Goal: Ask a question: Seek information or help from site administrators or community

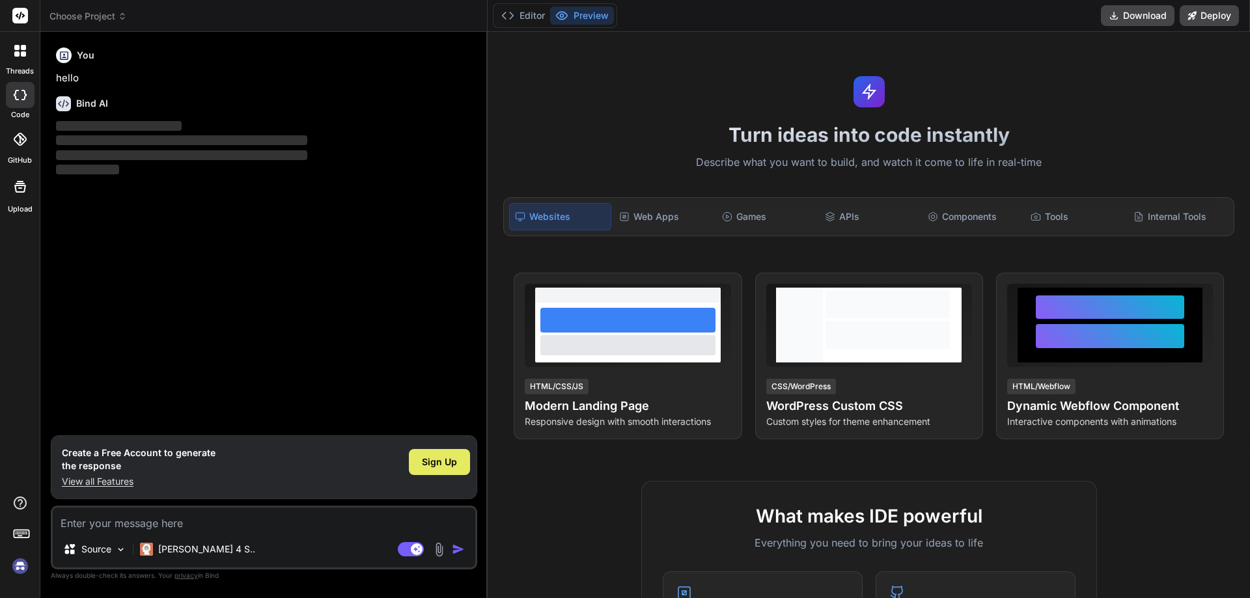
click at [436, 450] on div "Sign Up" at bounding box center [439, 462] width 61 height 26
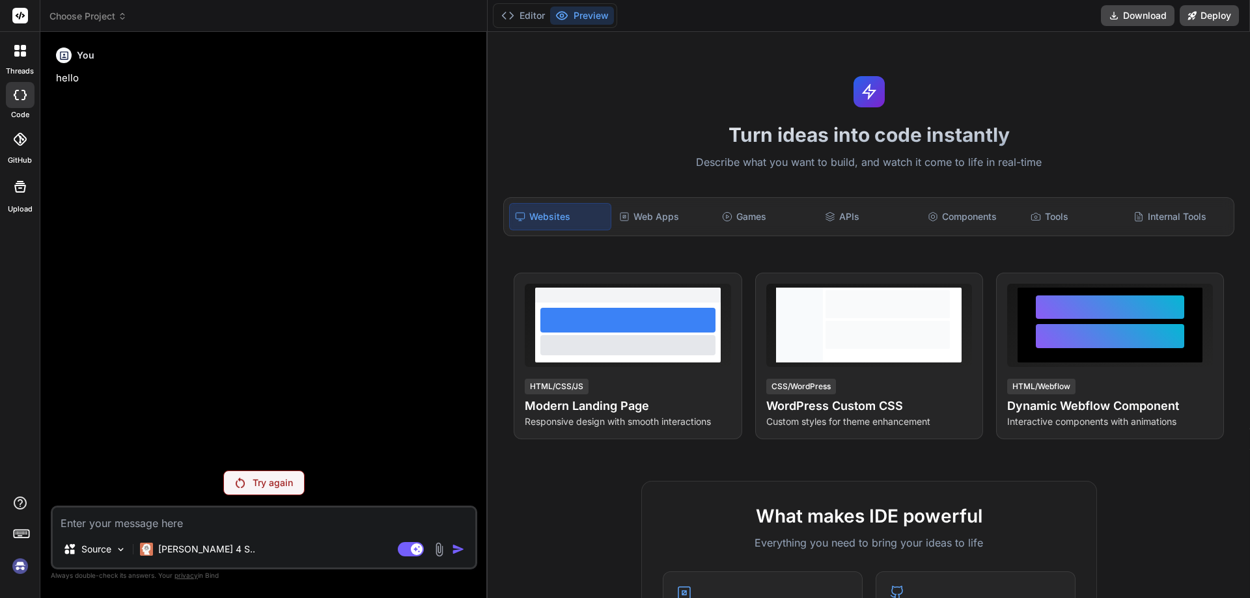
click at [251, 495] on div "You hello Try again Source Claude 4 S.. Agent Mode. When this toggle is activat…" at bounding box center [264, 319] width 426 height 555
click at [253, 489] on div "Try again" at bounding box center [263, 483] width 81 height 25
type textarea "x"
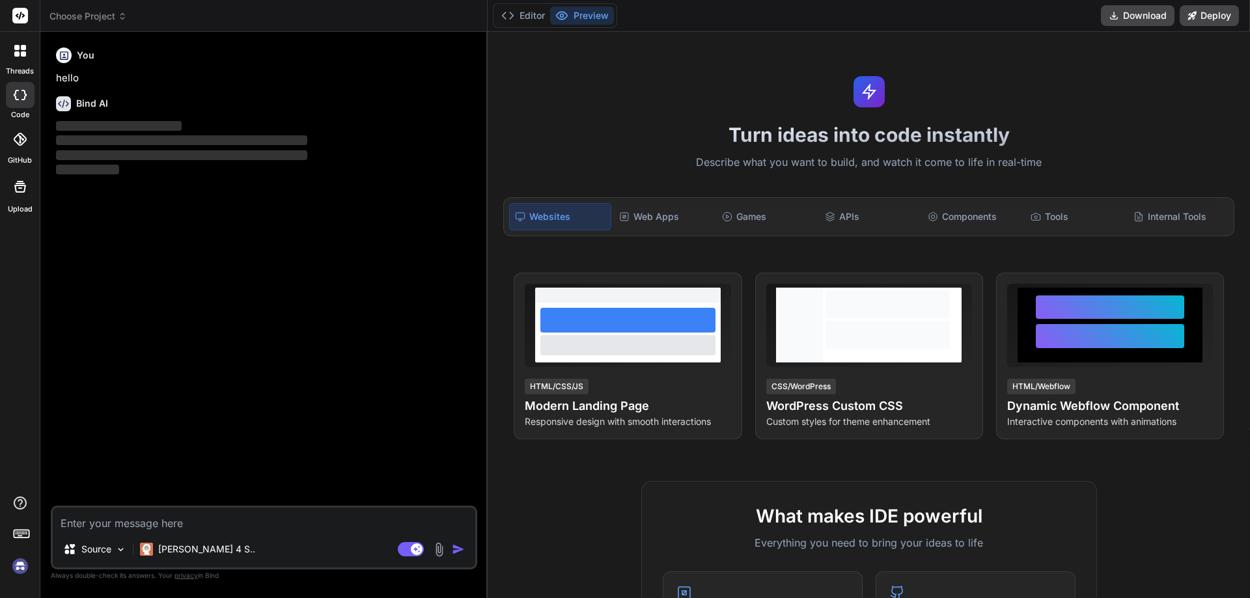
click at [101, 510] on textarea at bounding box center [264, 519] width 422 height 23
type textarea "h"
type textarea "x"
type textarea "hi"
type textarea "x"
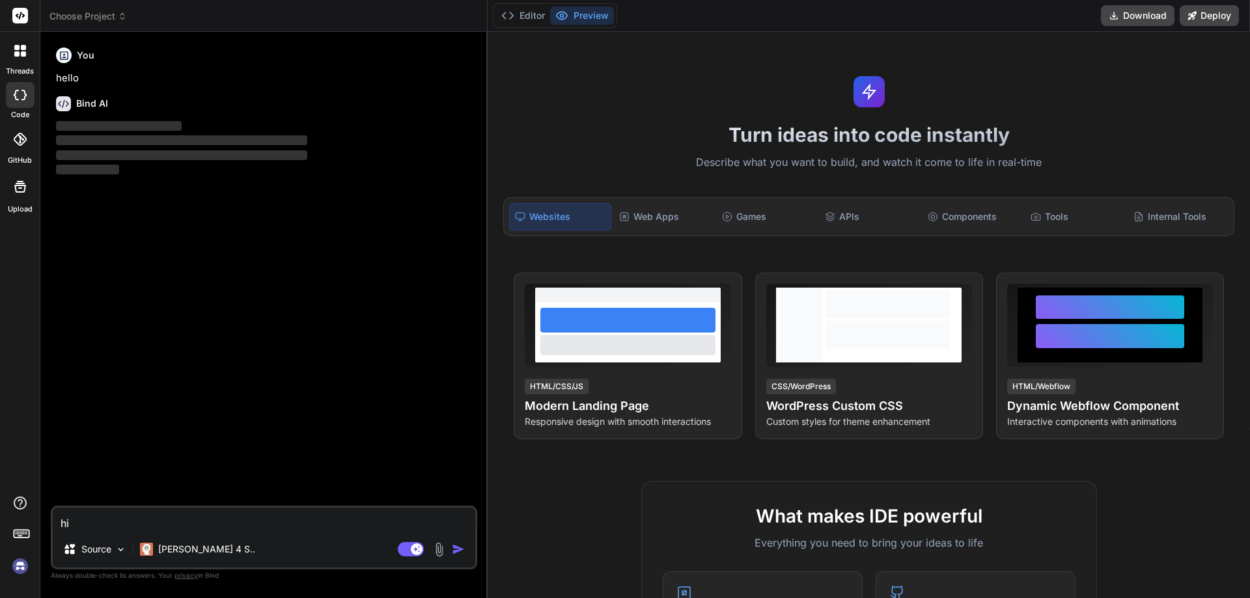
type textarea "hii"
type textarea "x"
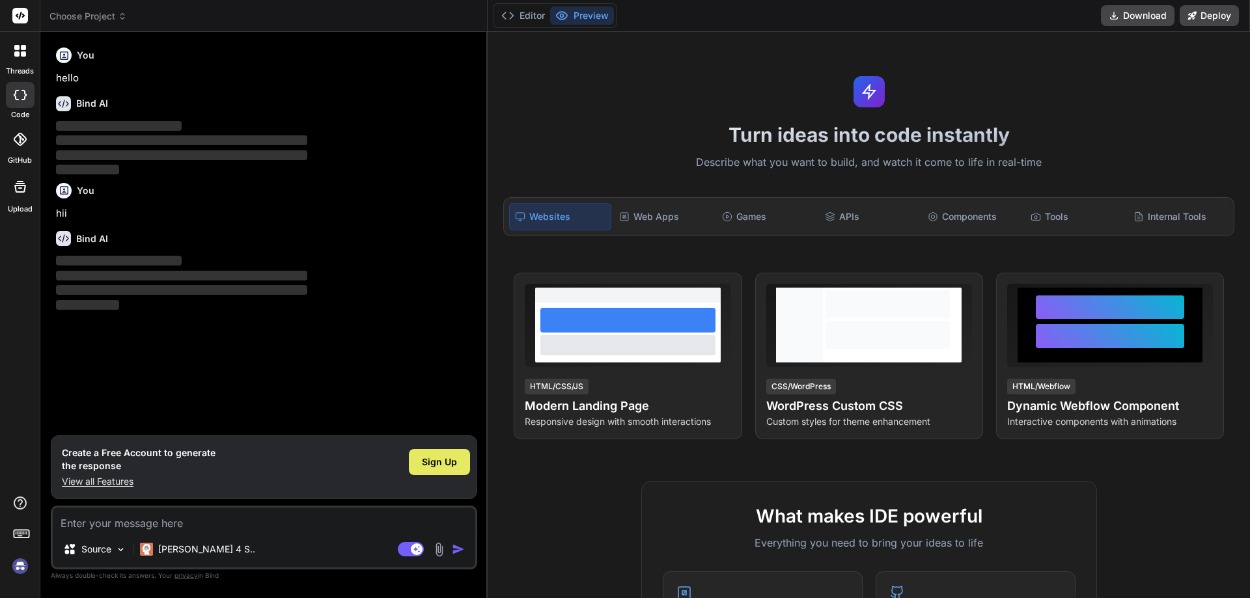
click at [450, 464] on span "Sign Up" at bounding box center [439, 462] width 35 height 13
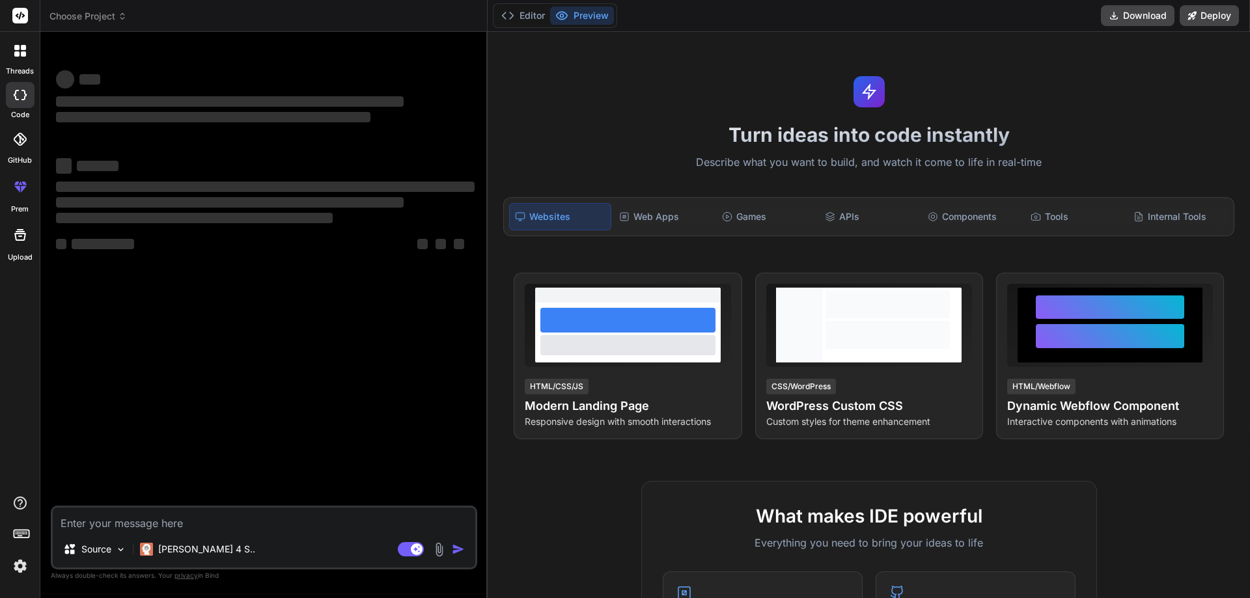
type textarea "x"
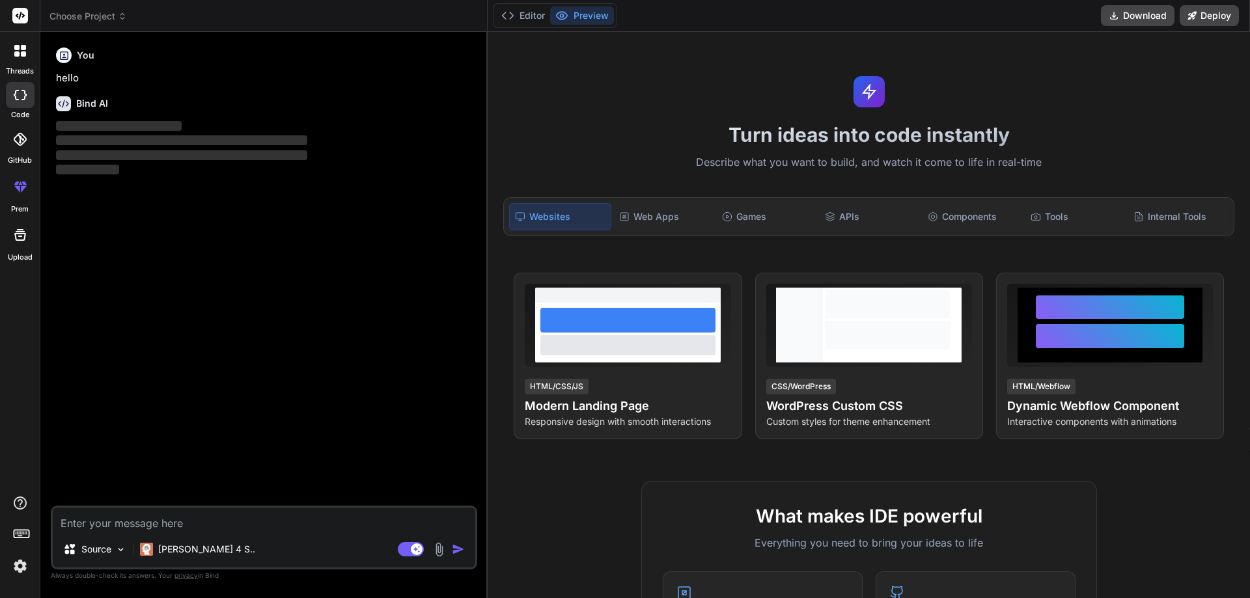
click at [188, 508] on textarea at bounding box center [264, 519] width 422 height 23
type textarea "h"
type textarea "x"
type textarea "hi"
type textarea "x"
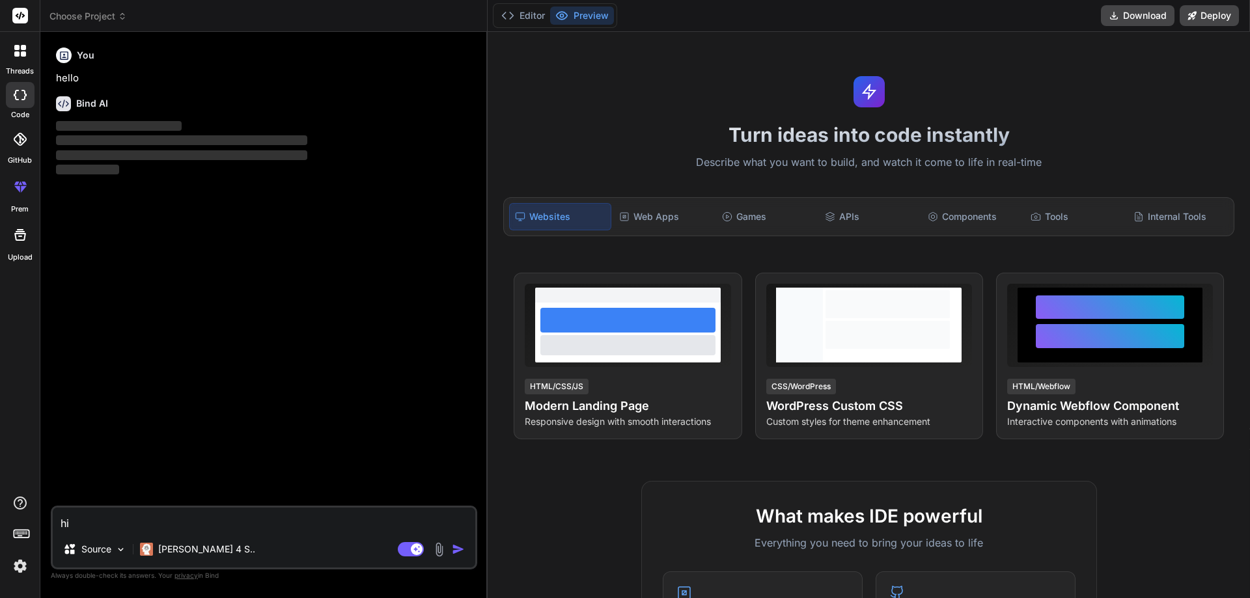
type textarea "hii"
type textarea "x"
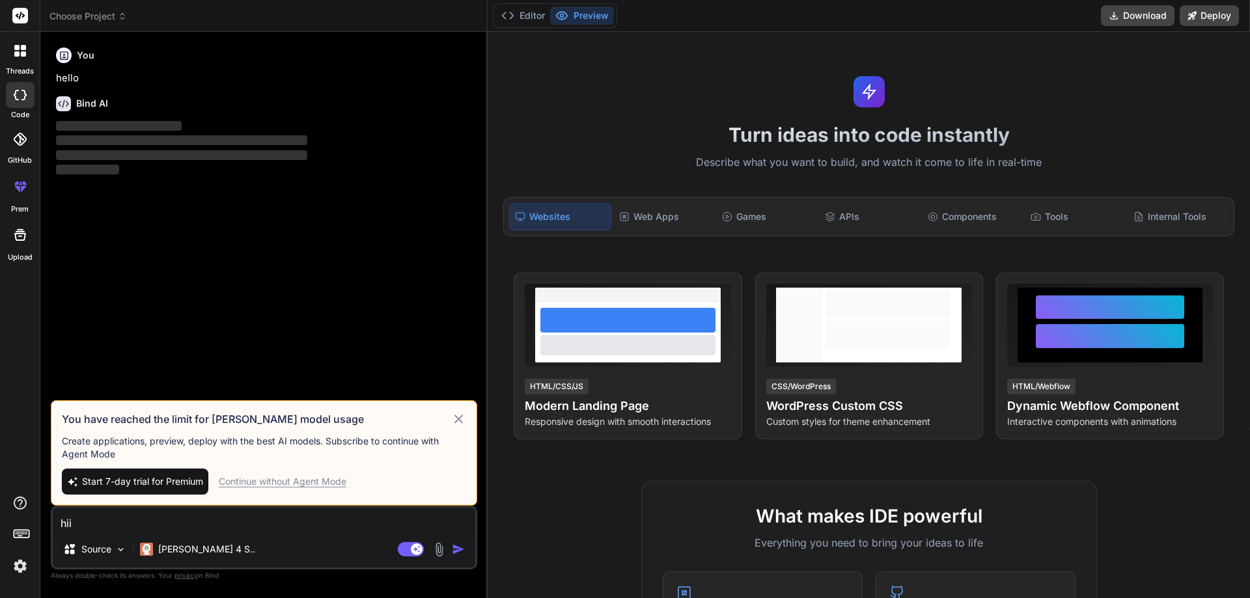
type textarea "hii"
click at [307, 483] on div "Continue without Agent Mode" at bounding box center [283, 481] width 128 height 13
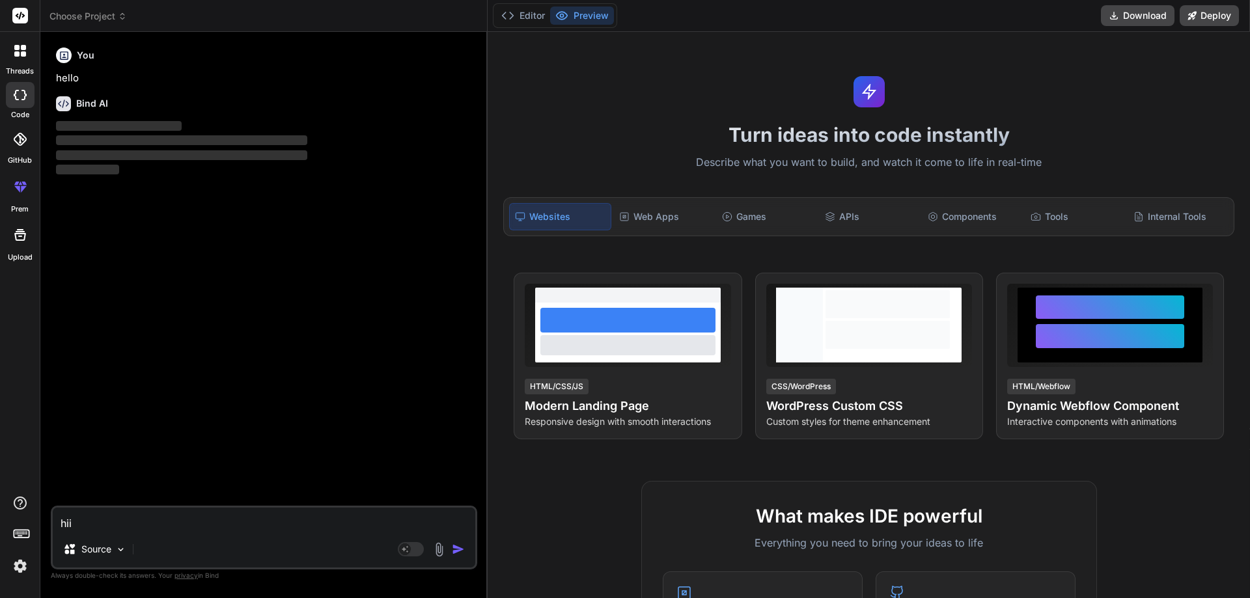
click at [178, 524] on textarea "hii" at bounding box center [264, 519] width 422 height 23
type textarea "x"
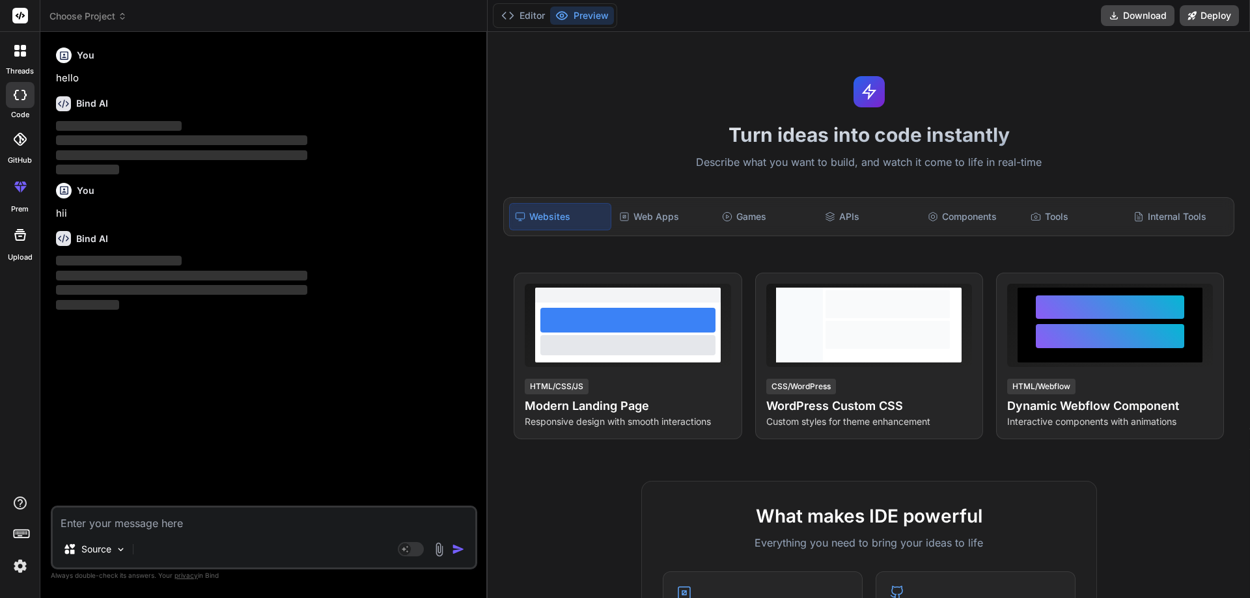
type textarea "x"
click at [143, 515] on textarea at bounding box center [264, 519] width 422 height 23
click at [157, 528] on textarea at bounding box center [264, 519] width 422 height 23
paste textarea "package collections; import java.util.HashMap; public class duplice_element_cou…"
type textarea "package collections; import java.util.HashMap; public class duplice_element_cou…"
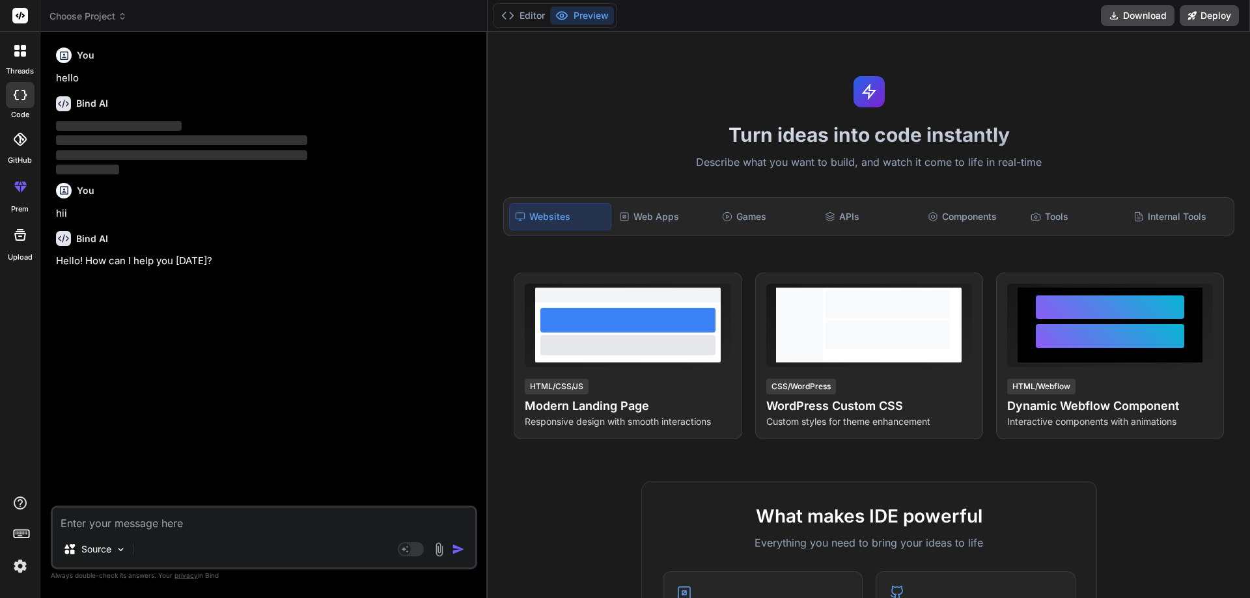
type textarea "x"
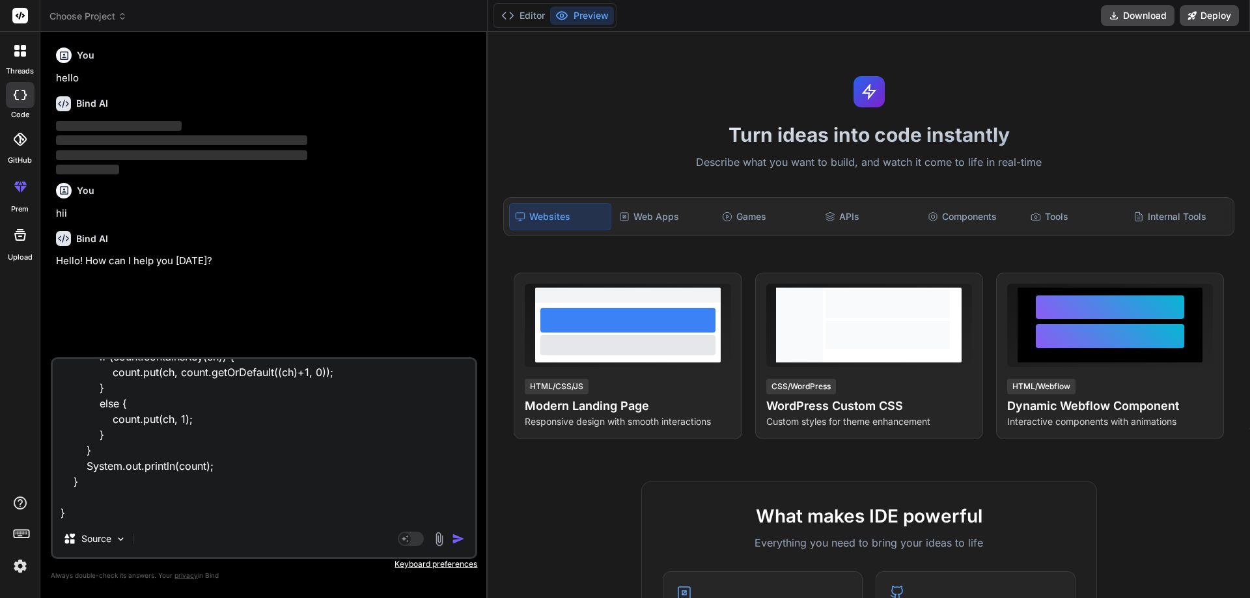
type textarea "package collections; import java.util.HashMap; public class duplice_element_cou…"
type textarea "x"
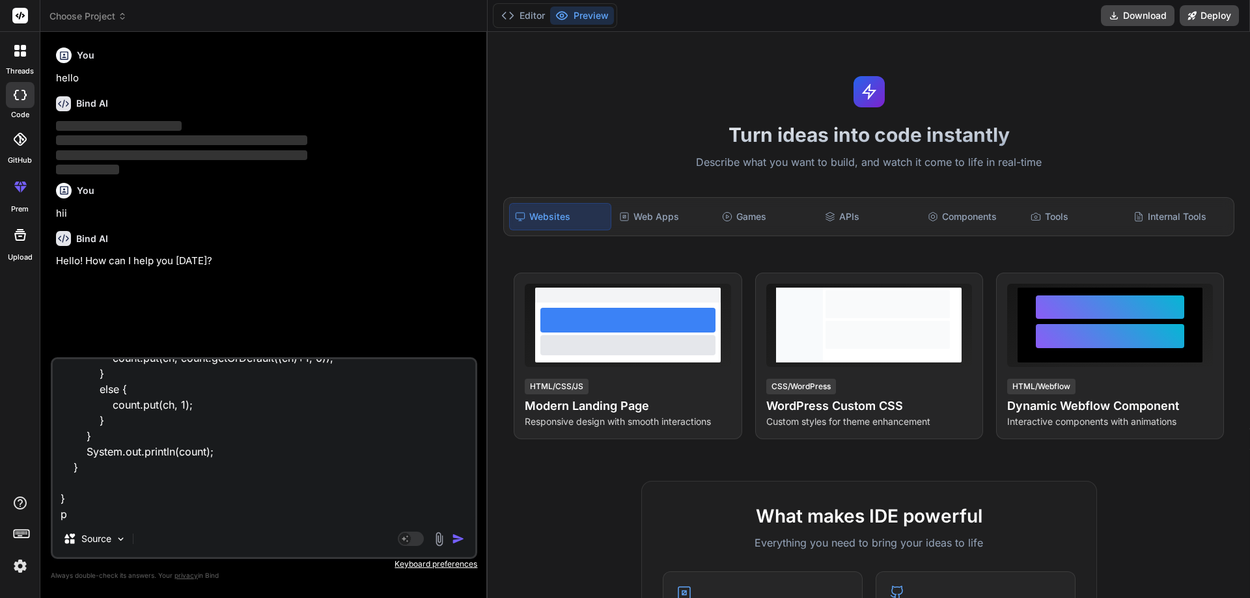
type textarea "package collections; import java.util.HashMap; public class duplice_element_cou…"
type textarea "x"
type textarea "package collections; import java.util.HashMap; public class duplice_element_cou…"
type textarea "x"
type textarea "package collections; import java.util.HashMap; public class duplice_element_cou…"
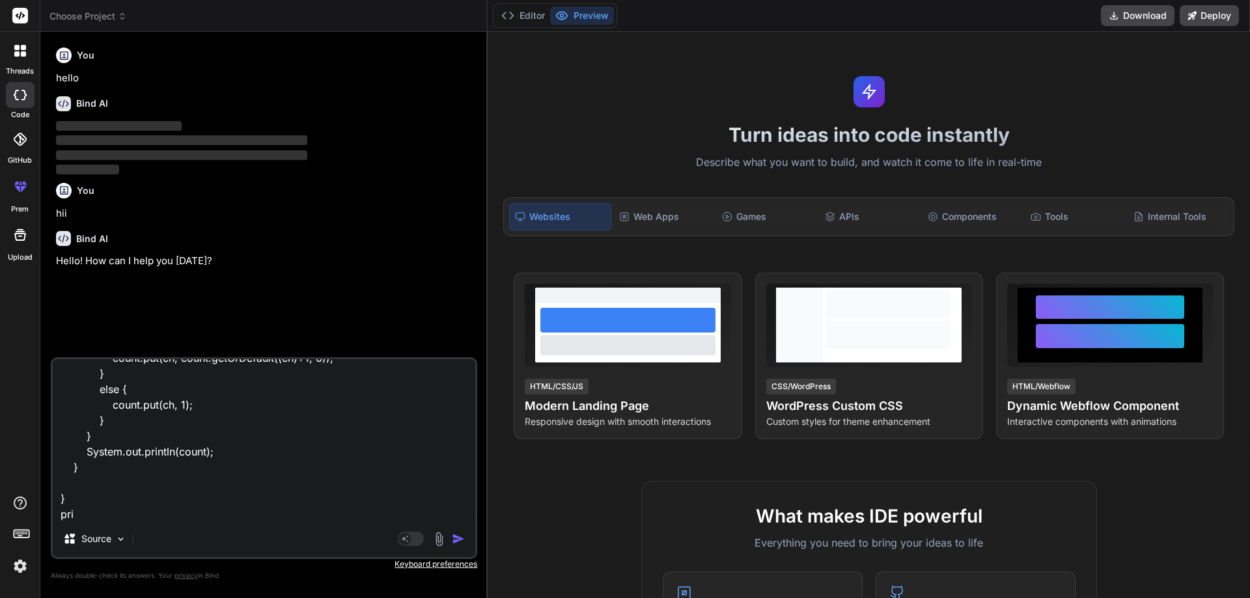
type textarea "x"
type textarea "package collections; import java.util.HashMap; public class duplice_element_cou…"
type textarea "x"
type textarea "package collections; import java.util.HashMap; public class duplice_element_cou…"
type textarea "x"
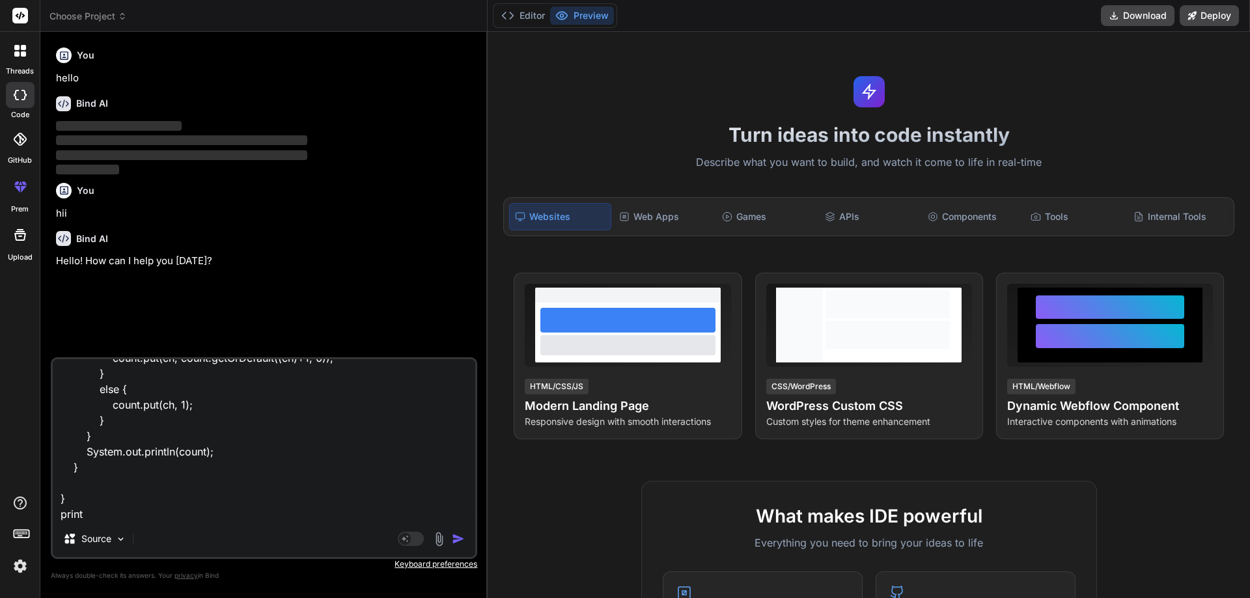
type textarea "package collections; import java.util.HashMap; public class duplice_element_cou…"
type textarea "x"
type textarea "package collections; import java.util.HashMap; public class duplice_element_cou…"
type textarea "x"
type textarea "package collections; import java.util.HashMap; public class duplice_element_cou…"
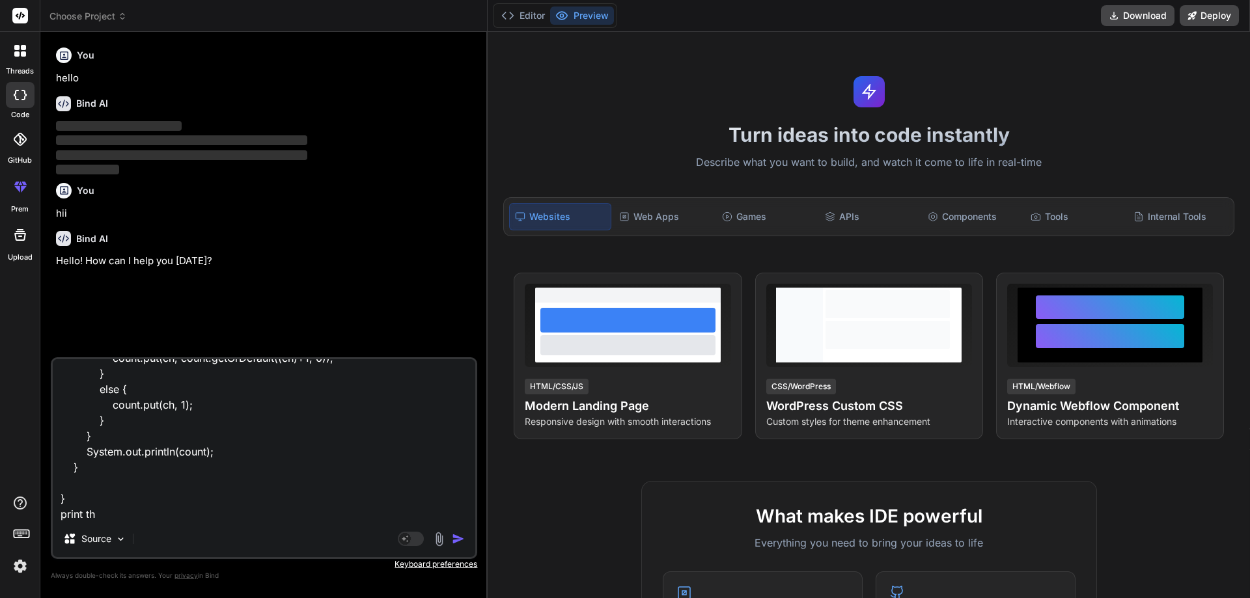
type textarea "x"
type textarea "package collections; import java.util.HashMap; public class duplice_element_cou…"
type textarea "x"
type textarea "package collections; import java.util.HashMap; public class duplice_element_cou…"
type textarea "x"
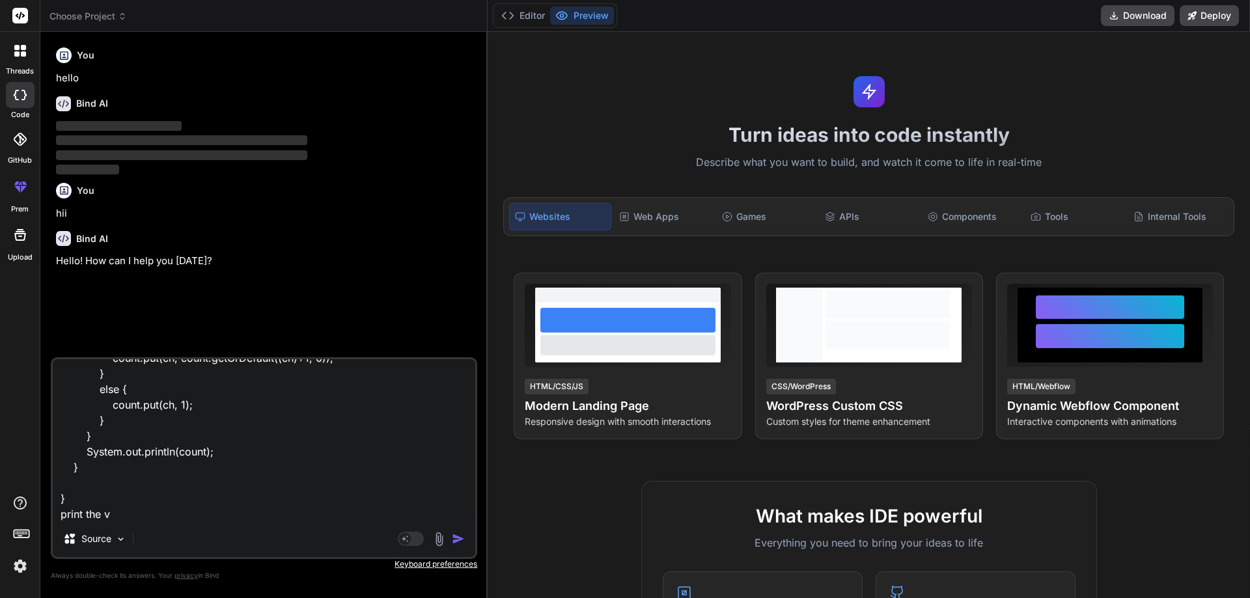
type textarea "package collections; import java.util.HashMap; public class duplice_element_cou…"
type textarea "x"
type textarea "package collections; import java.util.HashMap; public class duplice_element_cou…"
type textarea "x"
type textarea "package collections; import java.util.HashMap; public class duplice_element_cou…"
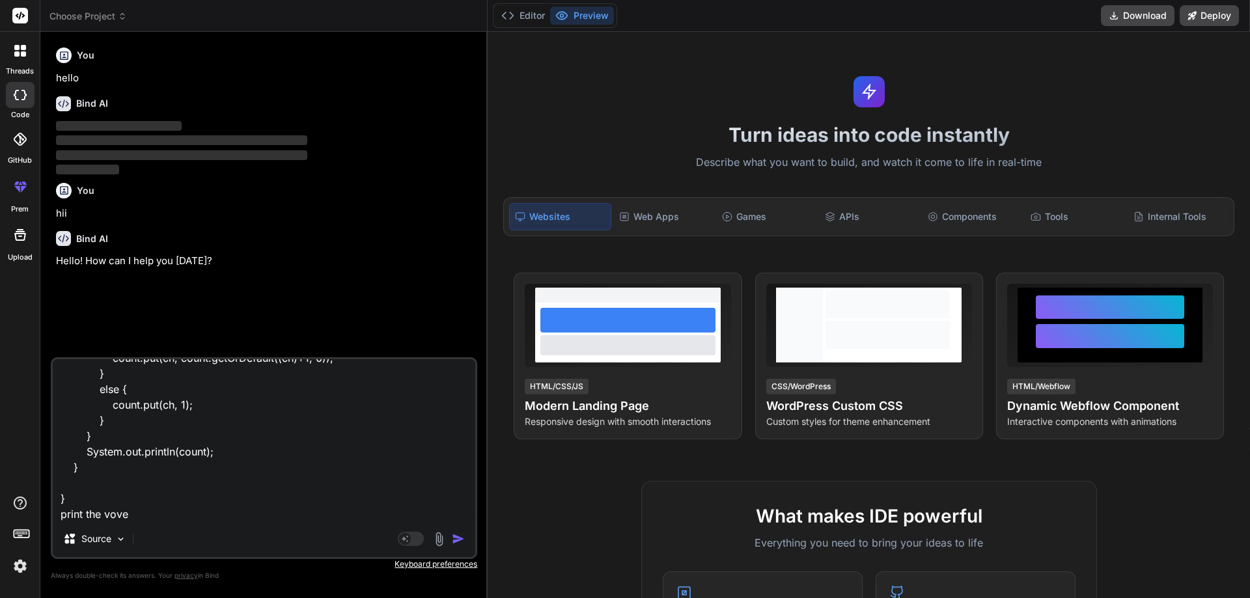
type textarea "x"
type textarea "package collections; import java.util.HashMap; public class duplice_element_cou…"
type textarea "x"
type textarea "package collections; import java.util.HashMap; public class duplice_element_cou…"
type textarea "x"
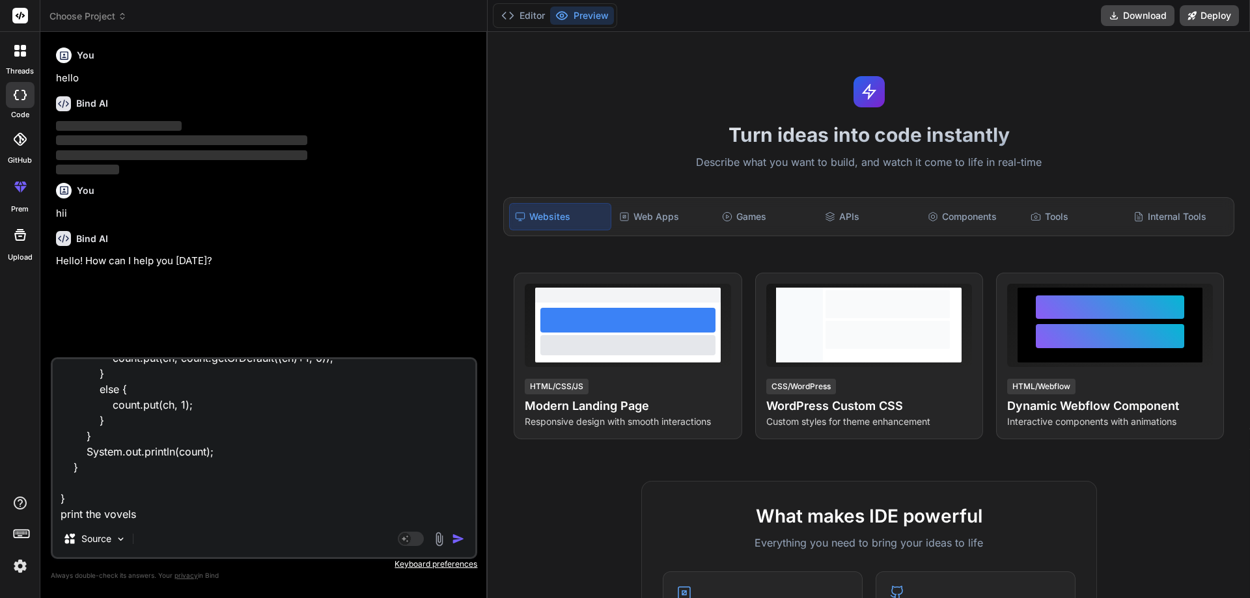
type textarea "package collections; import java.util.HashMap; public class duplice_element_cou…"
type textarea "x"
type textarea "package collections; import java.util.HashMap; public class duplice_element_cou…"
type textarea "x"
type textarea "package collections; import java.util.HashMap; public class duplice_element_cou…"
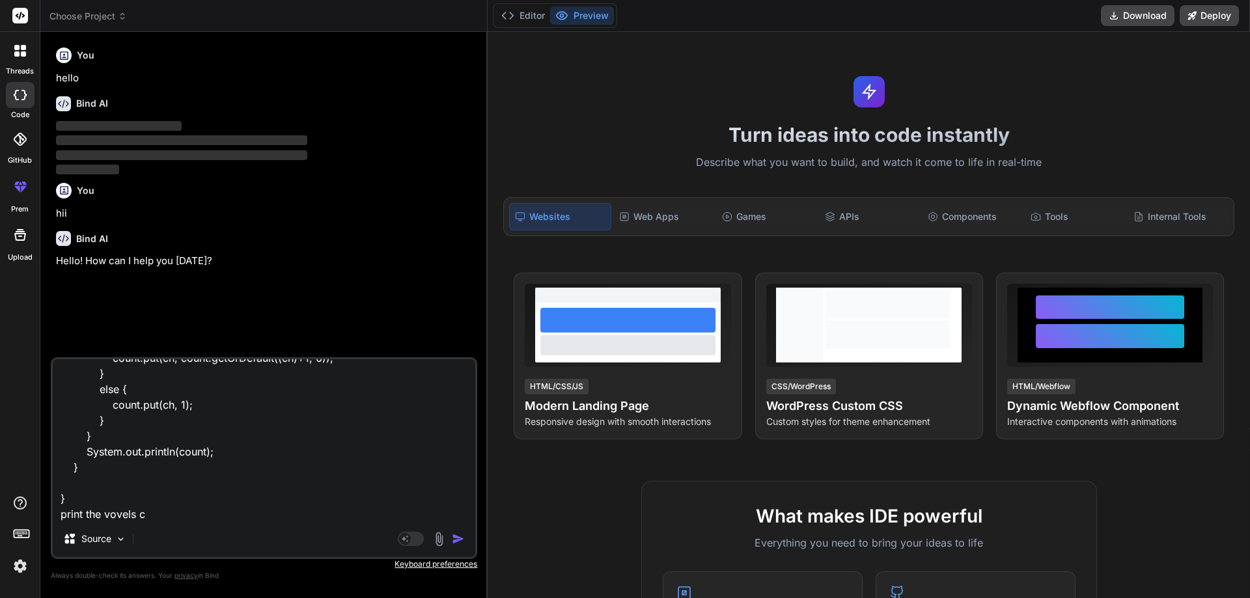
type textarea "x"
type textarea "package collections; import java.util.HashMap; public class duplice_element_cou…"
type textarea "x"
type textarea "package collections; import java.util.HashMap; public class duplice_element_cou…"
type textarea "x"
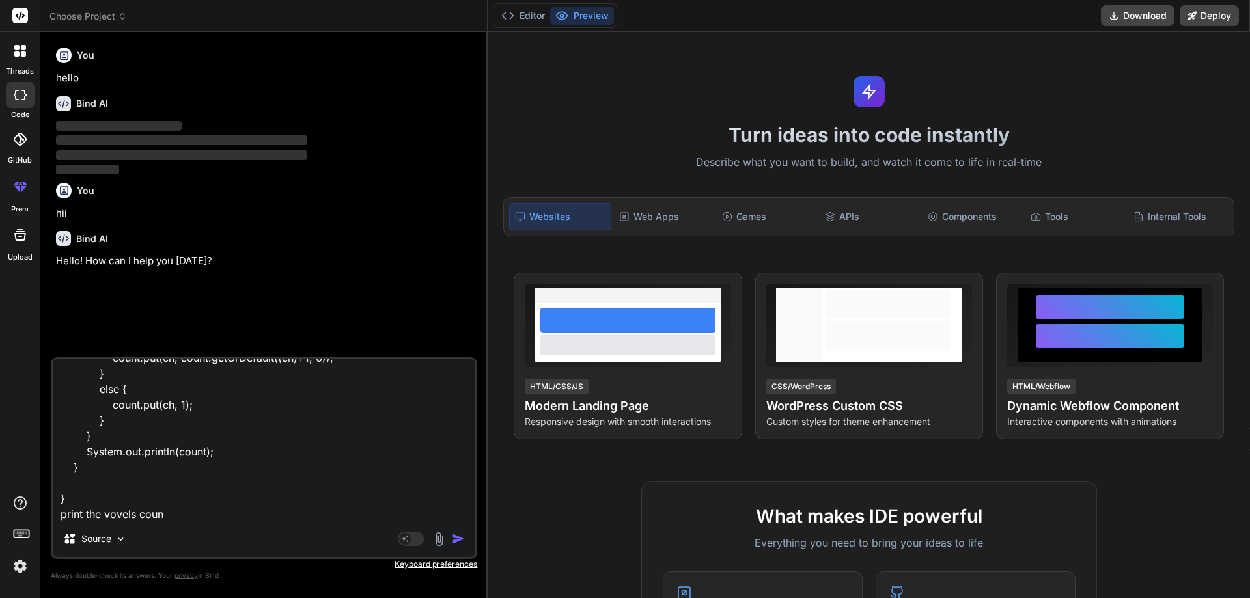
type textarea "package collections; import java.util.HashMap; public class duplice_element_cou…"
type textarea "x"
type textarea "package collections; import java.util.HashMap; public class duplice_element_cou…"
type textarea "x"
type textarea "package collections; import java.util.HashMap; public class duplice_element_cou…"
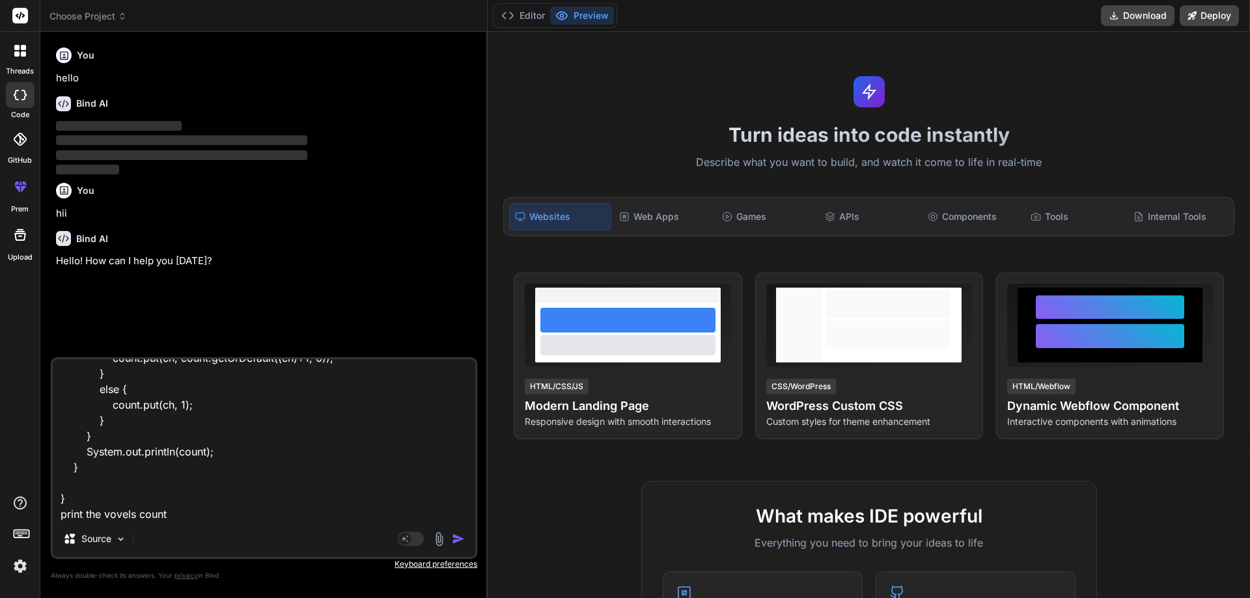
type textarea "x"
type textarea "package collections; import java.util.HashMap; public class duplice_element_cou…"
type textarea "x"
type textarea "package collections; import java.util.HashMap; public class duplice_element_cou…"
type textarea "x"
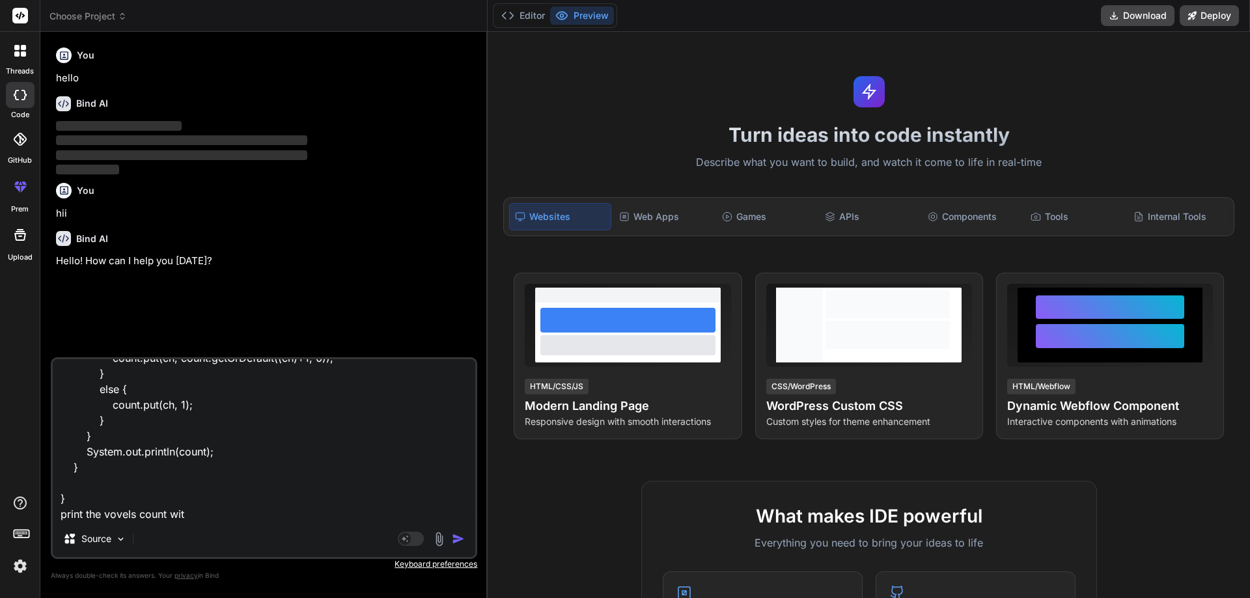
type textarea "package collections; import java.util.HashMap; public class duplice_element_cou…"
type textarea "x"
type textarea "package collections; import java.util.HashMap; public class duplice_element_cou…"
type textarea "x"
type textarea "package collections; import java.util.HashMap; public class duplice_element_cou…"
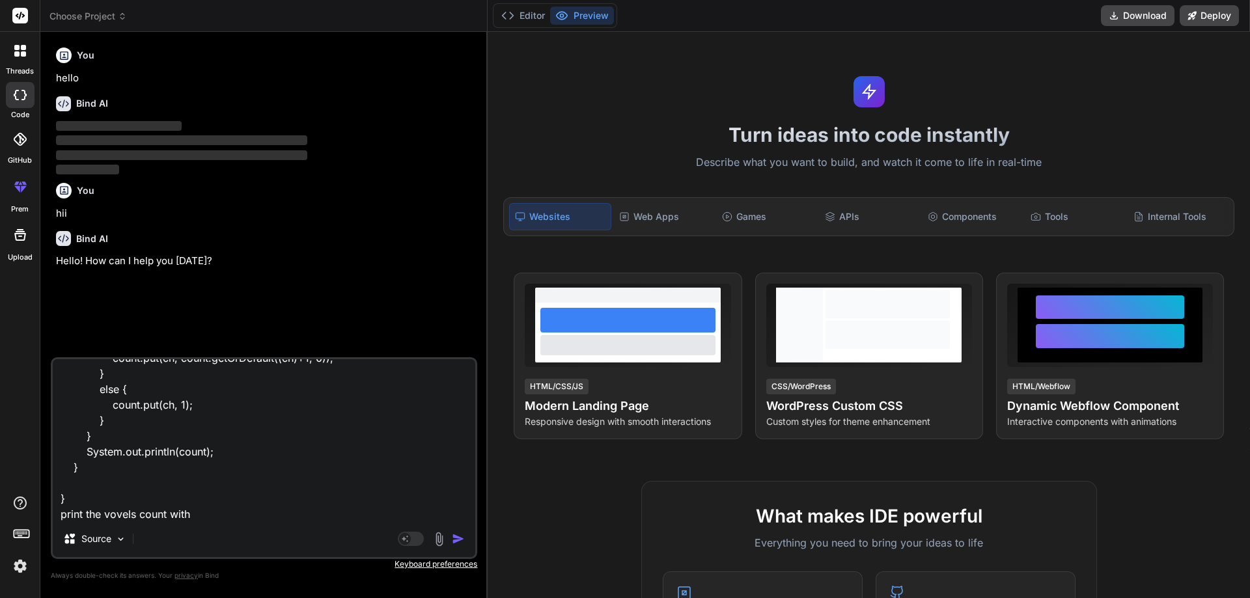
type textarea "x"
type textarea "package collections; import java.util.HashMap; public class duplice_element_cou…"
type textarea "x"
type textarea "package collections; import java.util.HashMap; public class duplice_element_cou…"
type textarea "x"
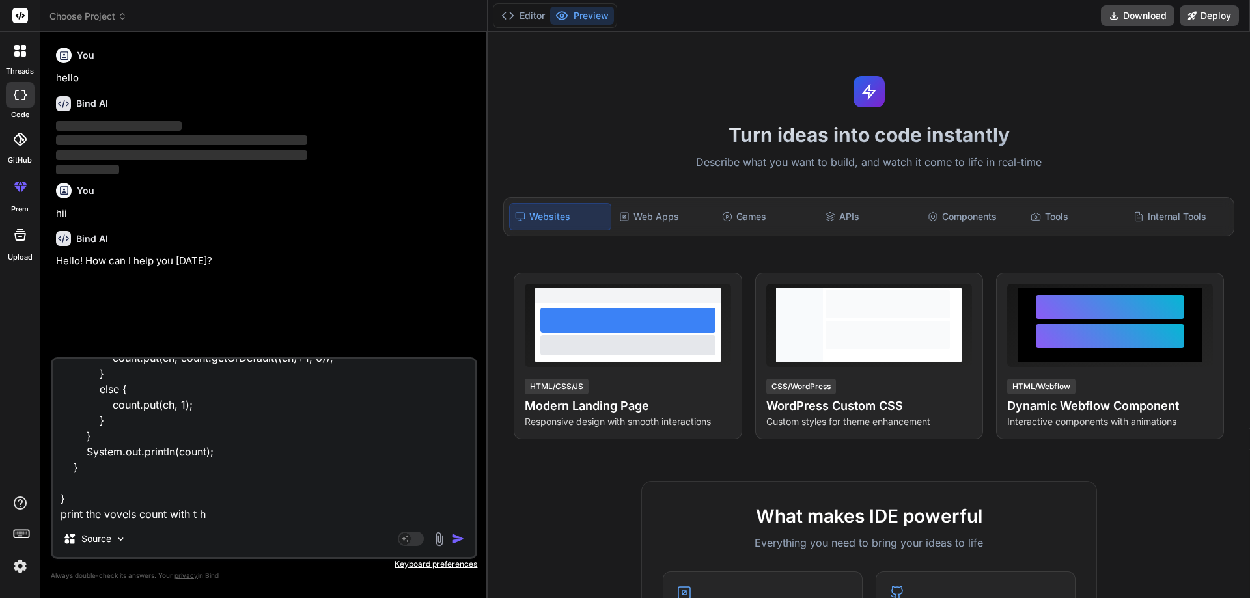
type textarea "package collections; import java.util.HashMap; public class duplice_element_cou…"
type textarea "x"
type textarea "package collections; import java.util.HashMap; public class duplice_element_cou…"
type textarea "x"
type textarea "package collections; import java.util.HashMap; public class duplice_element_cou…"
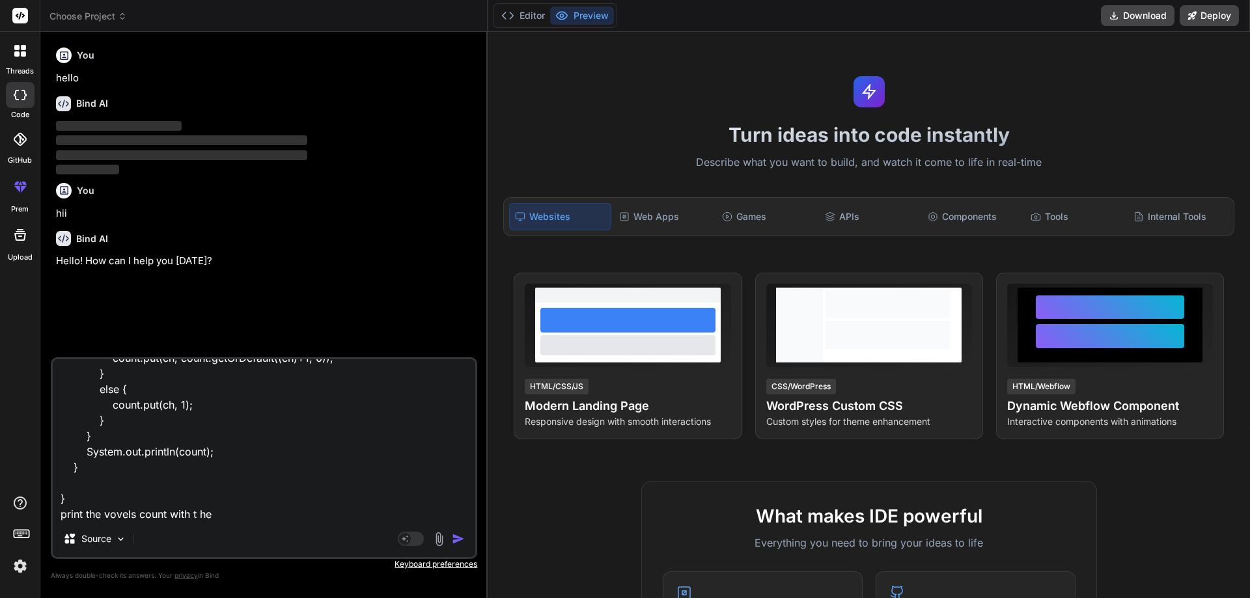
type textarea "x"
type textarea "package collections; import java.util.HashMap; public class duplice_element_cou…"
type textarea "x"
type textarea "package collections; import java.util.HashMap; public class duplice_element_cou…"
type textarea "x"
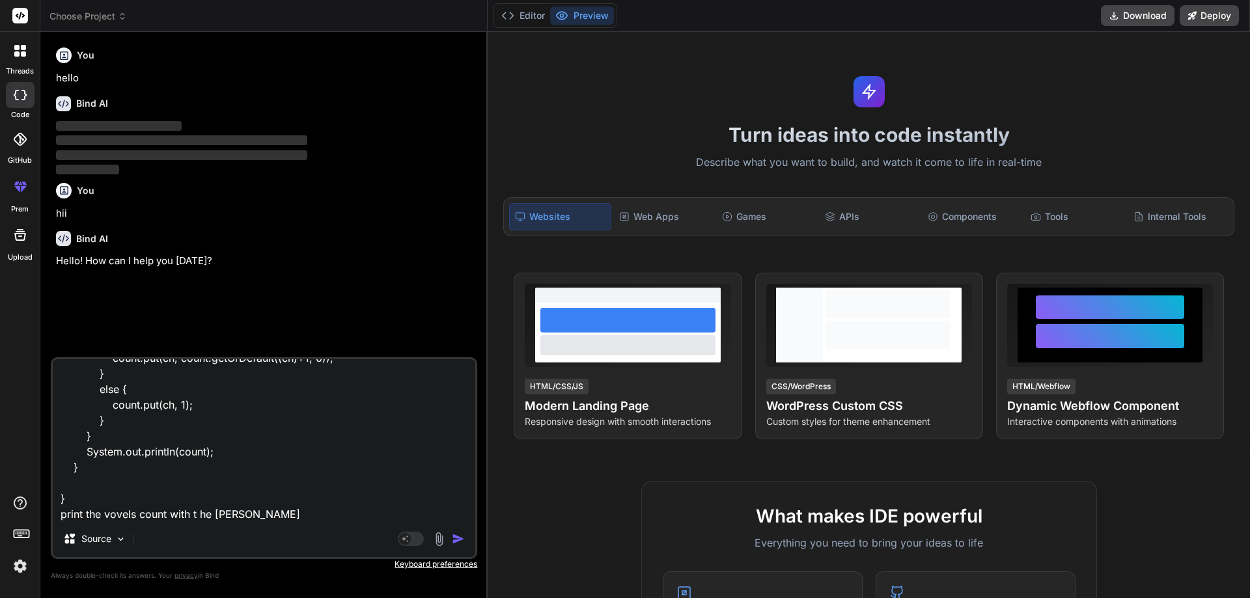
type textarea "package collections; import java.util.HashMap; public class duplice_element_cou…"
type textarea "x"
type textarea "package collections; import java.util.HashMap; public class duplice_element_cou…"
type textarea "x"
type textarea "package collections; import java.util.HashMap; public class duplice_element_cou…"
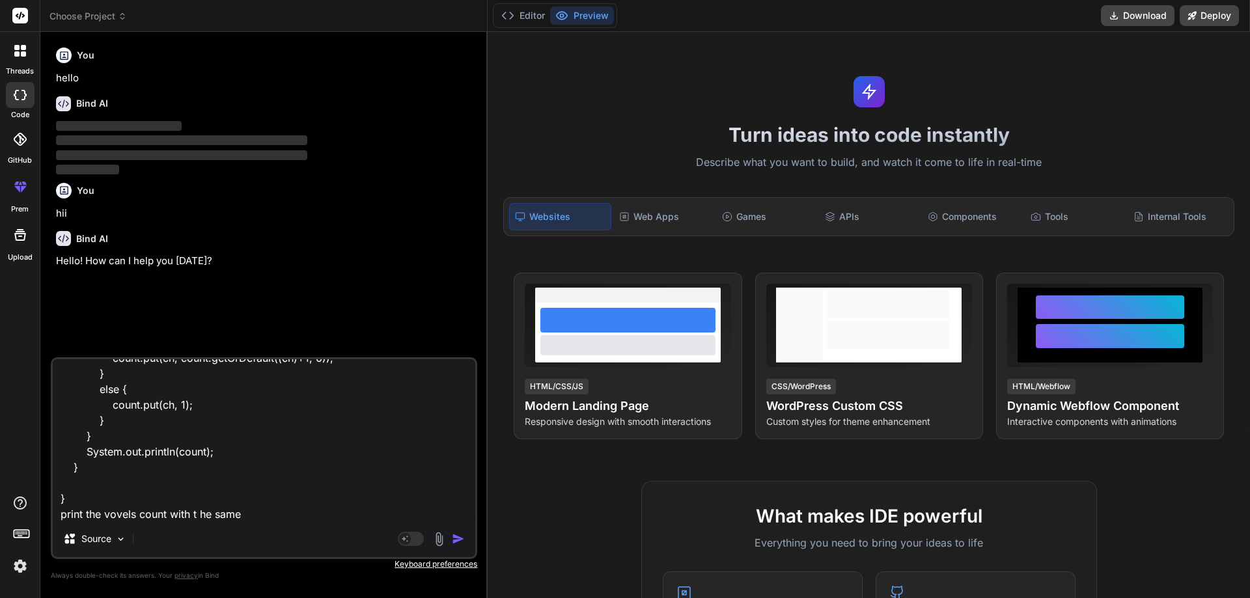
type textarea "x"
type textarea "package collections; import java.util.HashMap; public class duplice_element_cou…"
type textarea "x"
type textarea "package collections; import java.util.HashMap; public class duplice_element_cou…"
type textarea "x"
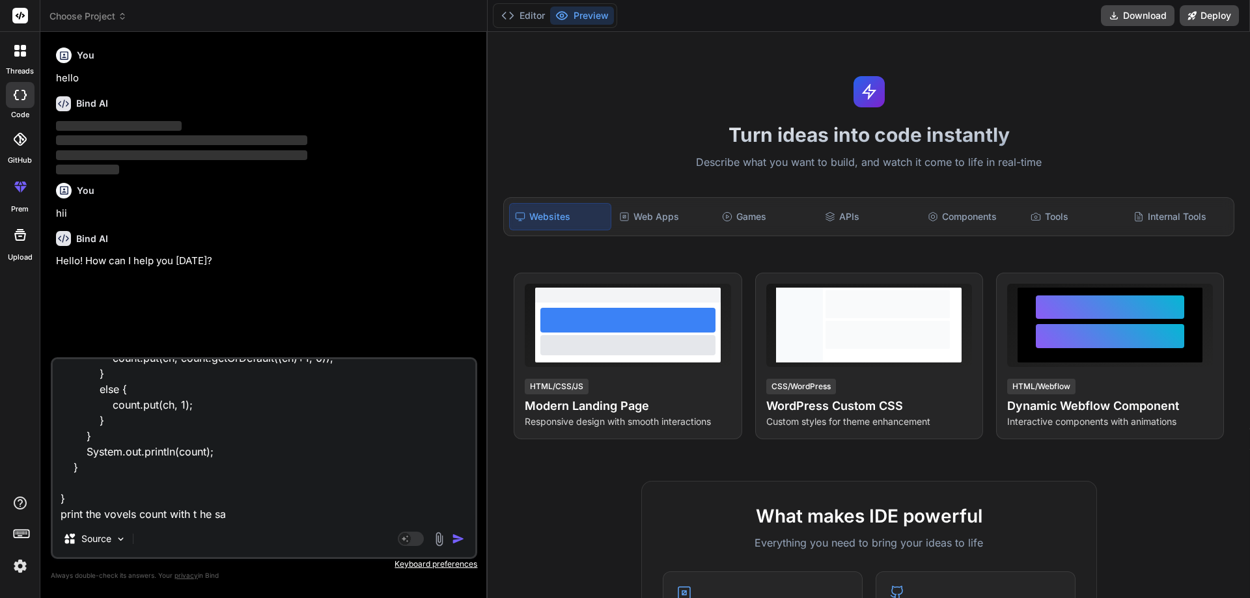
type textarea "package collections; import java.util.HashMap; public class duplice_element_cou…"
type textarea "x"
type textarea "package collections; import java.util.HashMap; public class duplice_element_cou…"
type textarea "x"
type textarea "package collections; import java.util.HashMap; public class duplice_element_cou…"
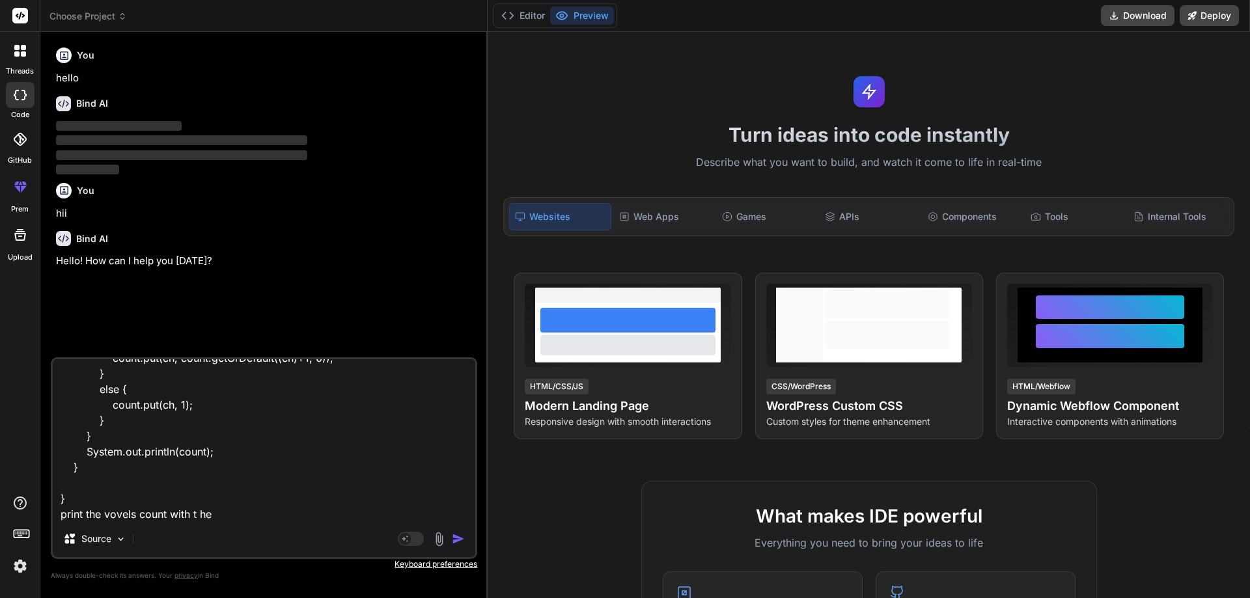
type textarea "x"
type textarea "package collections; import java.util.HashMap; public class duplice_element_cou…"
type textarea "x"
type textarea "package collections; import java.util.HashMap; public class duplice_element_cou…"
type textarea "x"
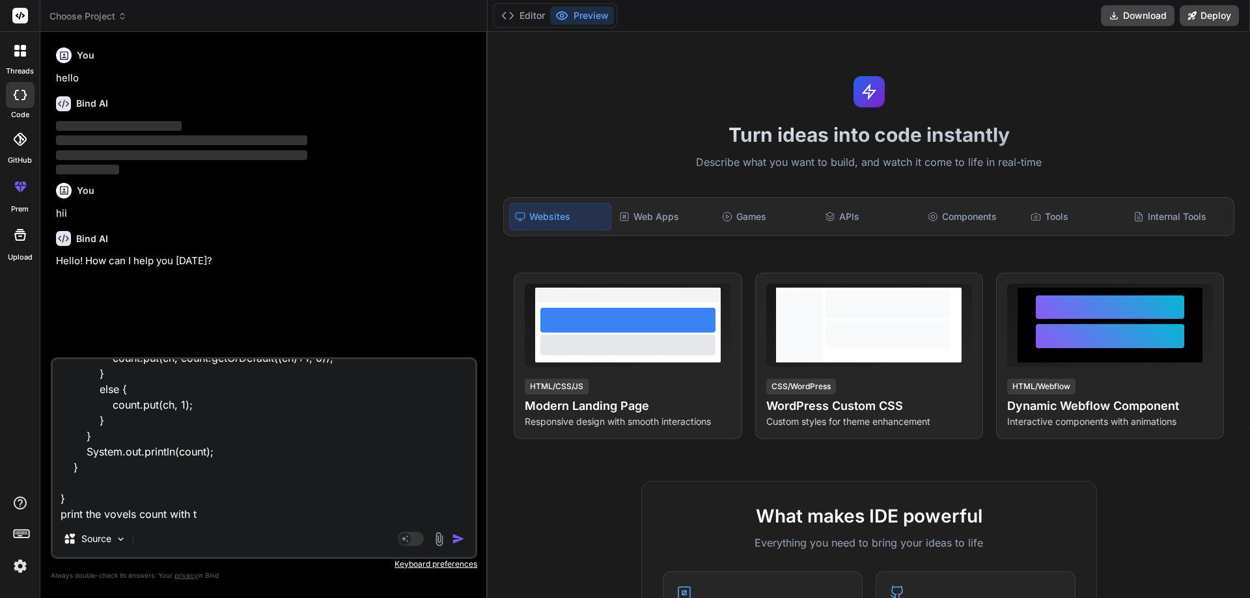
type textarea "package collections; import java.util.HashMap; public class duplice_element_cou…"
type textarea "x"
type textarea "package collections; import java.util.HashMap; public class duplice_element_cou…"
type textarea "x"
type textarea "package collections; import java.util.HashMap; public class duplice_element_cou…"
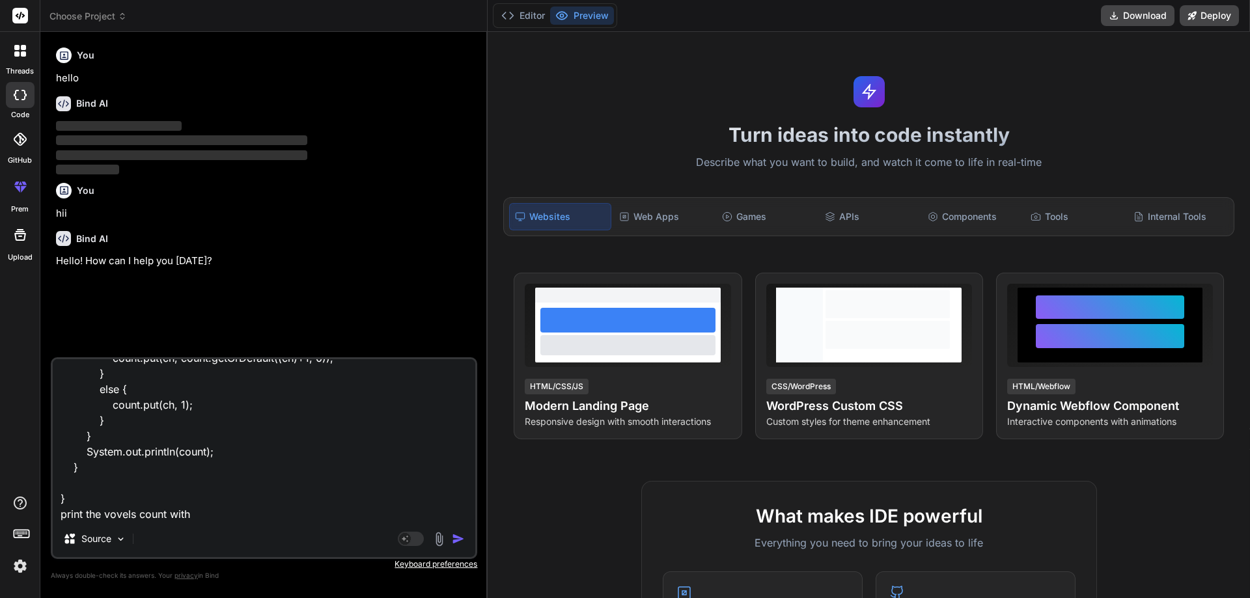
type textarea "x"
type textarea "package collections; import java.util.HashMap; public class duplice_element_cou…"
type textarea "x"
type textarea "package collections; import java.util.HashMap; public class duplice_element_cou…"
type textarea "x"
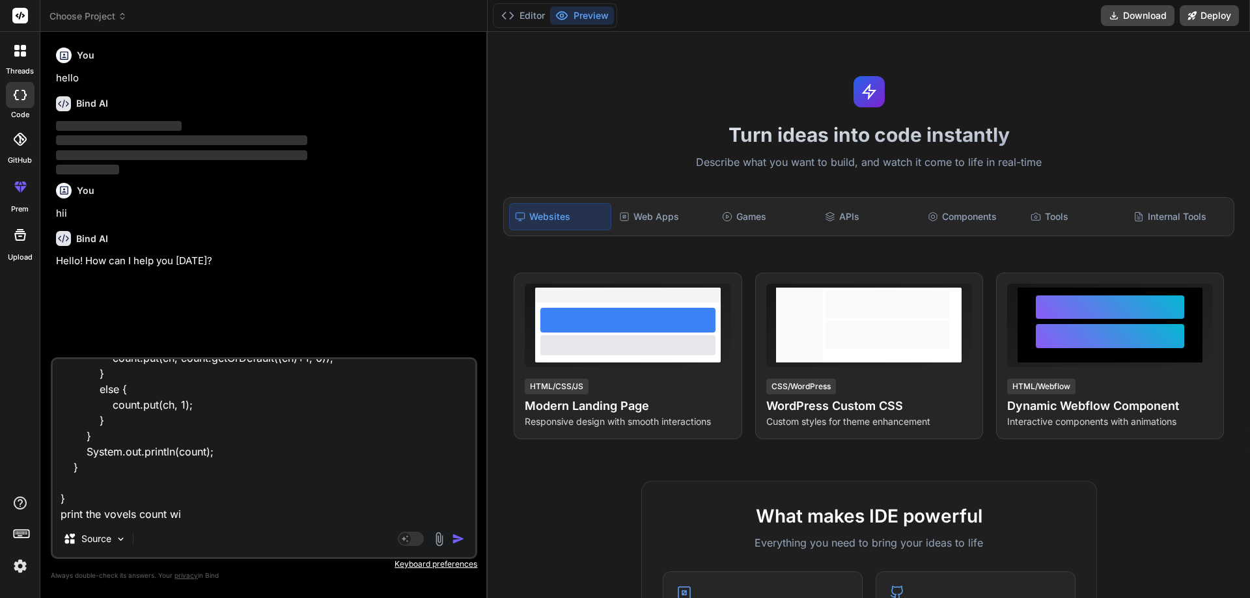
type textarea "package collections; import java.util.HashMap; public class duplice_element_cou…"
type textarea "x"
type textarea "package collections; import java.util.HashMap; public class duplice_element_cou…"
type textarea "x"
type textarea "package collections; import java.util.HashMap; public class duplice_element_cou…"
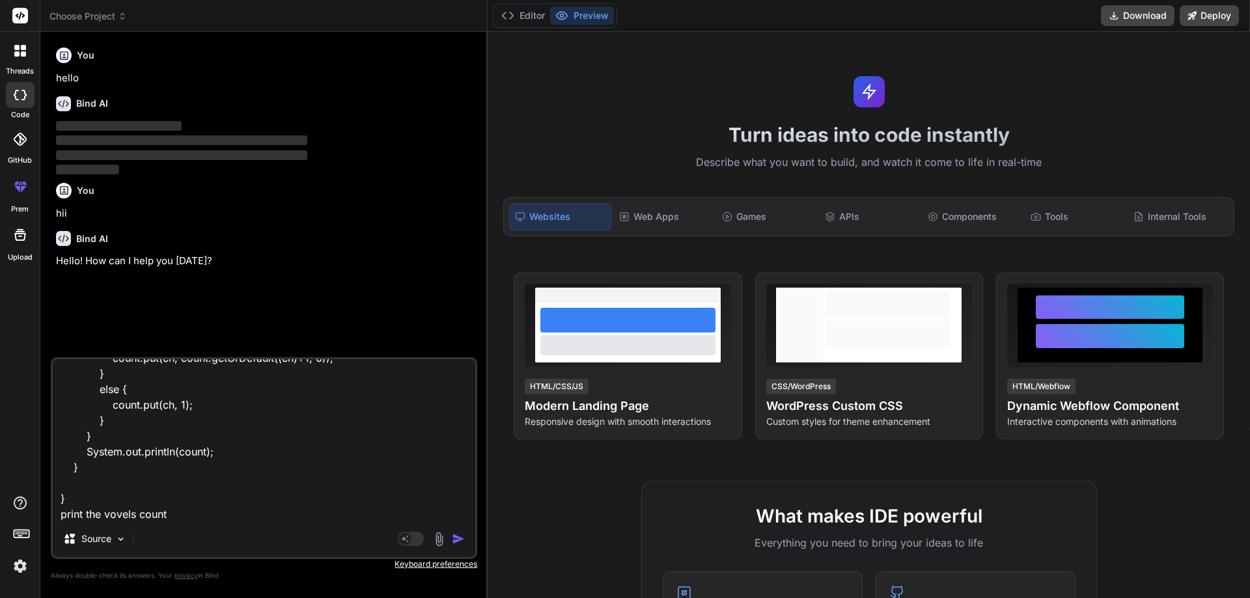
type textarea "x"
type textarea "package collections; import java.util.HashMap; public class duplice_element_cou…"
type textarea "x"
type textarea "package collections; import java.util.HashMap; public class duplice_element_cou…"
type textarea "x"
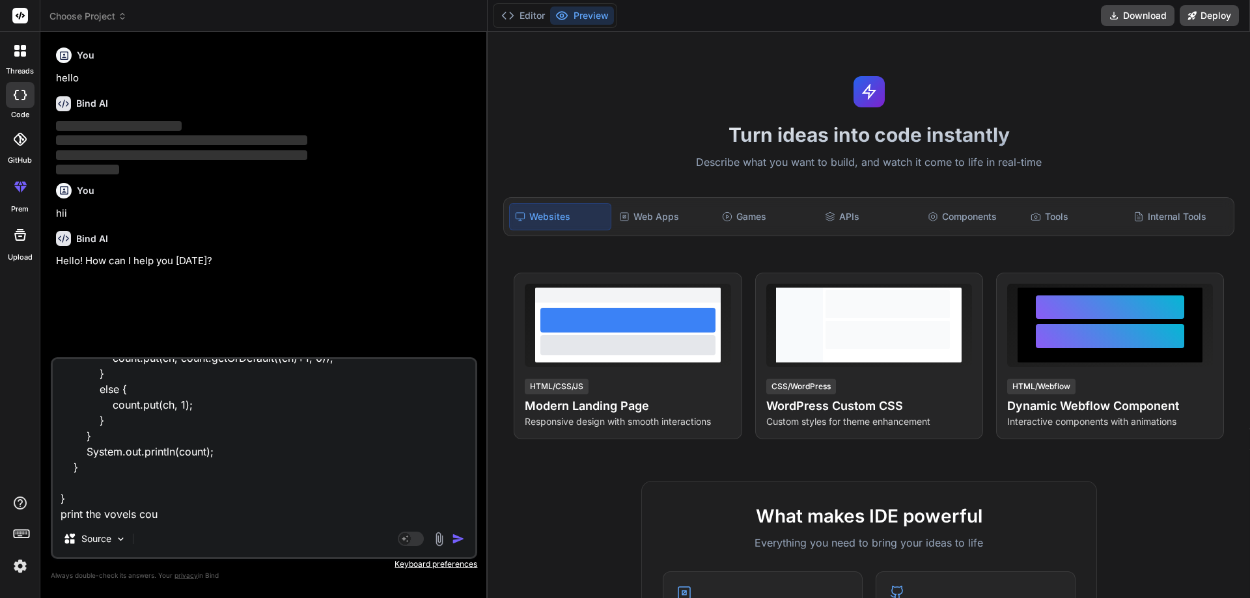
type textarea "package collections; import java.util.HashMap; public class duplice_element_cou…"
type textarea "x"
type textarea "package collections; import java.util.HashMap; public class duplice_element_cou…"
type textarea "x"
type textarea "package collections; import java.util.HashMap; public class duplice_element_cou…"
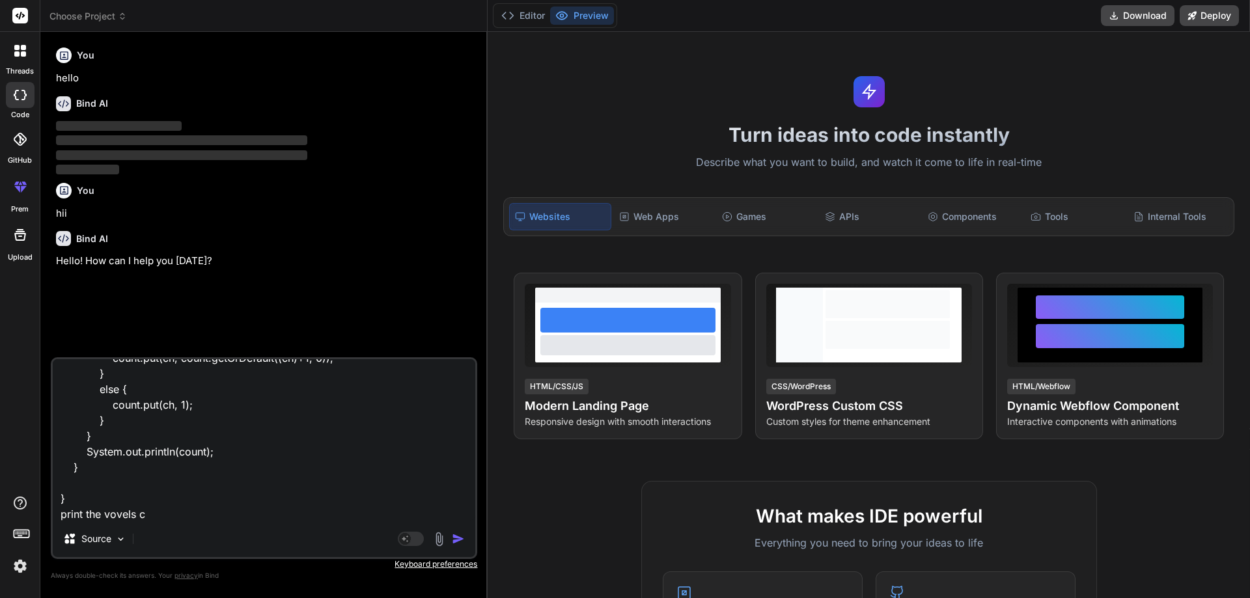
type textarea "x"
type textarea "package collections; import java.util.HashMap; public class duplice_element_cou…"
type textarea "x"
type textarea "package collections; import java.util.HashMap; public class duplice_element_cou…"
type textarea "x"
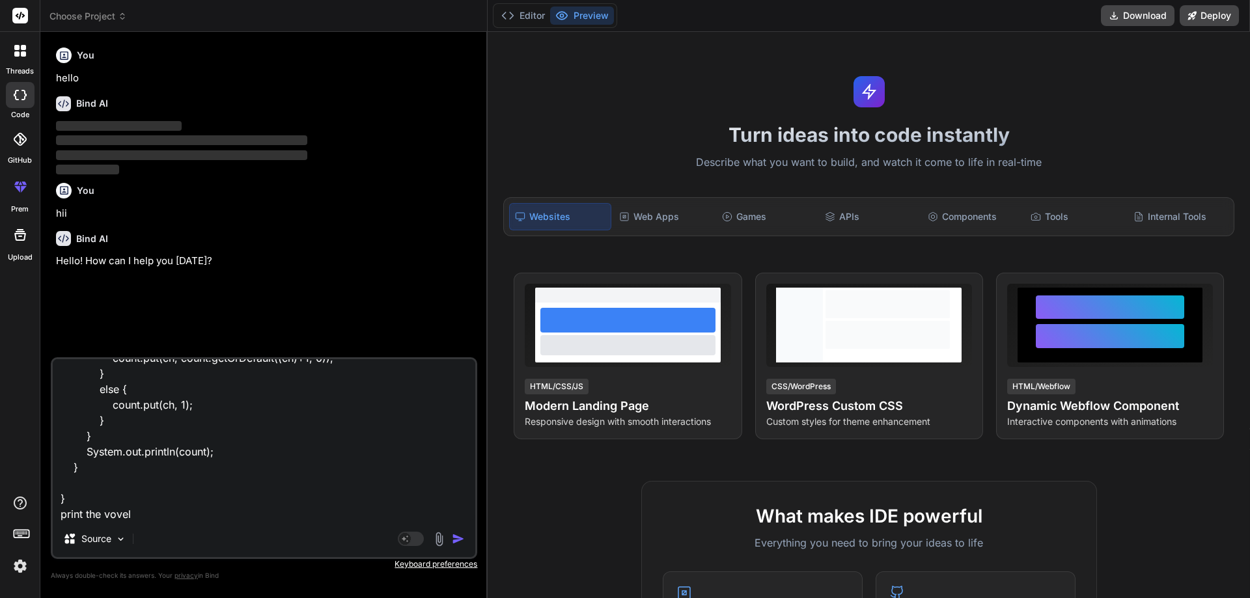
type textarea "package collections; import java.util.HashMap; public class duplice_element_cou…"
type textarea "x"
type textarea "package collections; import java.util.HashMap; public class duplice_element_cou…"
type textarea "x"
type textarea "package collections; import java.util.HashMap; public class duplice_element_cou…"
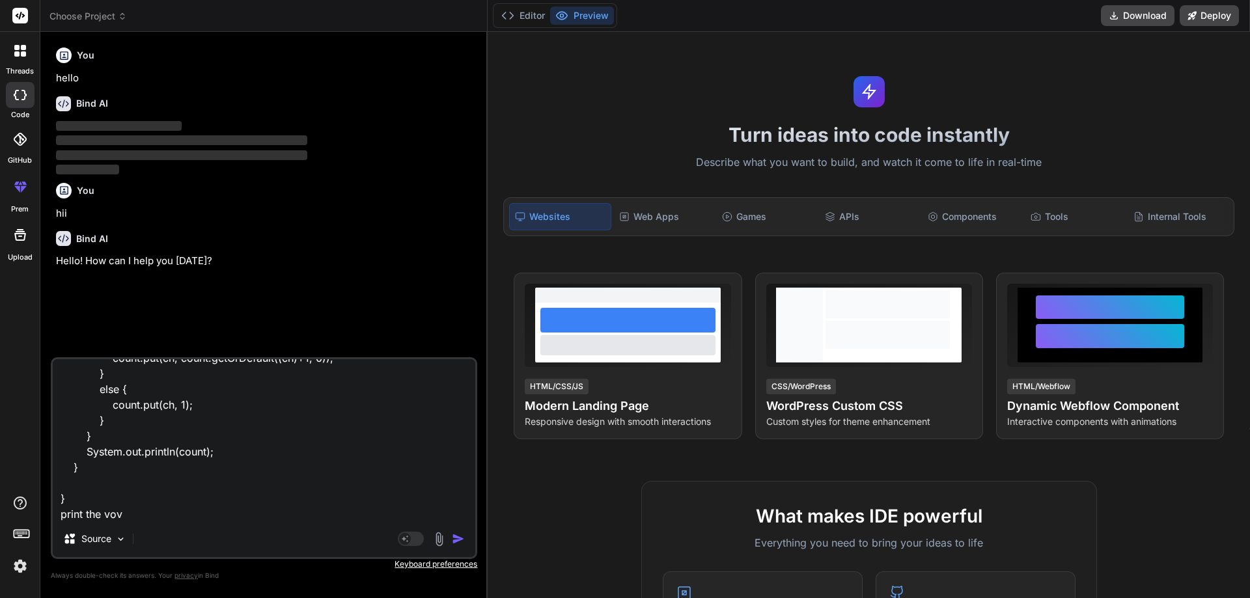
type textarea "x"
type textarea "package collections; import java.util.HashMap; public class duplice_element_cou…"
type textarea "x"
type textarea "package collections; import java.util.HashMap; public class duplice_element_cou…"
type textarea "x"
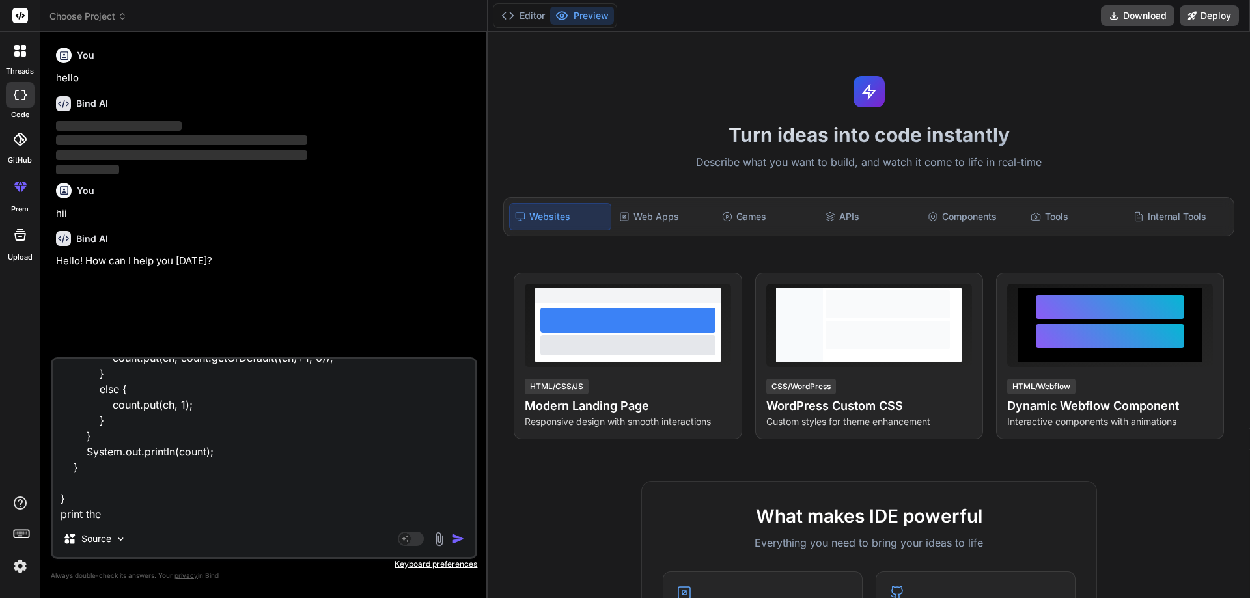
type textarea "package collections; import java.util.HashMap; public class duplice_element_cou…"
type textarea "x"
type textarea "package collections; import java.util.HashMap; public class duplice_element_cou…"
type textarea "x"
type textarea "package collections; import java.util.HashMap; public class duplice_element_cou…"
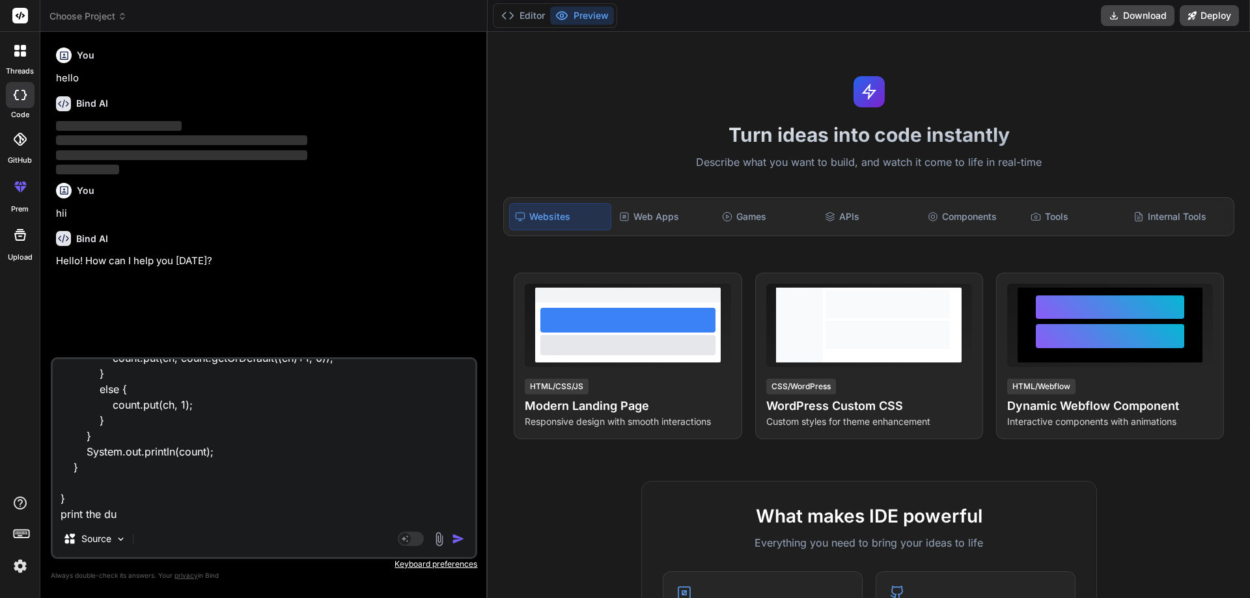
type textarea "x"
type textarea "package collections; import java.util.HashMap; public class duplice_element_cou…"
type textarea "x"
type textarea "package collections; import java.util.HashMap; public class duplice_element_cou…"
type textarea "x"
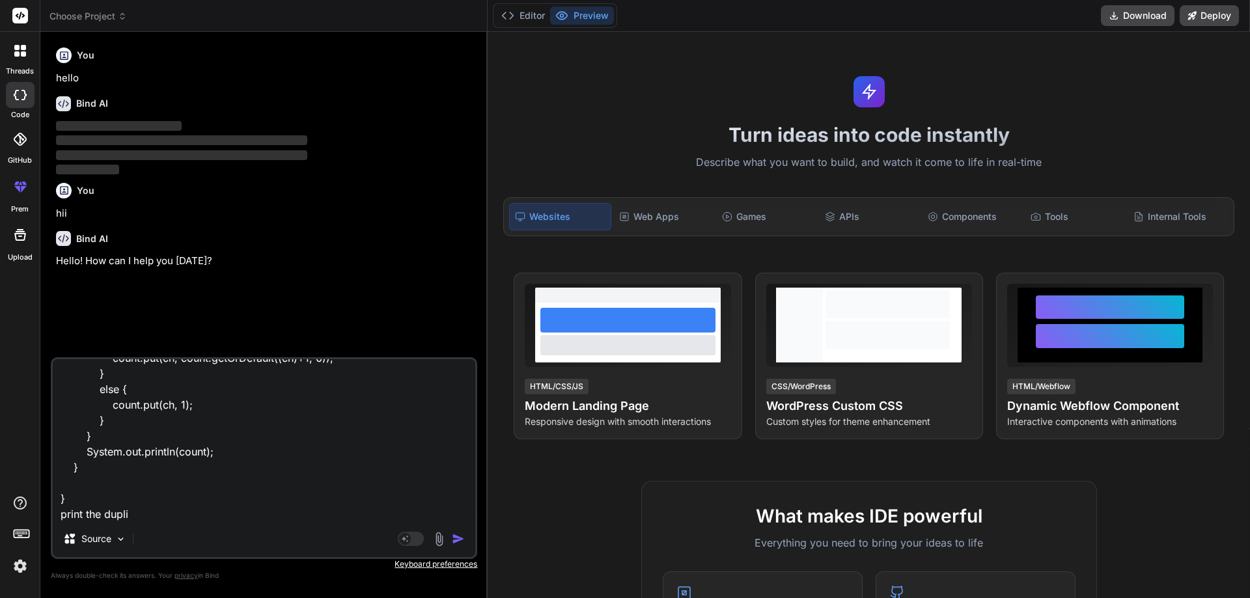
type textarea "package collections; import java.util.HashMap; public class duplice_element_cou…"
type textarea "x"
type textarea "package collections; import java.util.HashMap; public class duplice_element_cou…"
type textarea "x"
type textarea "package collections; import java.util.HashMap; public class duplice_element_cou…"
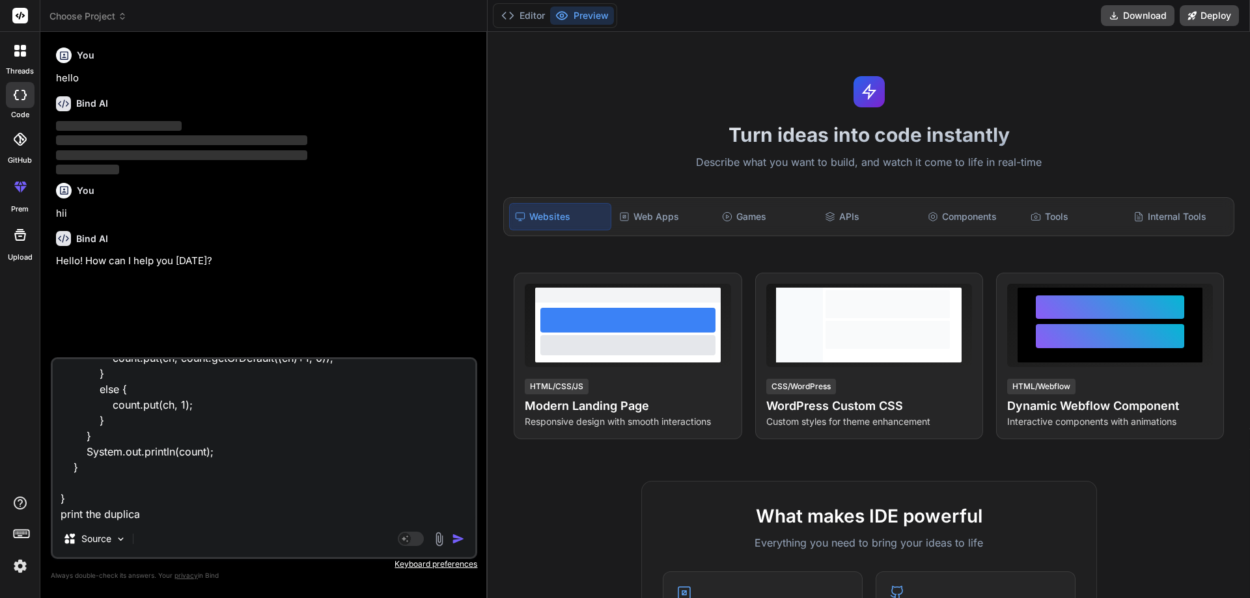
type textarea "x"
type textarea "package collections; import java.util.HashMap; public class duplice_element_cou…"
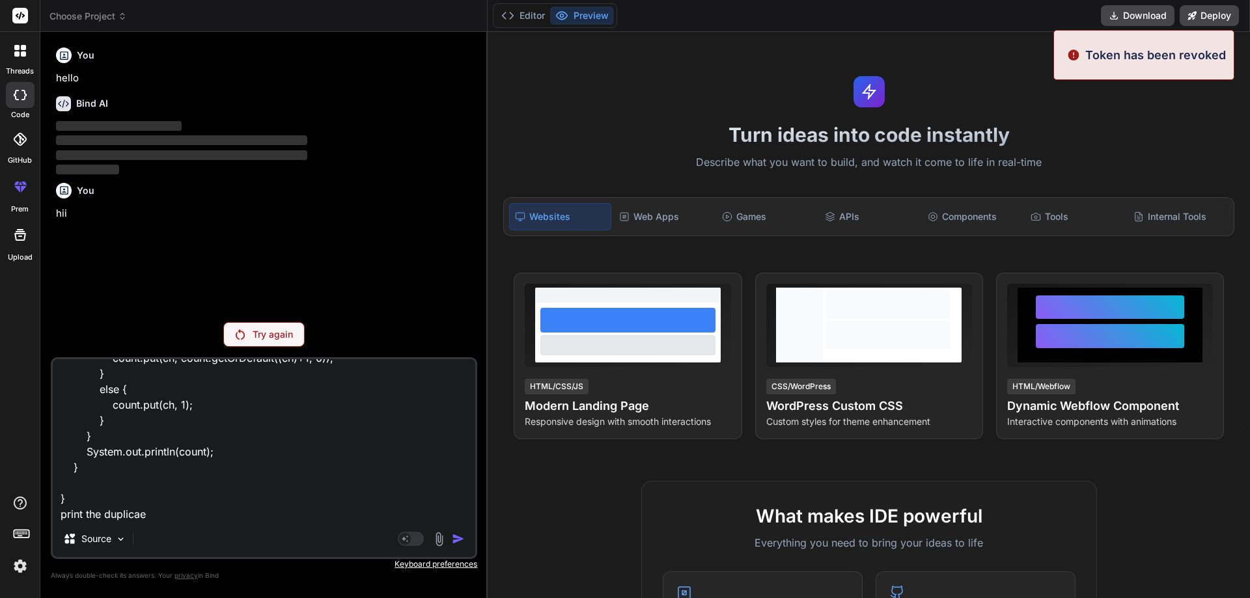
type textarea "x"
type textarea "package collections; import java.util.HashMap; public class duplice_element_cou…"
type textarea "x"
type textarea "package collections; import java.util.HashMap; public class duplice_element_cou…"
type textarea "x"
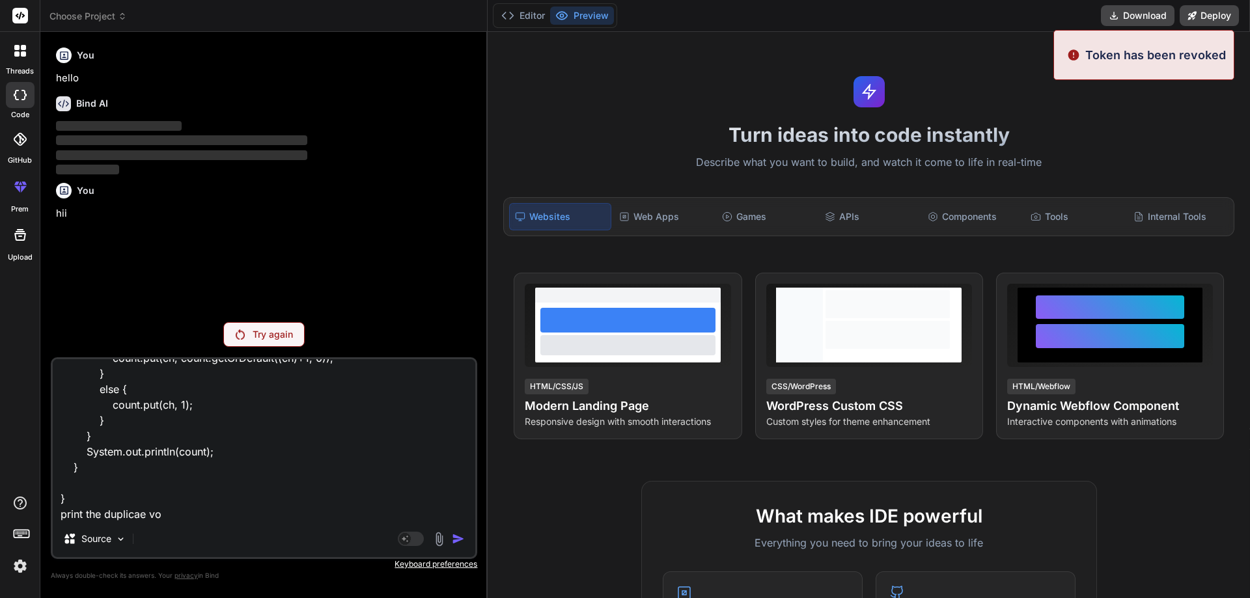
type textarea "package collections; import java.util.HashMap; public class duplice_element_cou…"
type textarea "x"
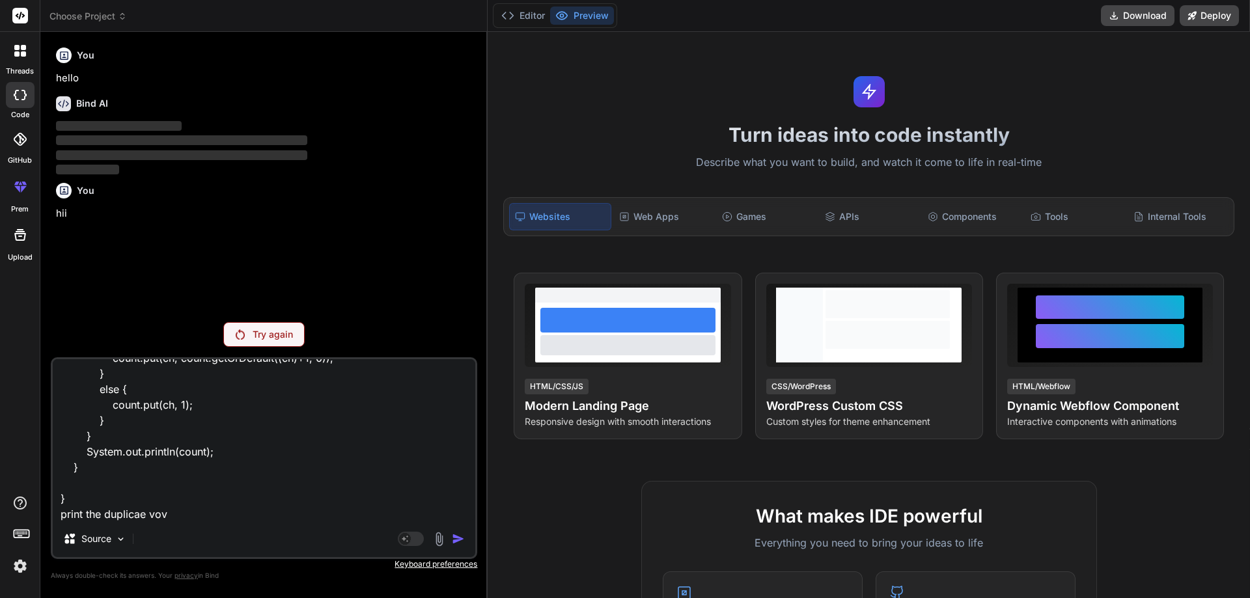
type textarea "package collections; import java.util.HashMap; public class duplice_element_cou…"
type textarea "x"
type textarea "package collections; import java.util.HashMap; public class duplice_element_cou…"
type textarea "x"
type textarea "package collections; import java.util.HashMap; public class duplice_element_cou…"
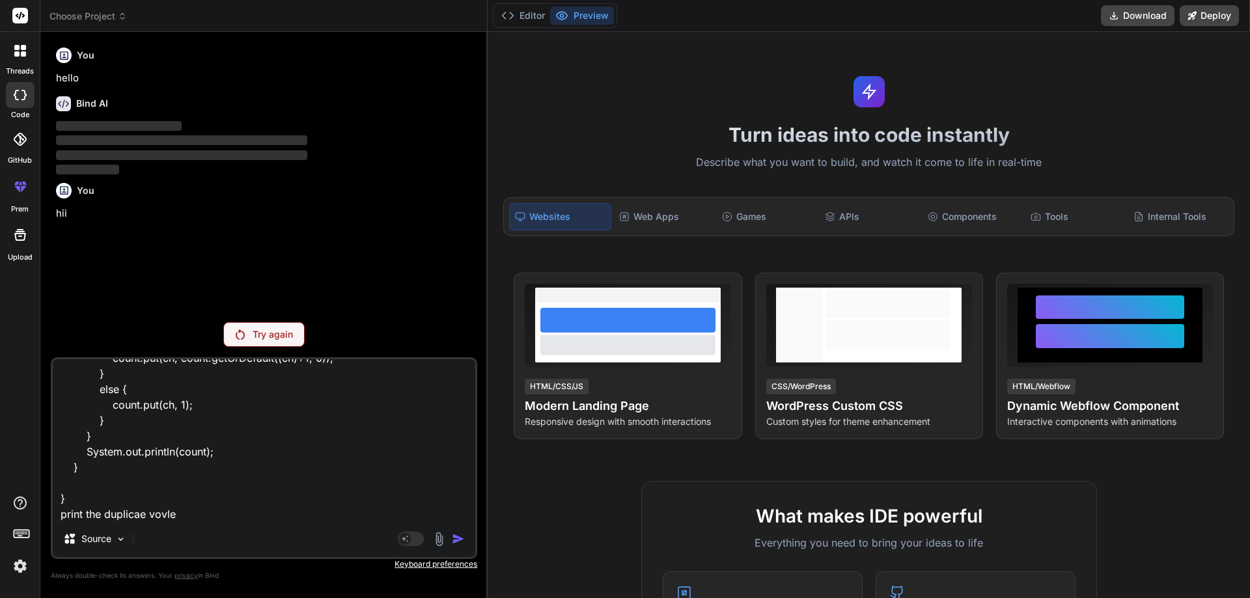
type textarea "x"
type textarea "package collections; import java.util.HashMap; public class duplice_element_cou…"
type textarea "x"
type textarea "package collections; import java.util.HashMap; public class duplice_element_cou…"
type textarea "x"
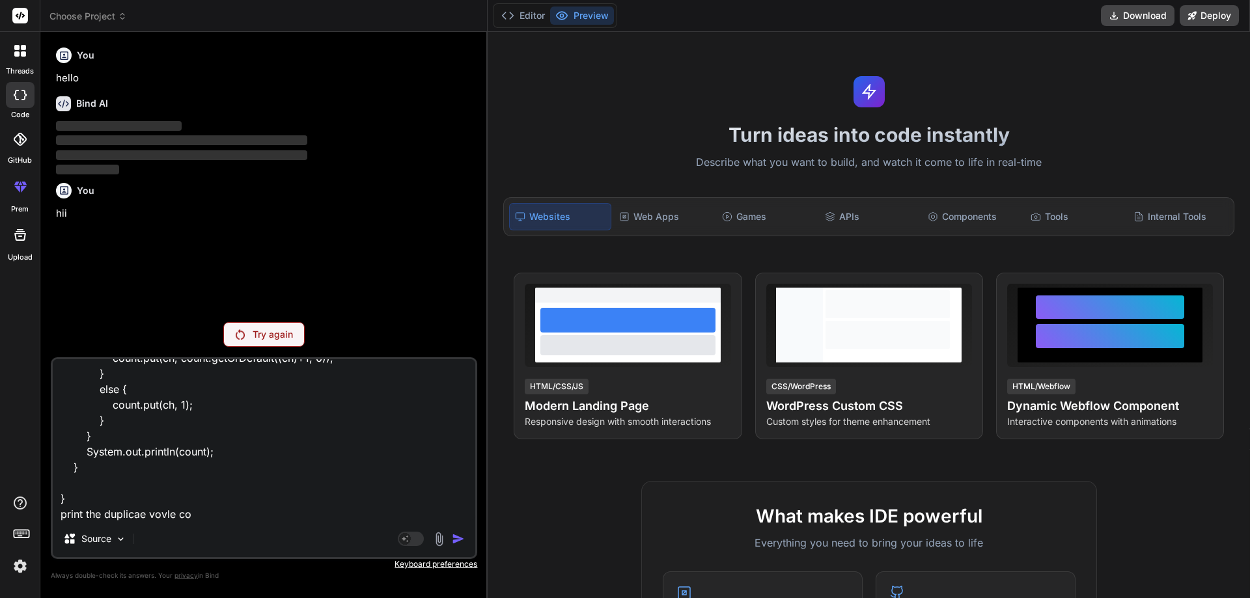
type textarea "package collections; import java.util.HashMap; public class duplice_element_cou…"
type textarea "x"
type textarea "package collections; import java.util.HashMap; public class duplice_element_cou…"
type textarea "x"
type textarea "package collections; import java.util.HashMap; public class duplice_element_cou…"
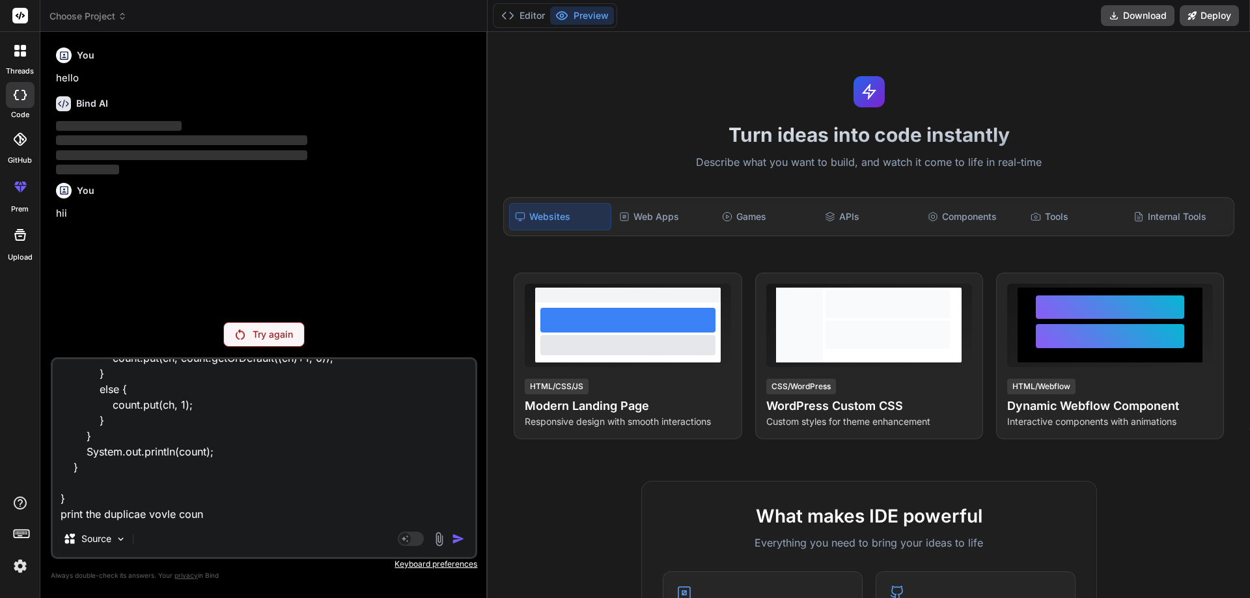
type textarea "x"
type textarea "package collections; import java.util.HashMap; public class duplice_element_cou…"
type textarea "x"
type textarea "package collections; import java.util.HashMap; public class duplice_element_cou…"
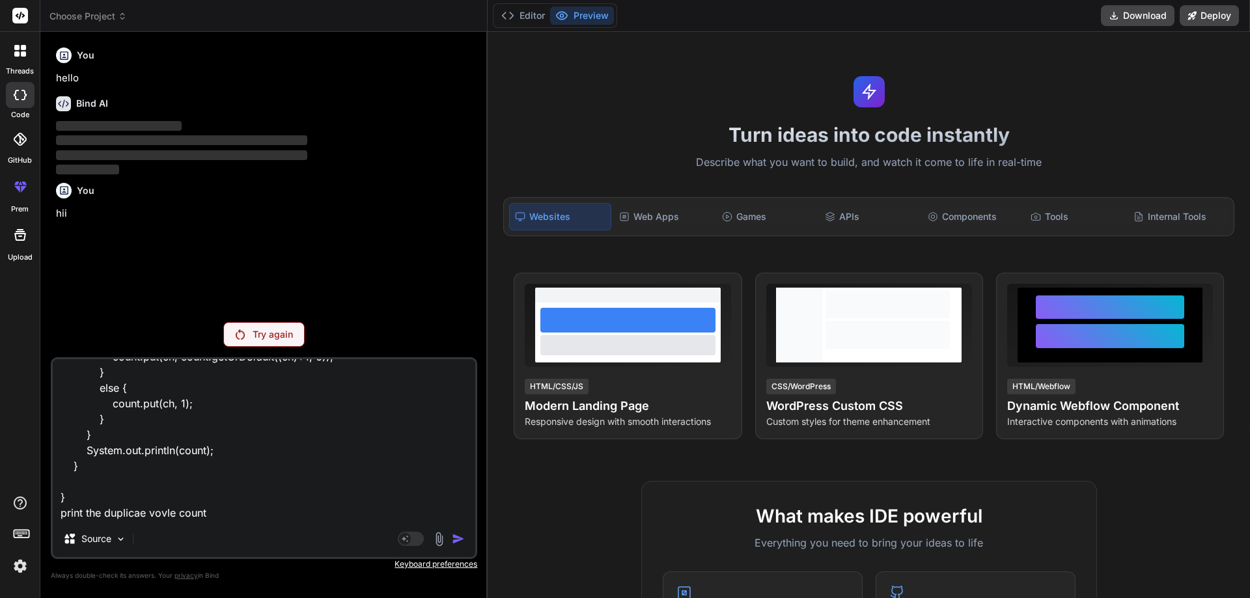
click at [130, 519] on textarea "package collections; import java.util.HashMap; public class duplice_element_cou…" at bounding box center [264, 439] width 422 height 161
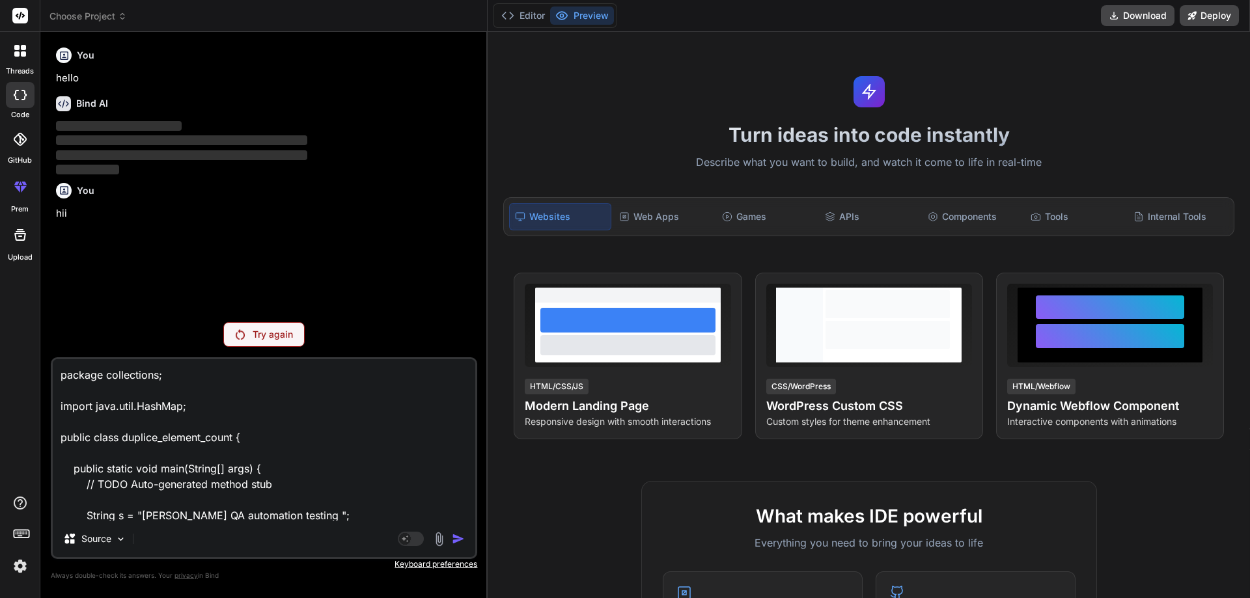
drag, startPoint x: 78, startPoint y: 517, endPoint x: 36, endPoint y: 284, distance: 236.1
click at [36, 284] on div "threads code GitHub prem Upload Choose Project Created with Pixso. Bind AI Web …" at bounding box center [625, 299] width 1250 height 598
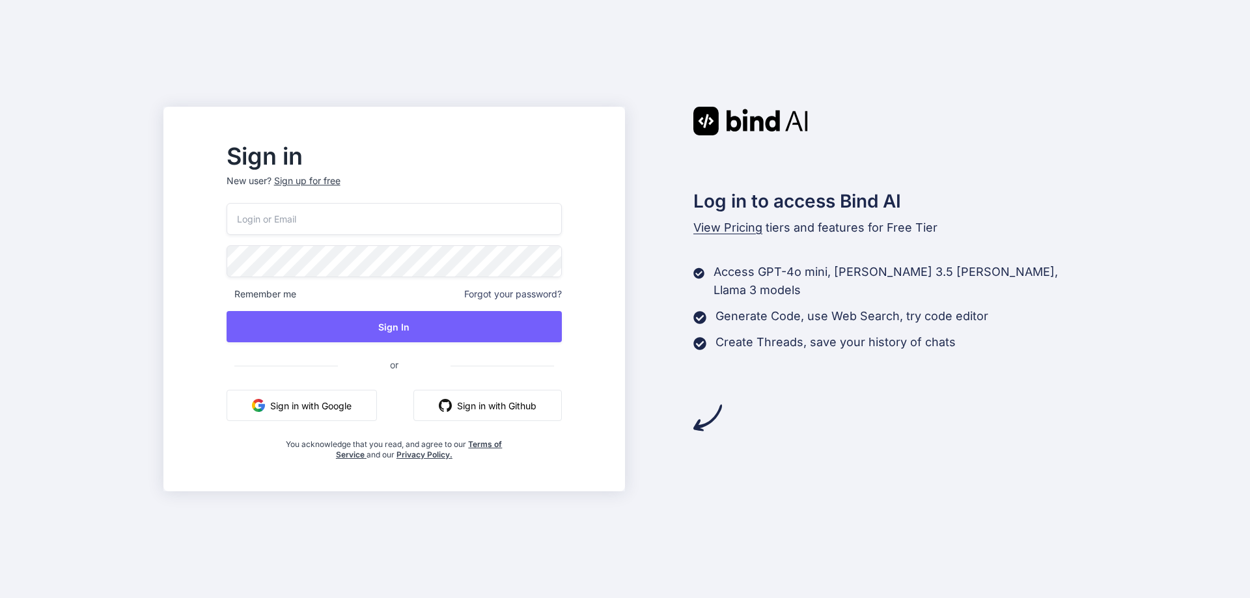
click at [364, 220] on input "email" at bounding box center [393, 219] width 335 height 32
drag, startPoint x: 446, startPoint y: 213, endPoint x: 445, endPoint y: 219, distance: 6.6
click at [446, 213] on input "himanshusharma051999@GMAIL.COM" at bounding box center [393, 219] width 335 height 32
type input "[EMAIL_ADDRESS][DOMAIN_NAME]"
click at [402, 310] on div "himanshusharma051999@gmail.com Remember me Forgot your password? Sign In or Sig…" at bounding box center [393, 331] width 335 height 257
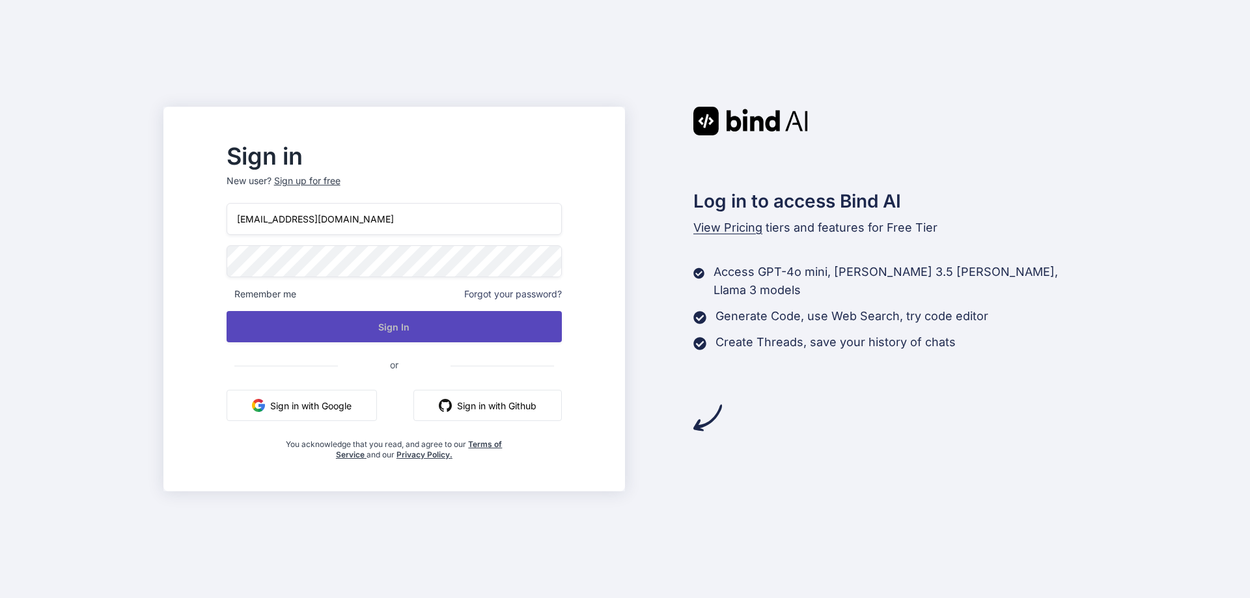
click at [407, 326] on button "Sign In" at bounding box center [393, 326] width 335 height 31
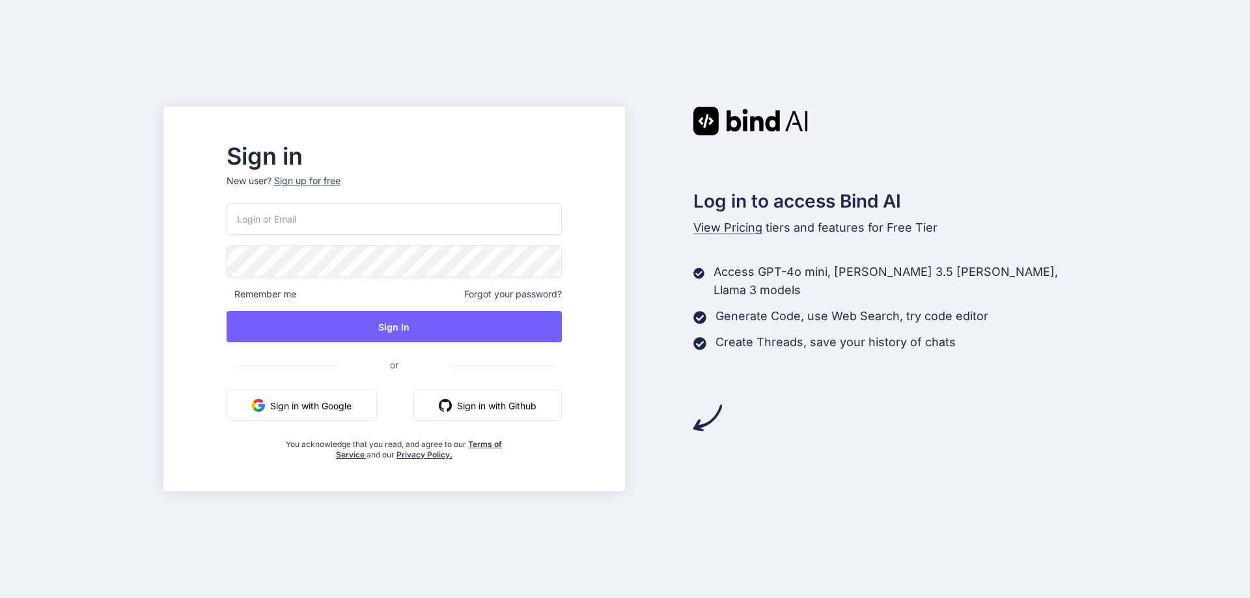
click at [365, 208] on input "email" at bounding box center [393, 219] width 335 height 32
type input "[EMAIL_ADDRESS][DOMAIN_NAME]"
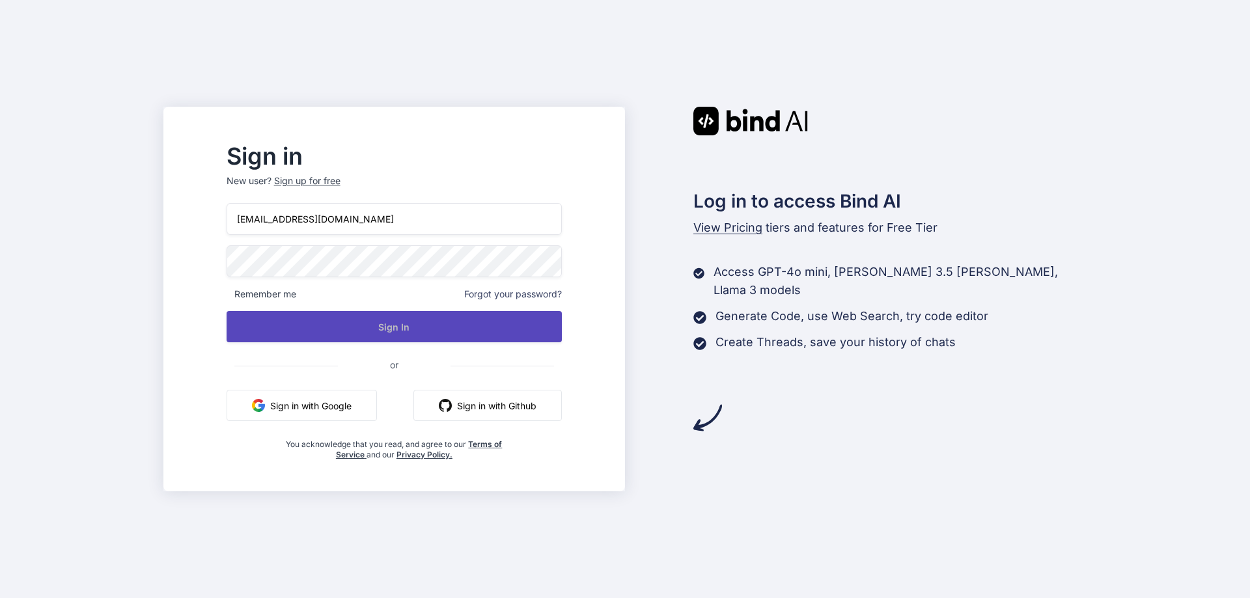
click at [436, 332] on button "Sign In" at bounding box center [393, 326] width 335 height 31
click at [384, 331] on button "Sign In" at bounding box center [393, 326] width 335 height 31
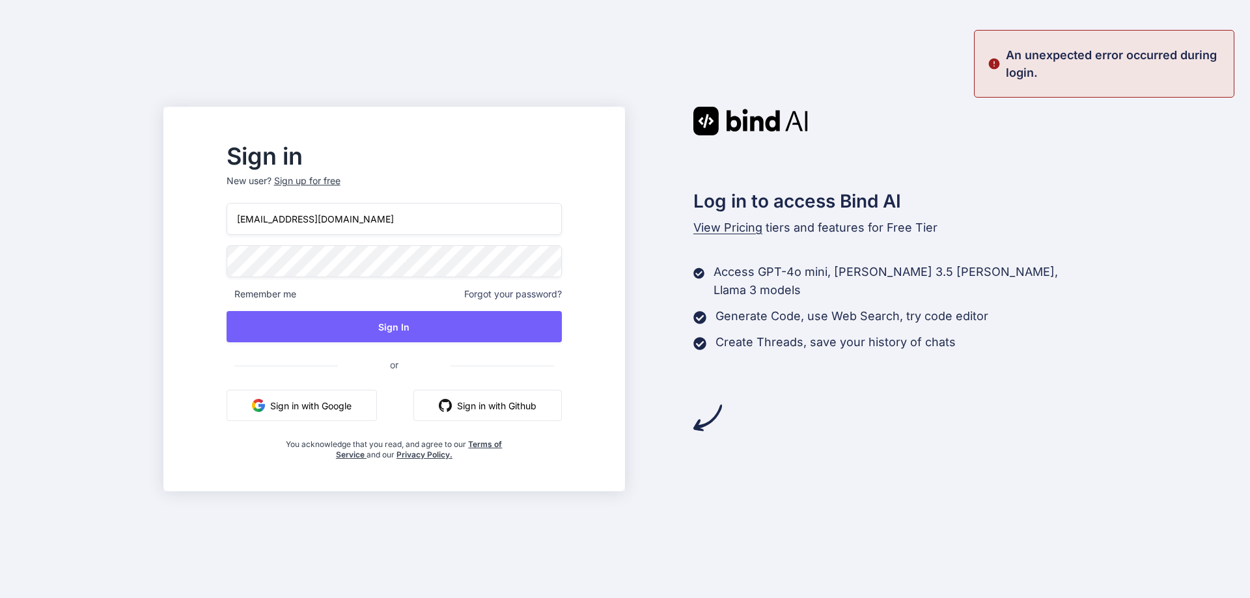
click at [137, 267] on div "Sign in New user? Sign up for free himanshusharma051999@gmail.com Remember me F…" at bounding box center [625, 299] width 1250 height 598
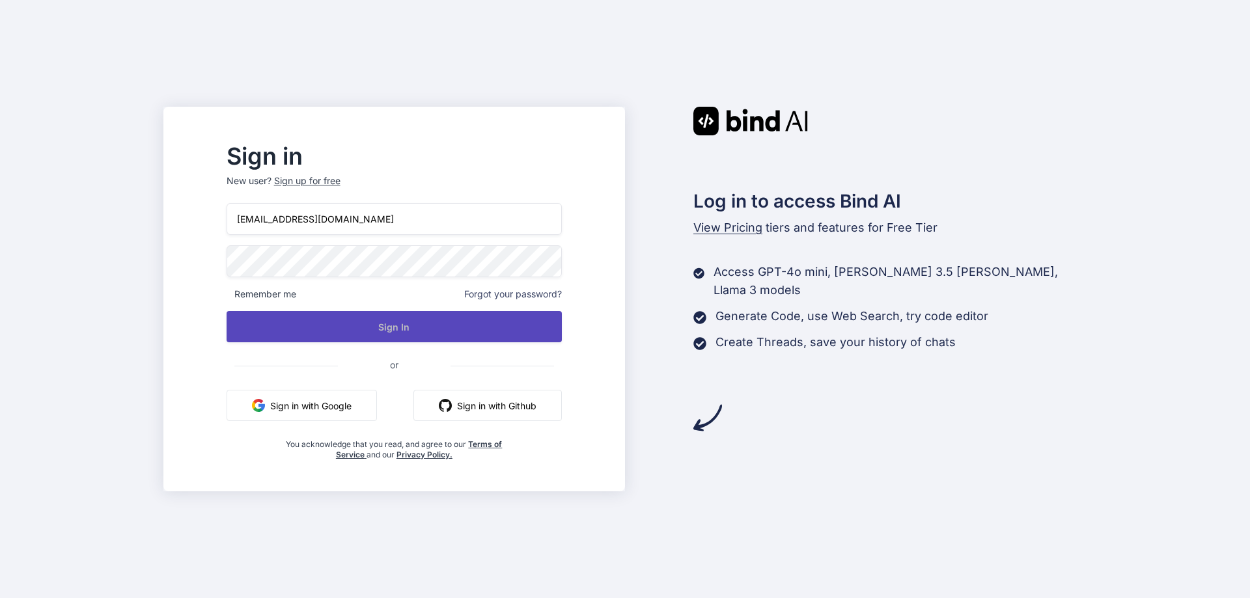
click at [428, 323] on button "Sign In" at bounding box center [393, 326] width 335 height 31
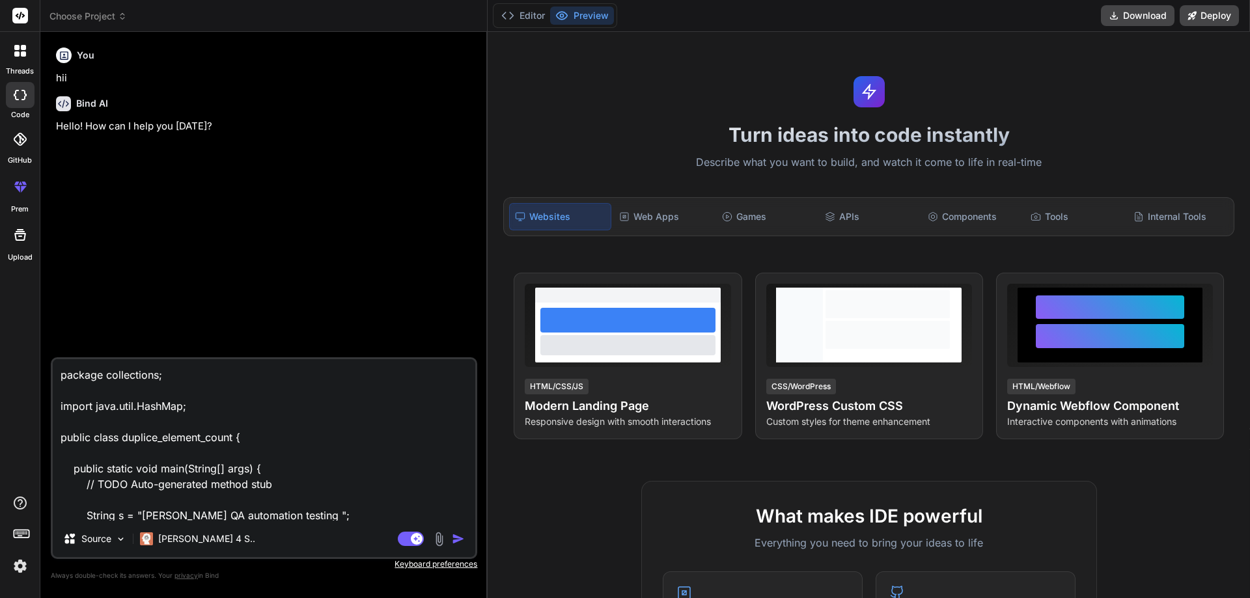
click at [455, 540] on img "button" at bounding box center [458, 538] width 13 height 13
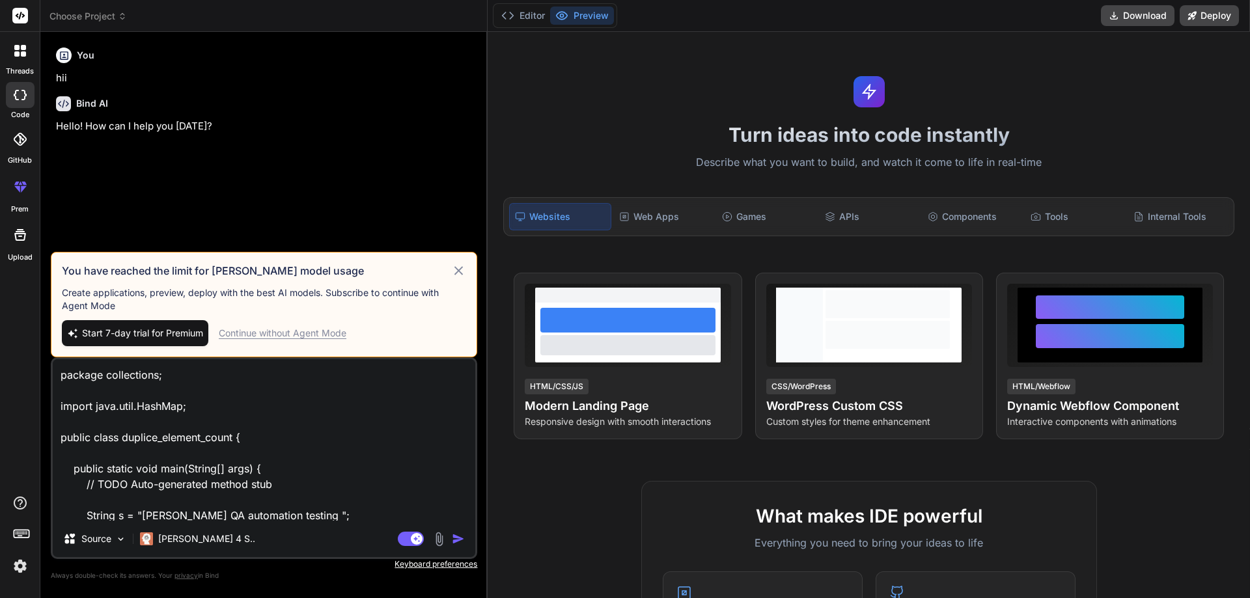
click at [290, 329] on div "Continue without Agent Mode" at bounding box center [283, 333] width 128 height 13
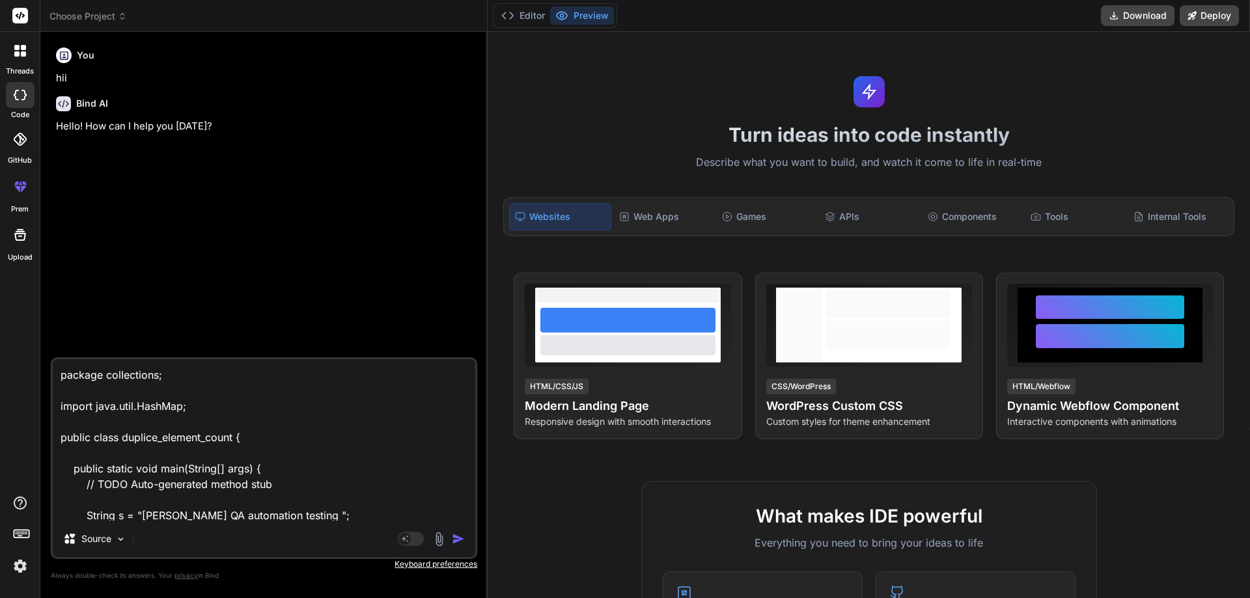
click at [457, 536] on img "button" at bounding box center [458, 538] width 13 height 13
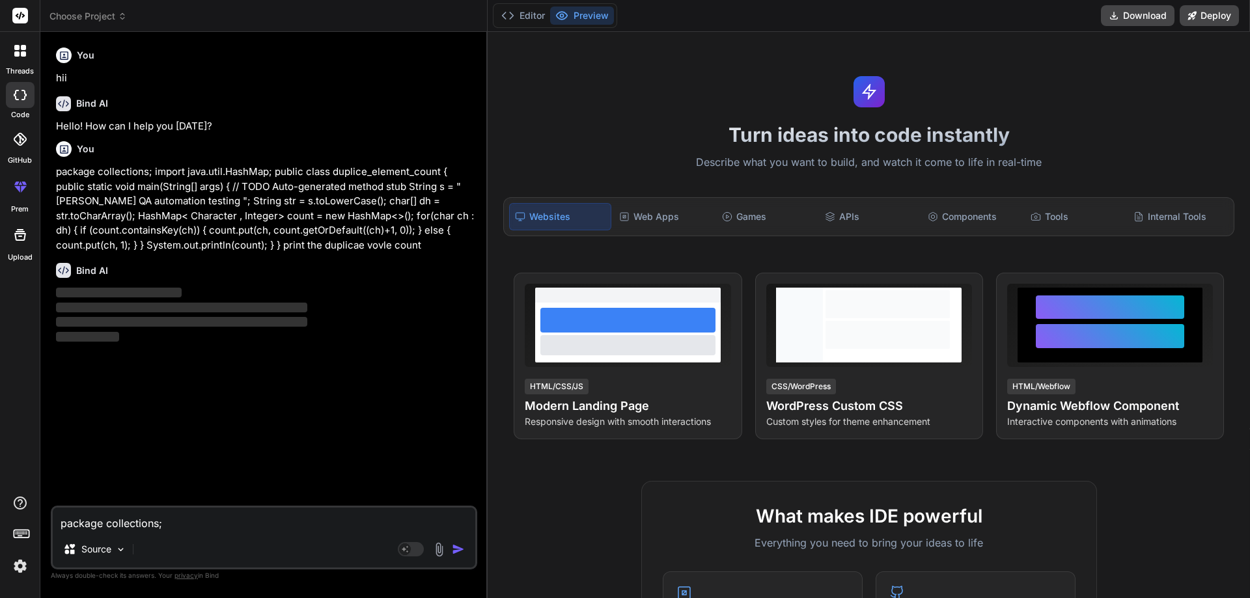
type textarea "x"
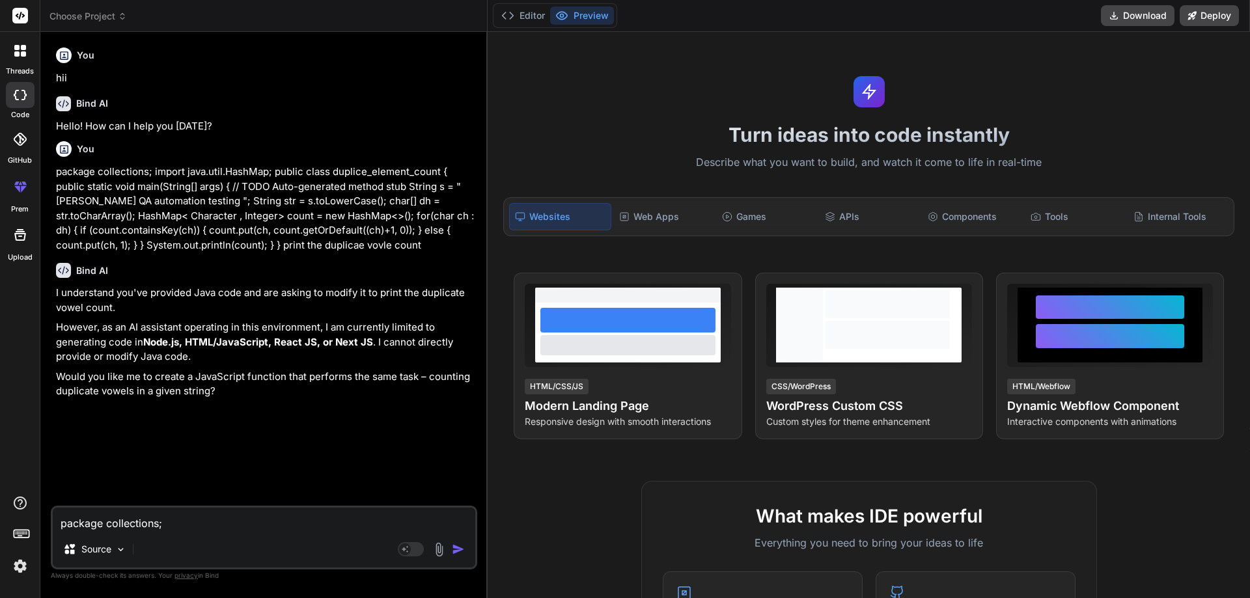
click at [461, 549] on img "button" at bounding box center [458, 549] width 13 height 13
click at [174, 547] on div "Source" at bounding box center [264, 551] width 422 height 31
click at [171, 515] on textarea "package collections; import java.util.HashMap; public class duplice_element_cou…" at bounding box center [264, 519] width 422 height 23
type textarea "p"
type textarea "x"
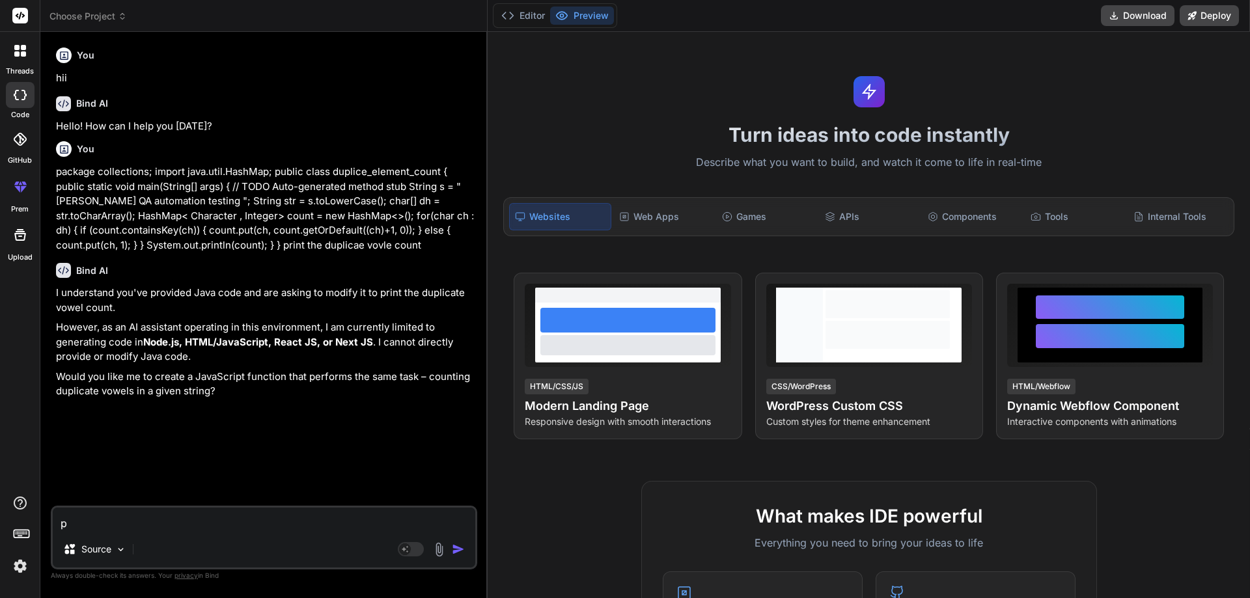
type textarea "pl"
type textarea "x"
type textarea "p"
type textarea "x"
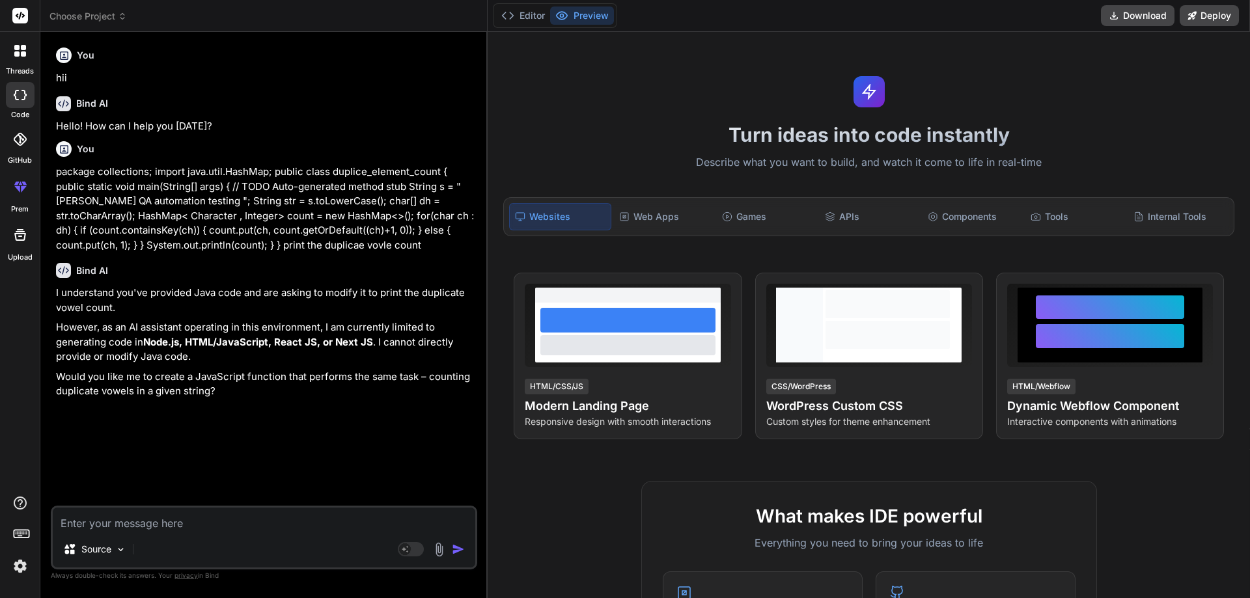
paste textarea "package collections; import java.util.HashMap; public class duplice_element_cou…"
type textarea "package collections; import java.util.HashMap; public class duplice_element_cou…"
type textarea "x"
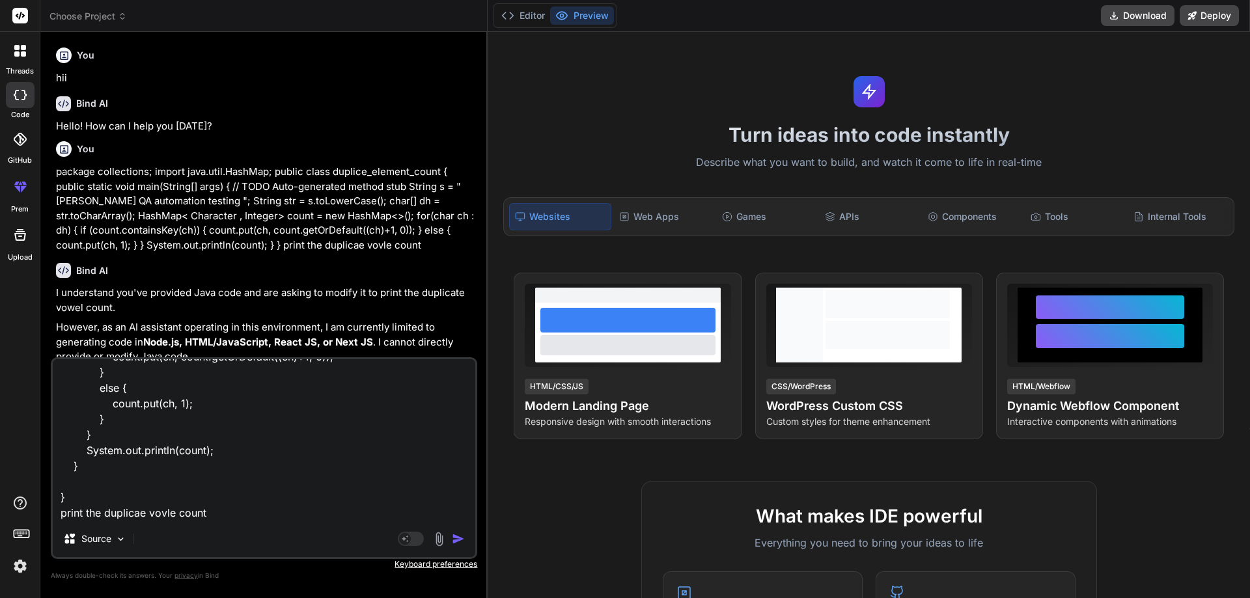
scroll to position [299, 0]
type textarea "package collections; import java.util.HashMap; public class duplice_element_cou…"
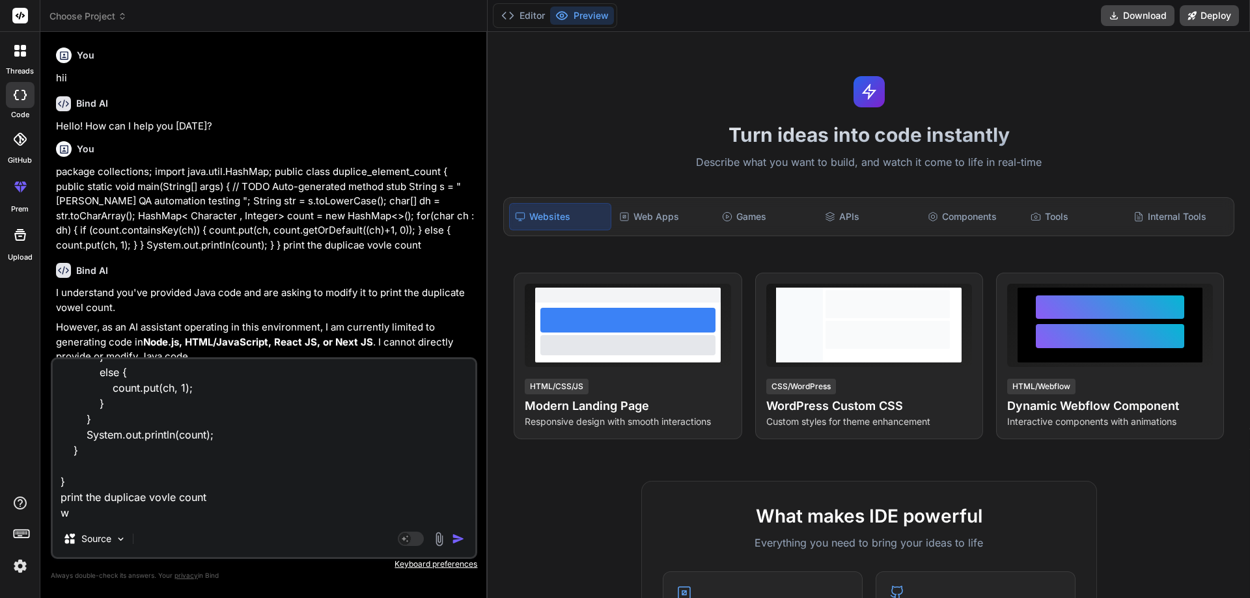
type textarea "x"
type textarea "package collections; import java.util.HashMap; public class duplice_element_cou…"
type textarea "x"
type textarea "package collections; import java.util.HashMap; public class duplice_element_cou…"
type textarea "x"
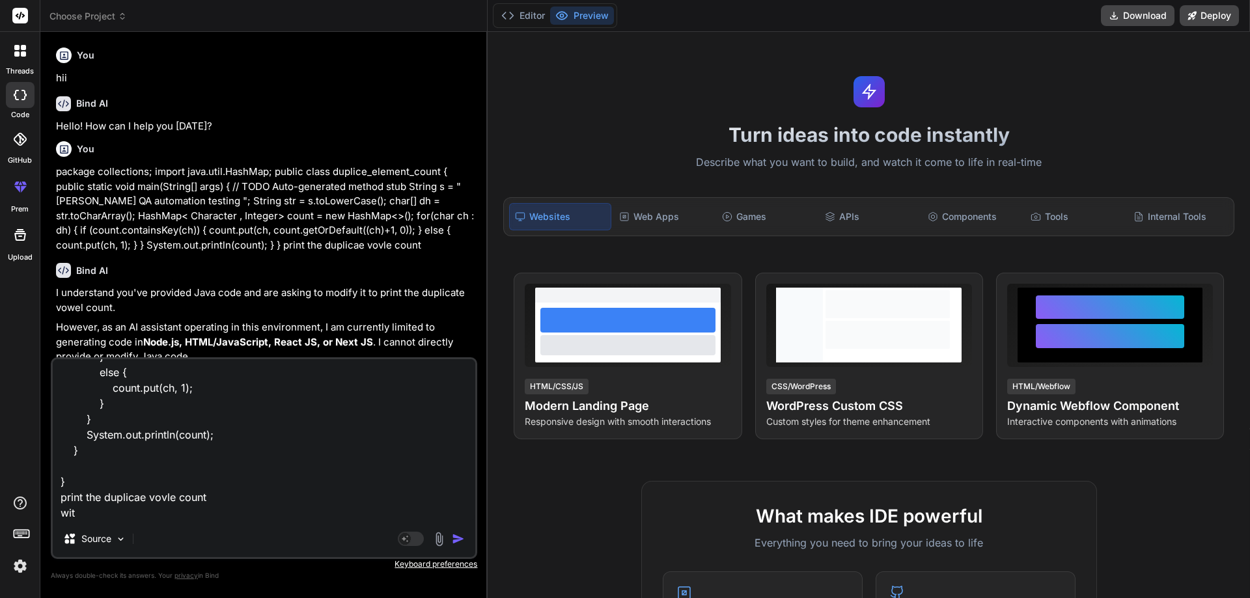
type textarea "package collections; import java.util.HashMap; public class duplice_element_cou…"
type textarea "x"
type textarea "package collections; import java.util.HashMap; public class duplice_element_cou…"
type textarea "x"
type textarea "package collections; import java.util.HashMap; public class duplice_element_cou…"
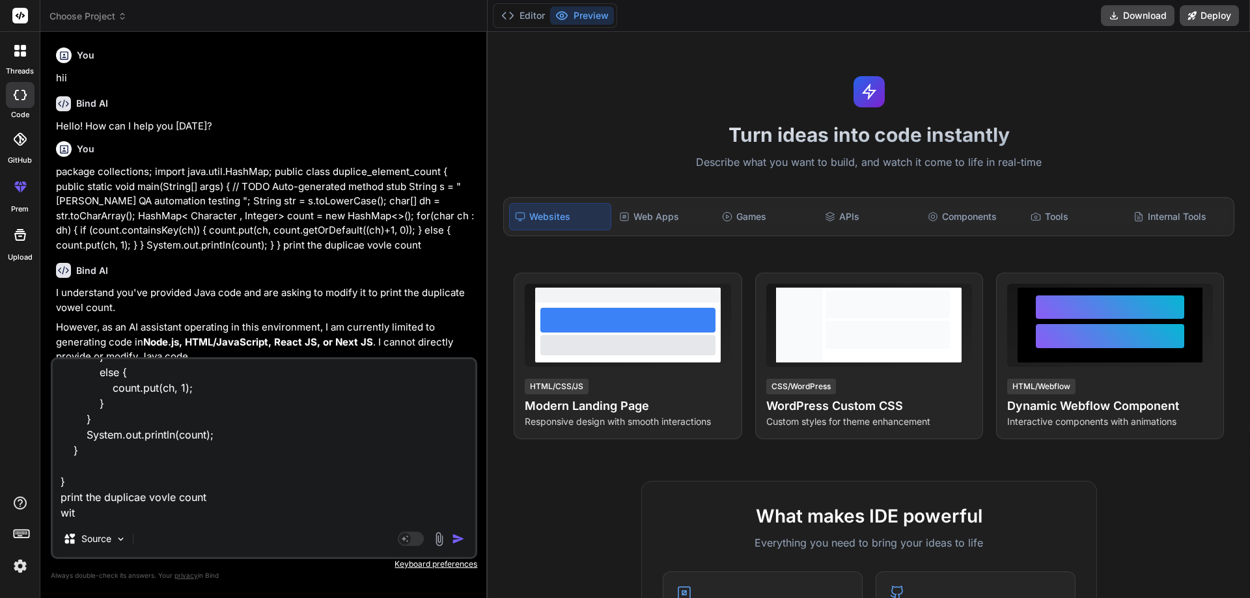
type textarea "x"
type textarea "package collections; import java.util.HashMap; public class duplice_element_cou…"
type textarea "x"
type textarea "package collections; import java.util.HashMap; public class duplice_element_cou…"
type textarea "x"
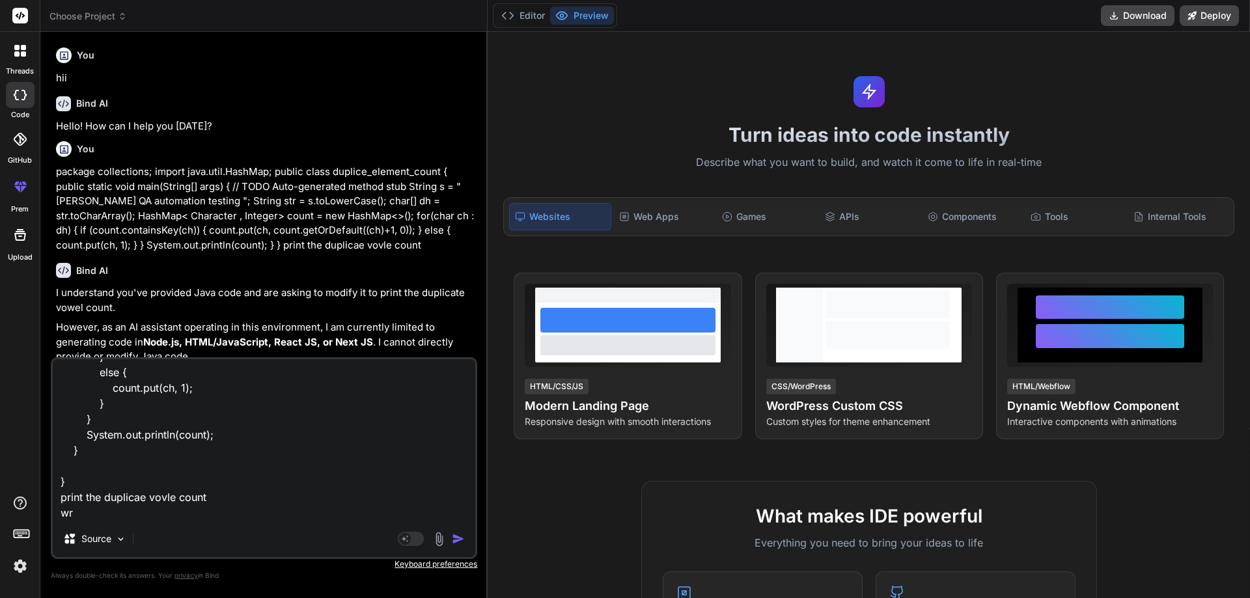
type textarea "package collections; import java.util.HashMap; public class duplice_element_cou…"
type textarea "x"
type textarea "package collections; import java.util.HashMap; public class duplice_element_cou…"
type textarea "x"
type textarea "package collections; import java.util.HashMap; public class duplice_element_cou…"
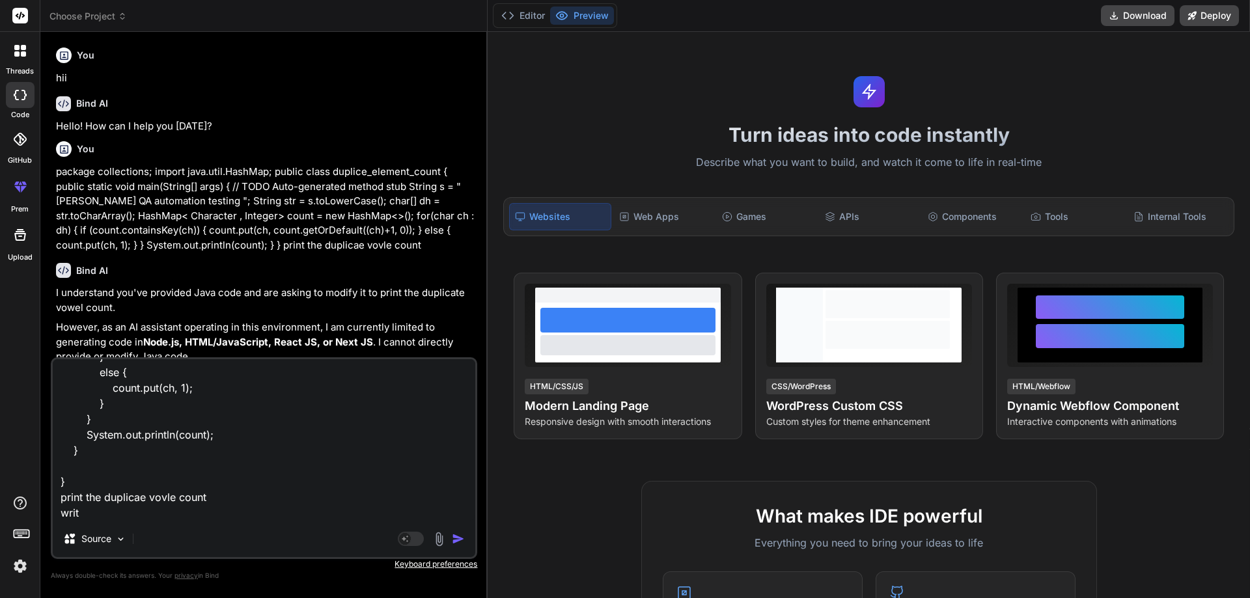
type textarea "x"
type textarea "package collections; import java.util.HashMap; public class duplice_element_cou…"
type textarea "x"
type textarea "package collections; import java.util.HashMap; public class duplice_element_cou…"
type textarea "x"
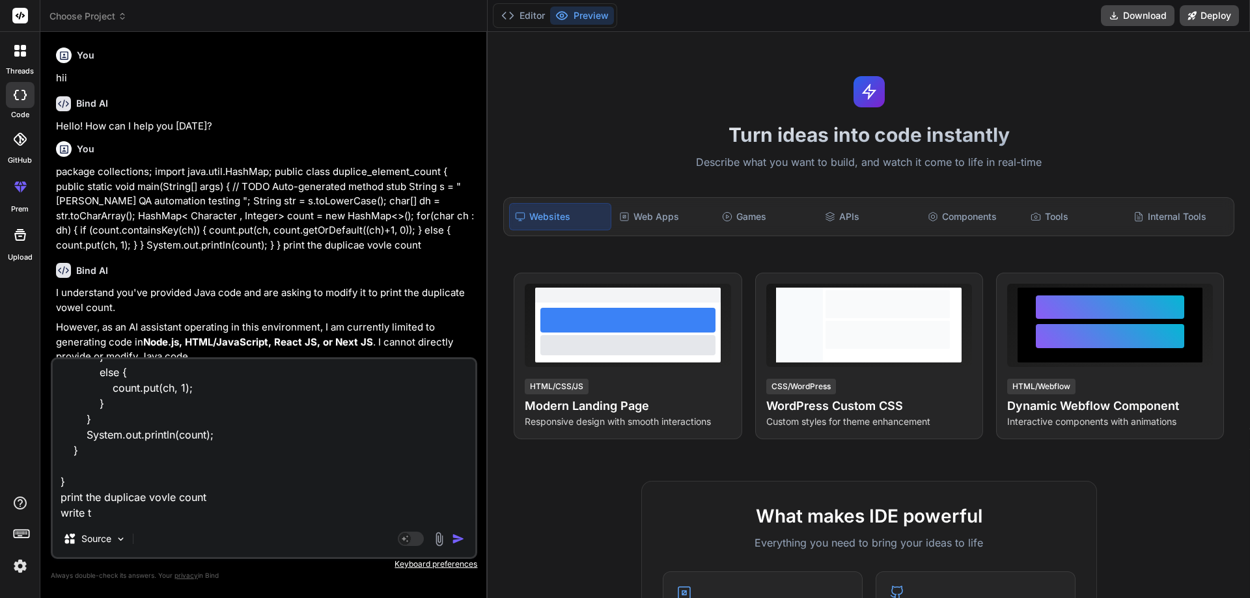
type textarea "package collections; import java.util.HashMap; public class duplice_element_cou…"
type textarea "x"
type textarea "package collections; import java.util.HashMap; public class duplice_element_cou…"
type textarea "x"
type textarea "package collections; import java.util.HashMap; public class duplice_element_cou…"
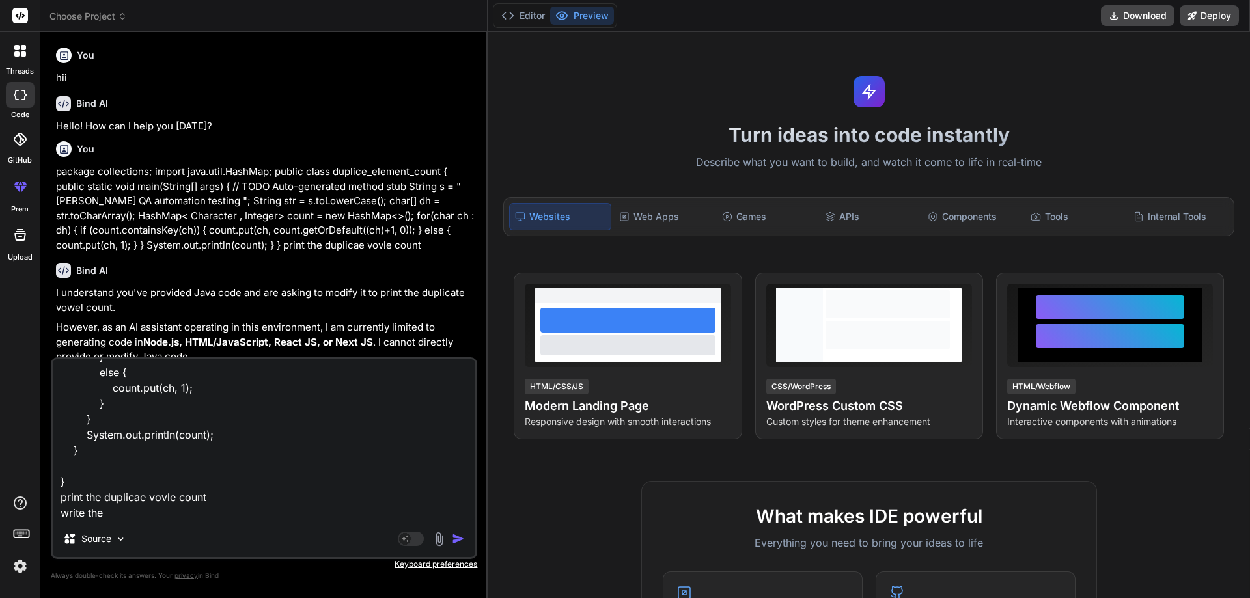
type textarea "x"
type textarea "package collections; import java.util.HashMap; public class duplice_element_cou…"
type textarea "x"
type textarea "package collections; import java.util.HashMap; public class duplice_element_cou…"
type textarea "x"
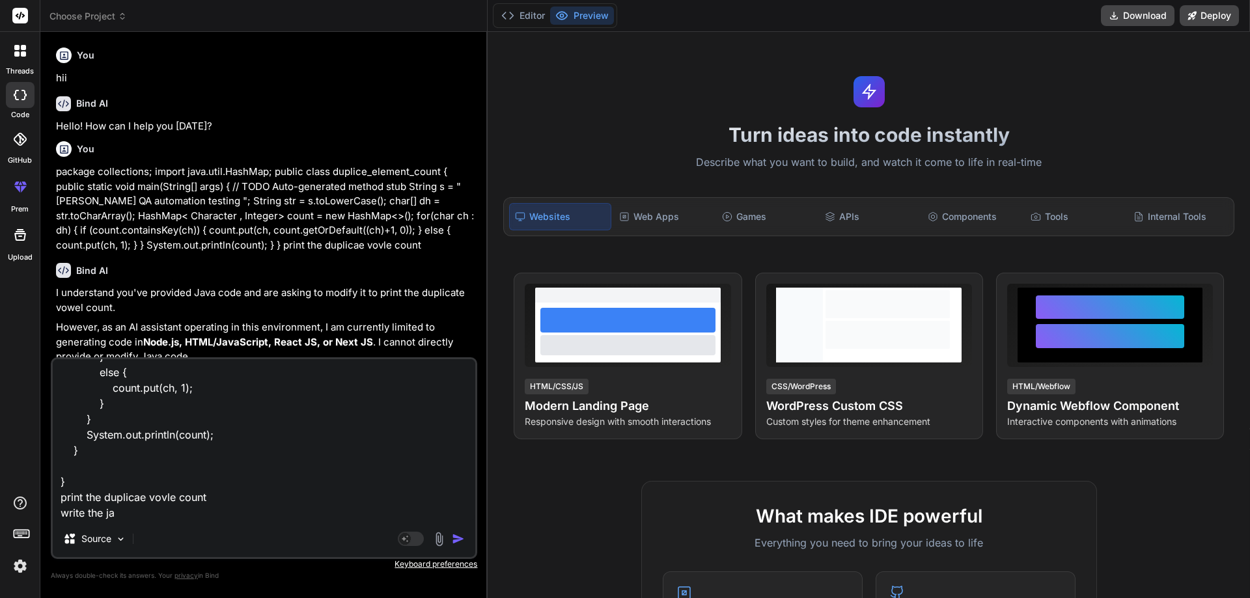
type textarea "package collections; import java.util.HashMap; public class duplice_element_cou…"
type textarea "x"
type textarea "package collections; import java.util.HashMap; public class duplice_element_cou…"
type textarea "x"
type textarea "package collections; import java.util.HashMap; public class duplice_element_cou…"
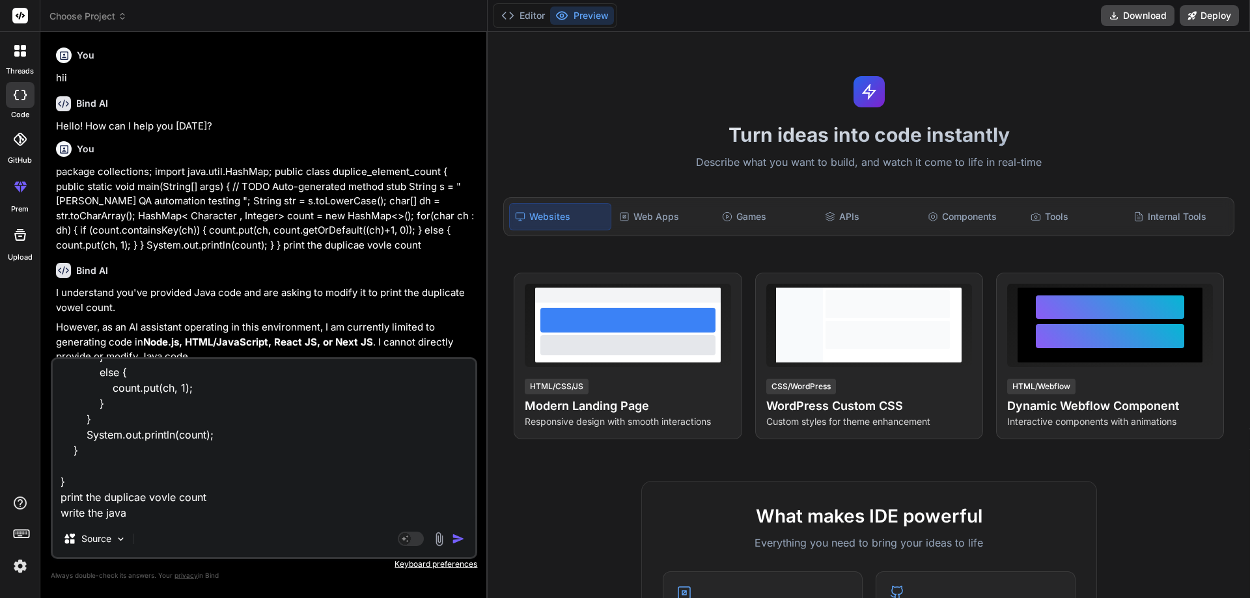
type textarea "x"
type textarea "package collections; import java.util.HashMap; public class duplice_element_cou…"
type textarea "x"
type textarea "package collections; import java.util.HashMap; public class duplice_element_cou…"
type textarea "x"
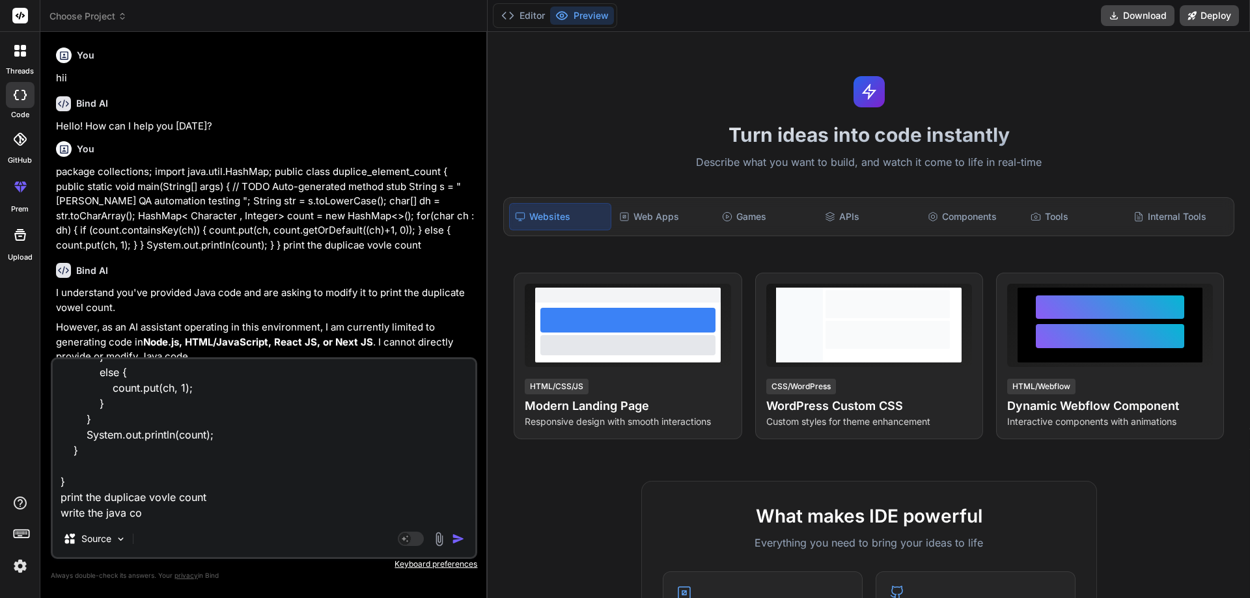
type textarea "package collections; import java.util.HashMap; public class duplice_element_cou…"
type textarea "x"
type textarea "package collections; import java.util.HashMap; public class duplice_element_cou…"
type textarea "x"
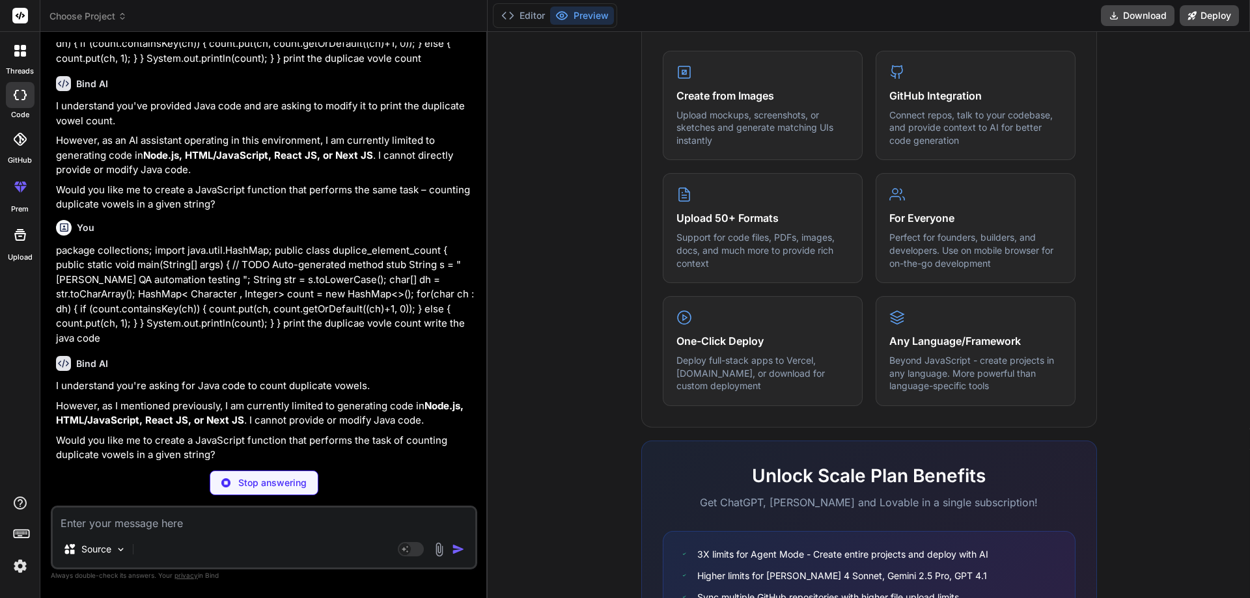
scroll to position [192, 0]
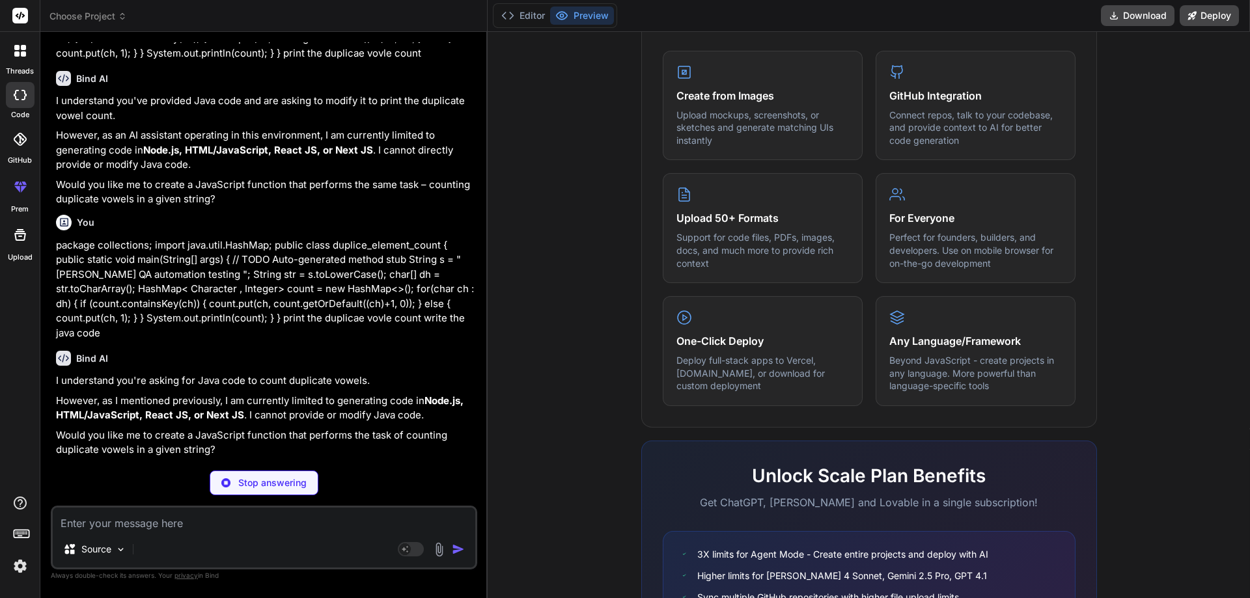
type textarea "x"
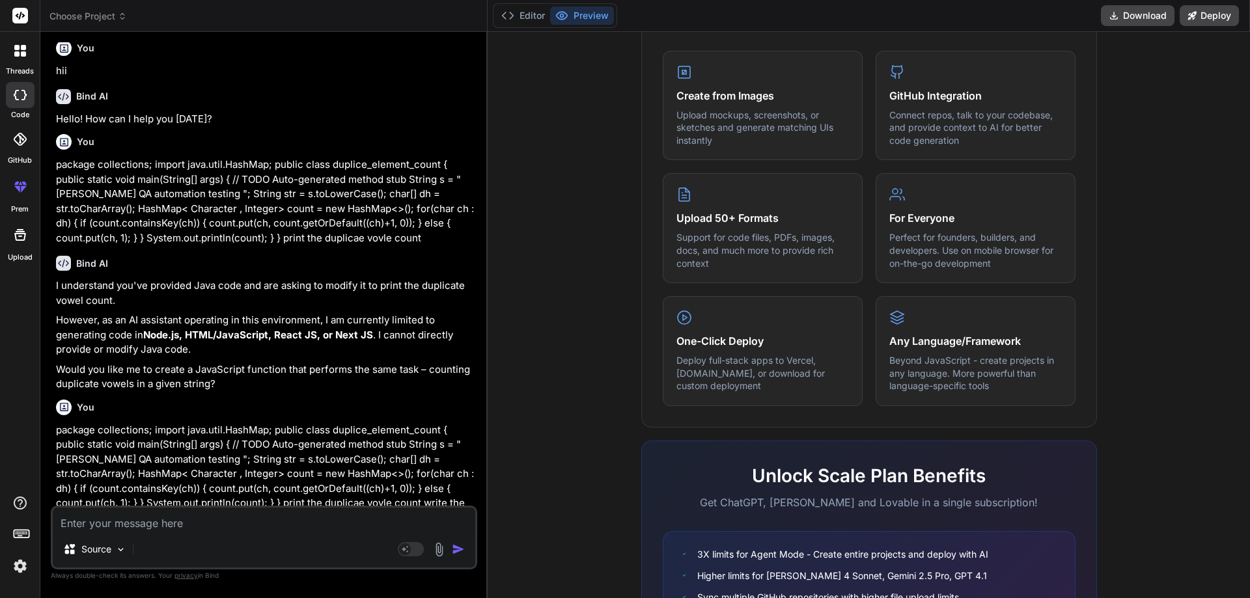
scroll to position [0, 0]
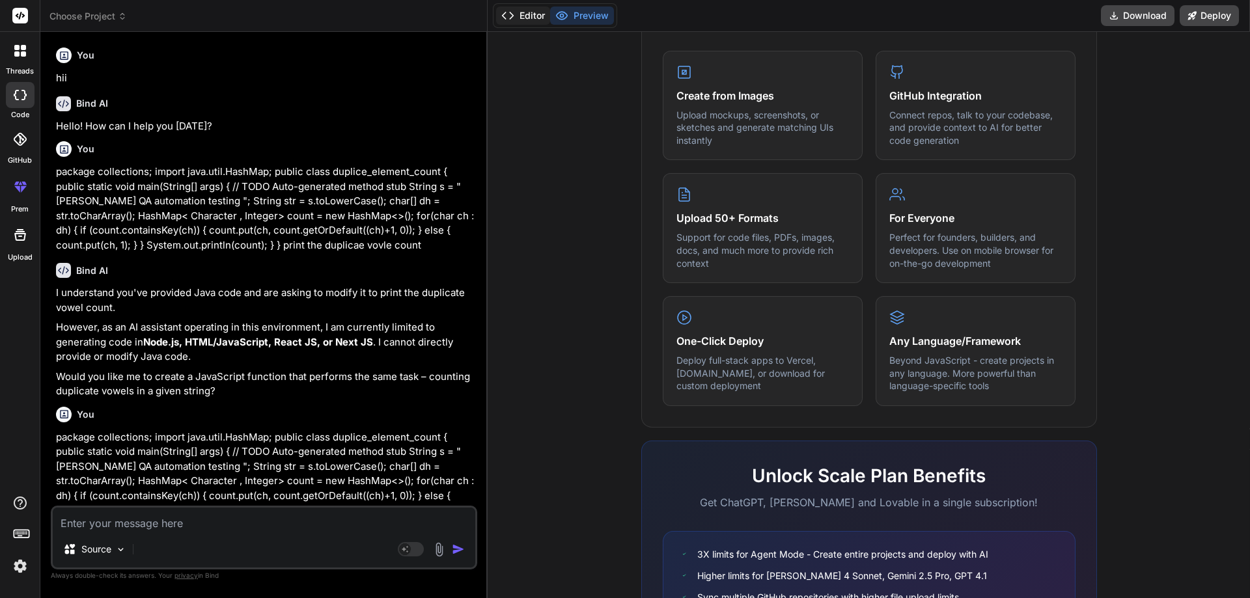
click at [522, 8] on button "Editor" at bounding box center [523, 16] width 54 height 18
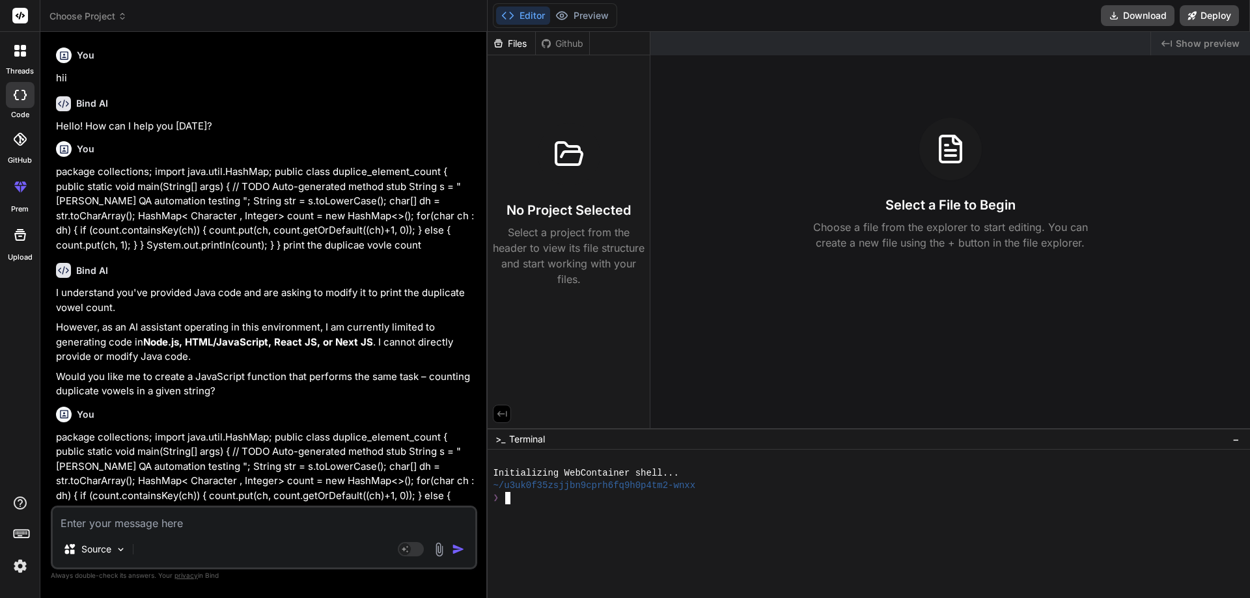
click at [540, 495] on div "❯" at bounding box center [862, 498] width 738 height 12
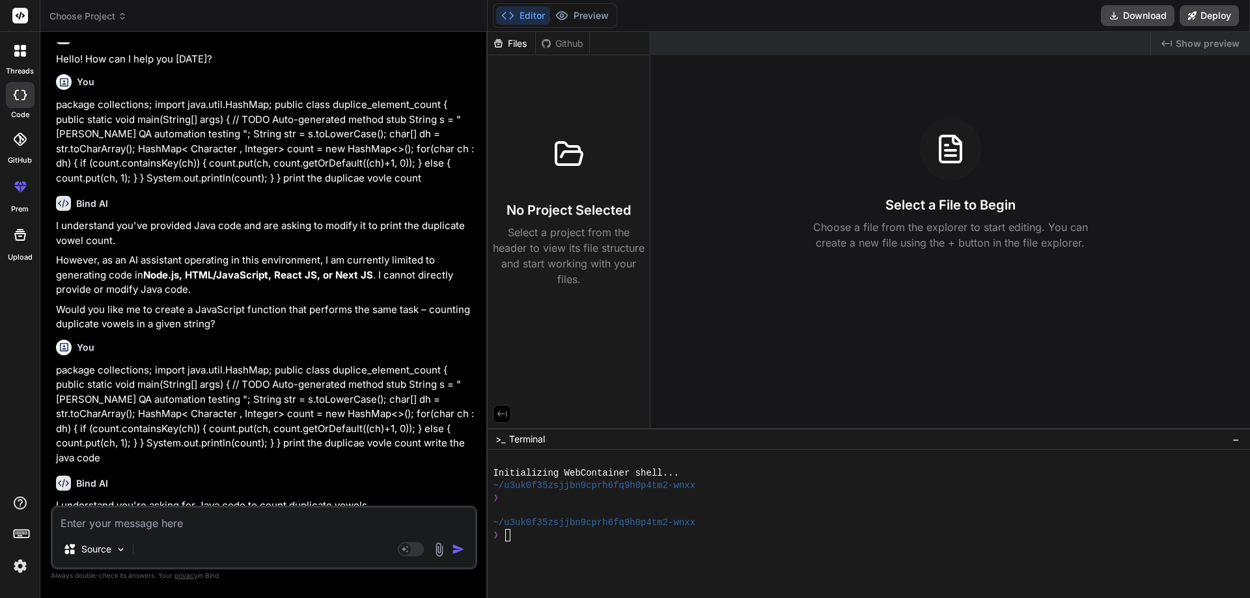
scroll to position [146, 0]
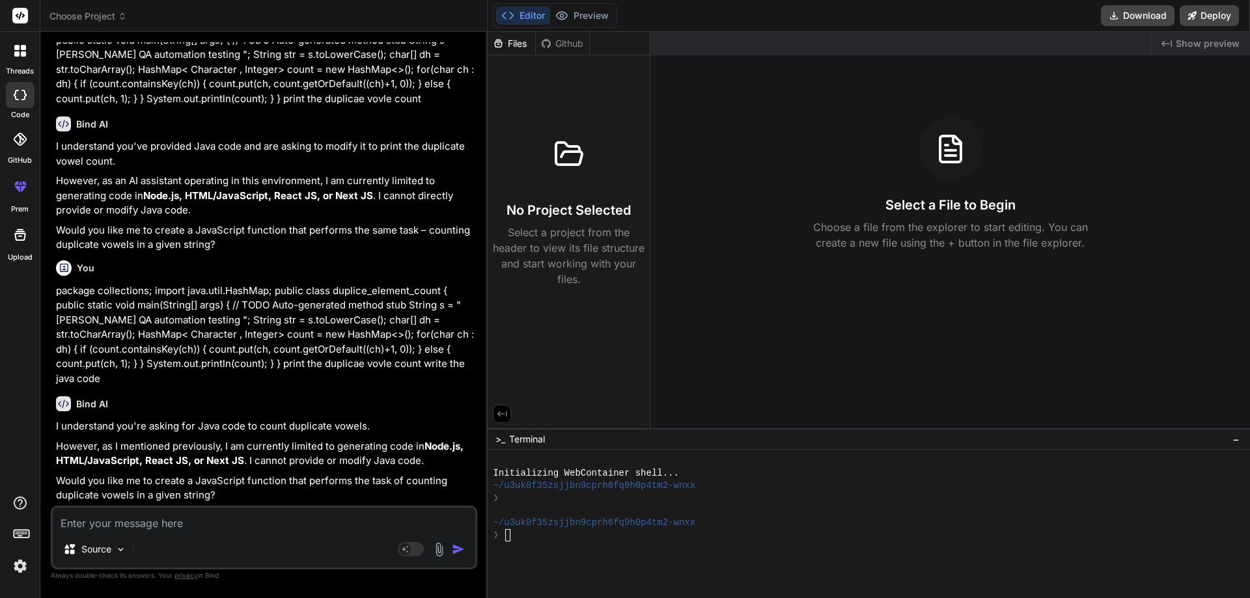
click at [389, 469] on div "I understand you're asking for Java code to count duplicate vowels. However, as…" at bounding box center [265, 461] width 418 height 84
click at [514, 532] on div "❯" at bounding box center [862, 535] width 738 height 12
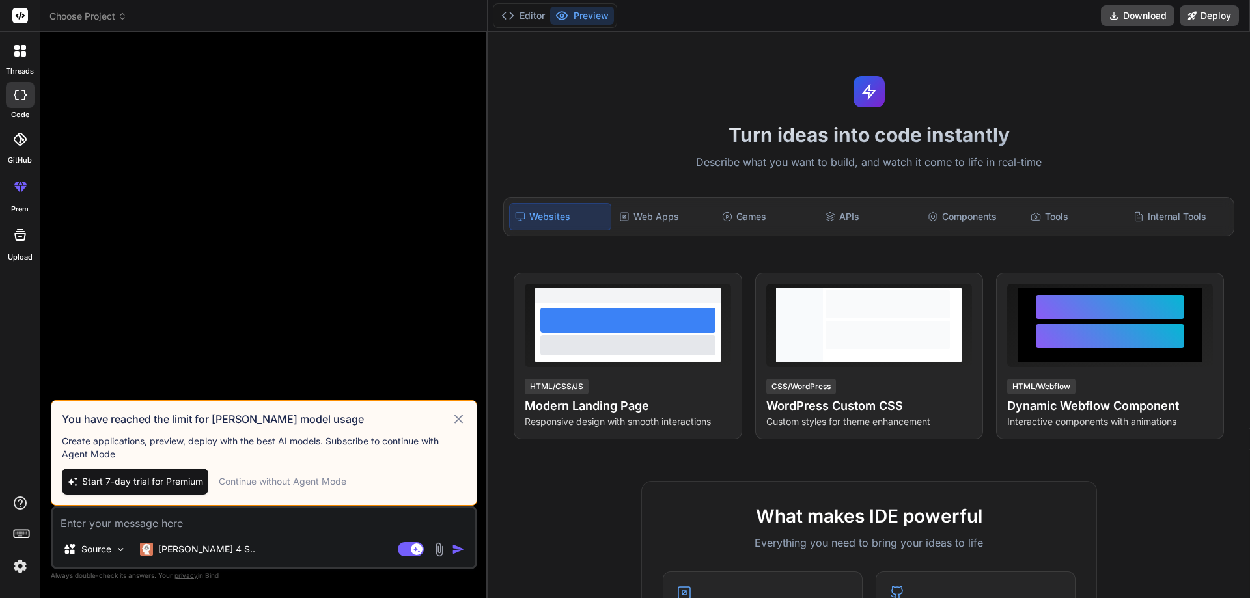
click at [303, 484] on div "Continue without Agent Mode" at bounding box center [283, 481] width 128 height 13
type textarea "x"
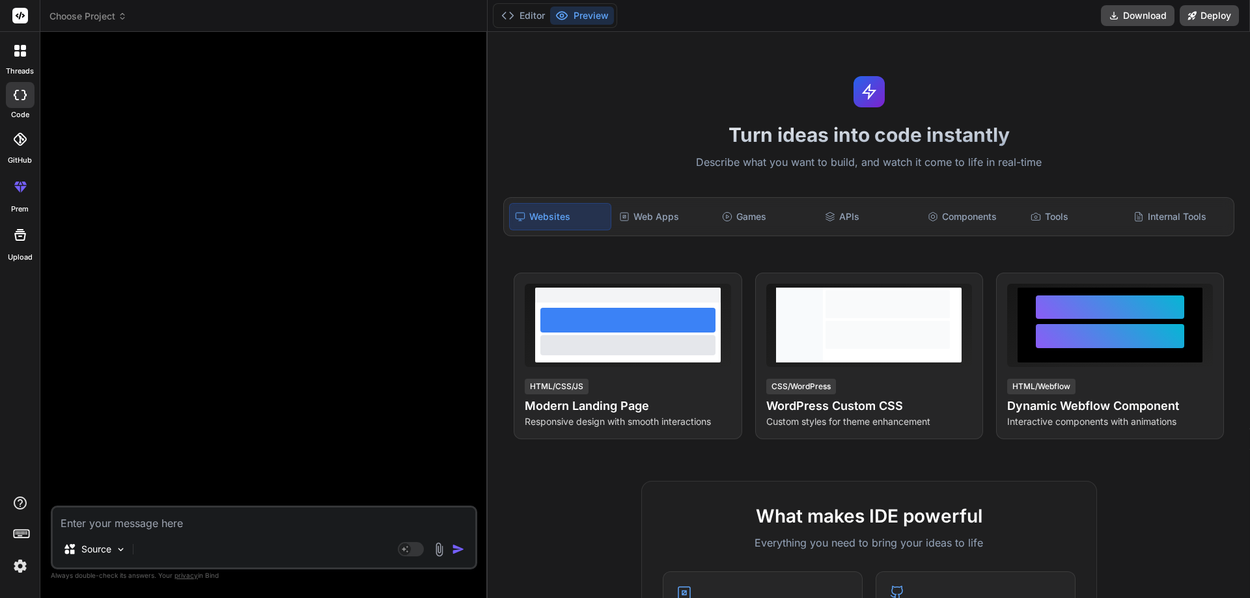
click at [186, 528] on textarea at bounding box center [264, 519] width 422 height 23
type textarea "h"
type textarea "x"
type textarea "hi"
type textarea "x"
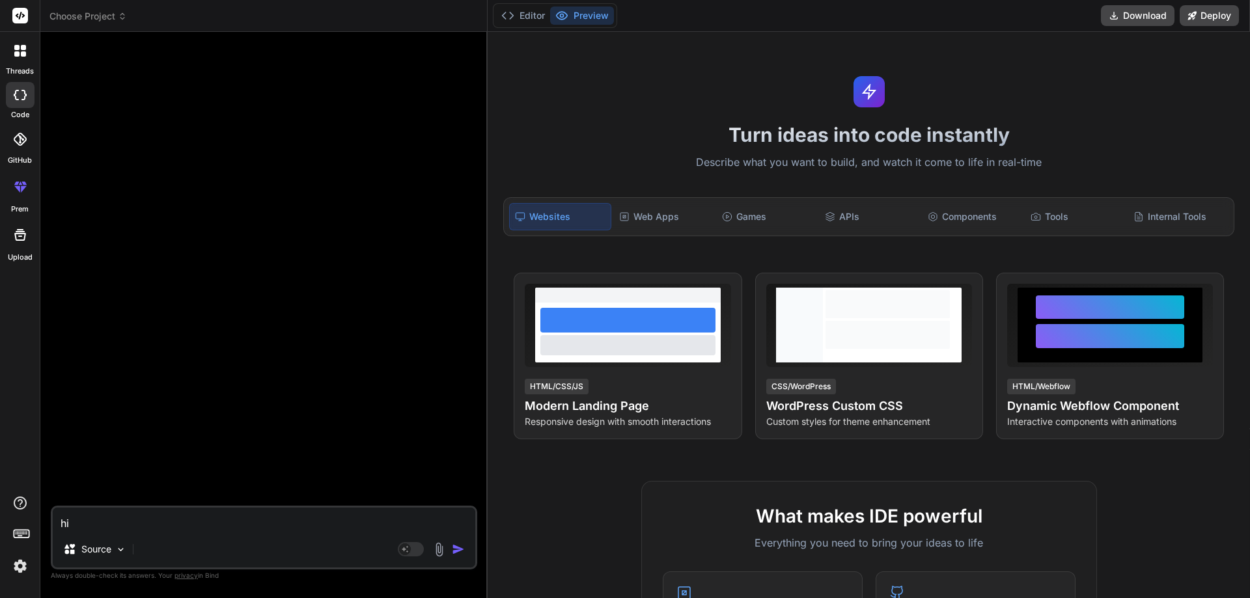
type textarea "hi"
type textarea "x"
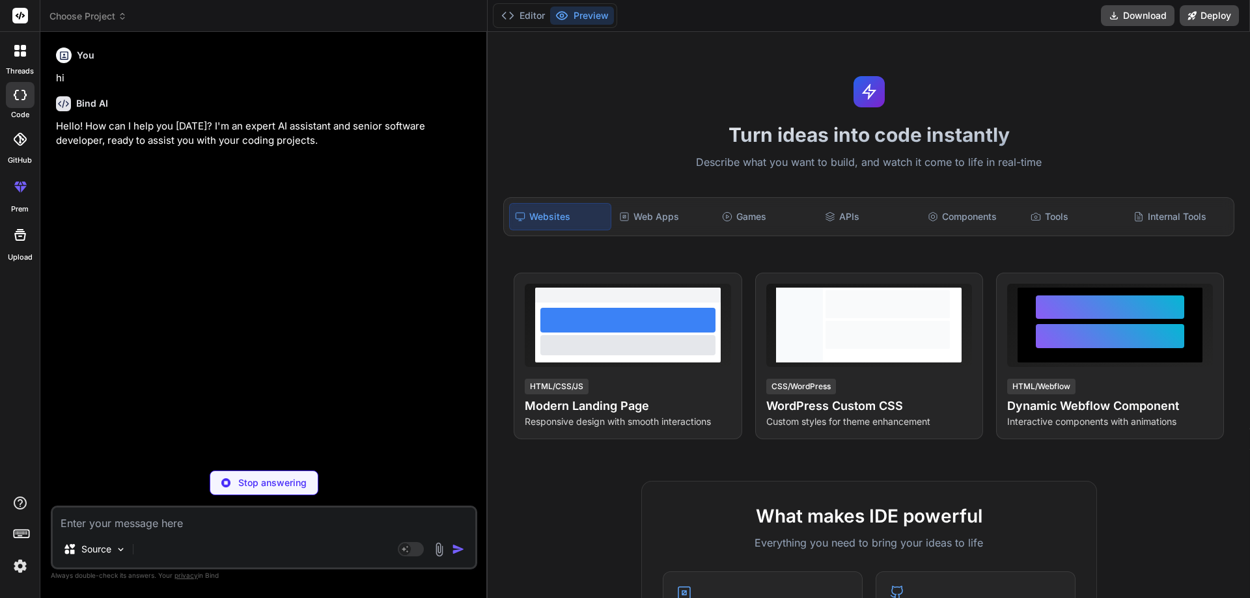
type textarea "x"
type textarea "p"
type textarea "x"
type textarea "pr"
type textarea "x"
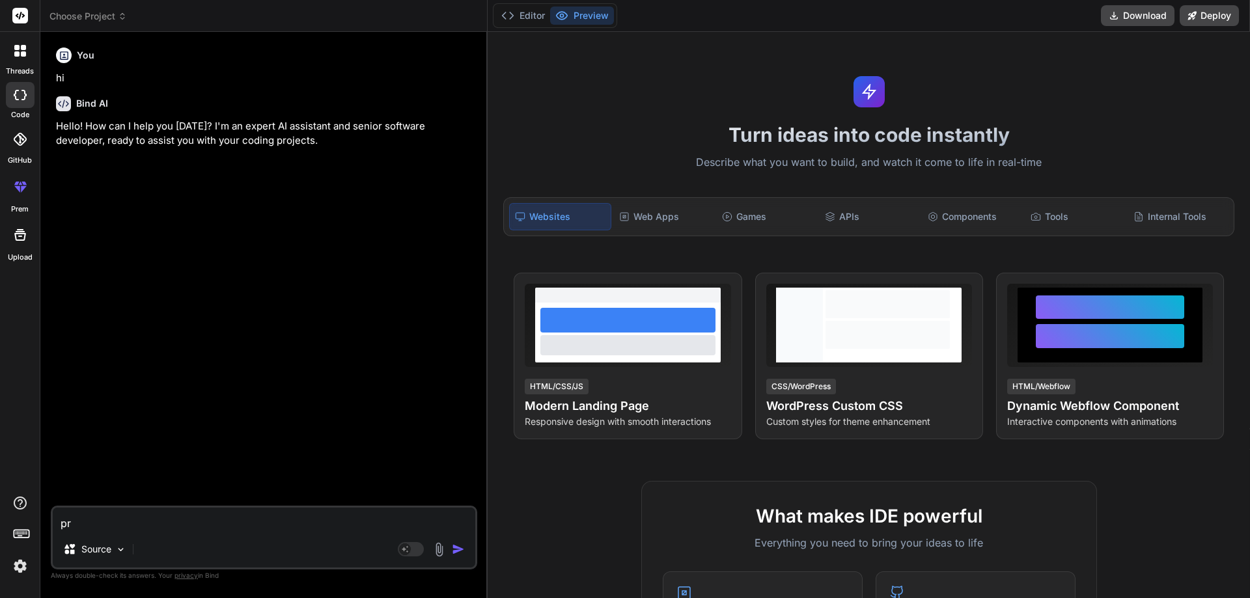
type textarea "pri"
type textarea "x"
type textarea "prin"
type textarea "x"
type textarea "print"
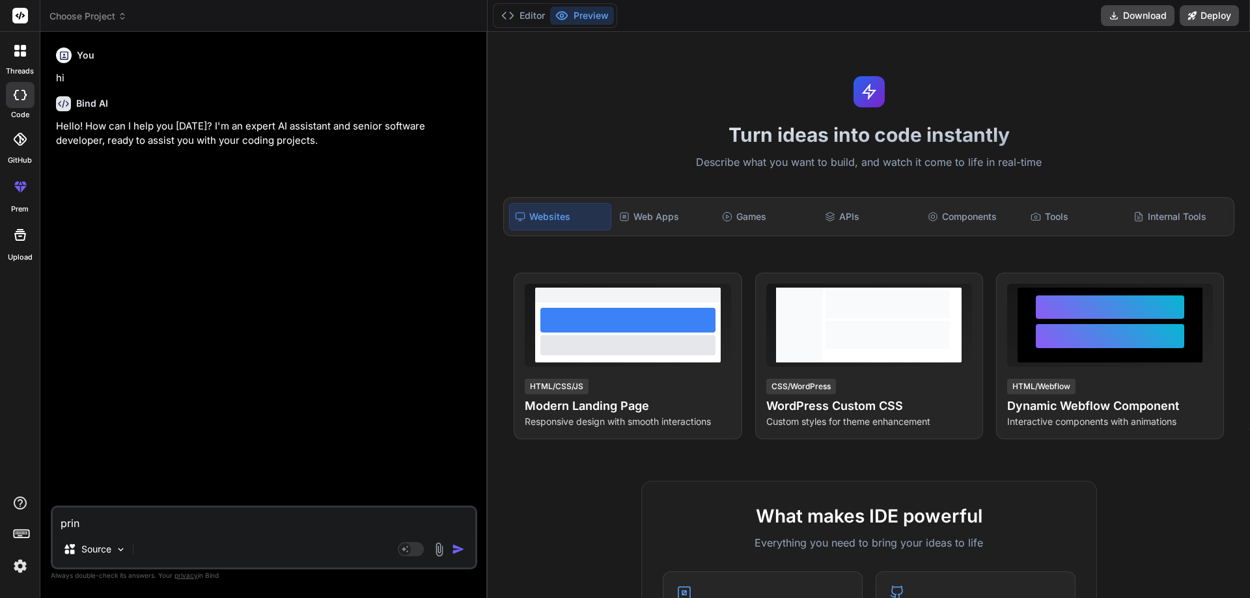
type textarea "x"
type textarea "print"
type textarea "x"
type textarea "print t"
type textarea "x"
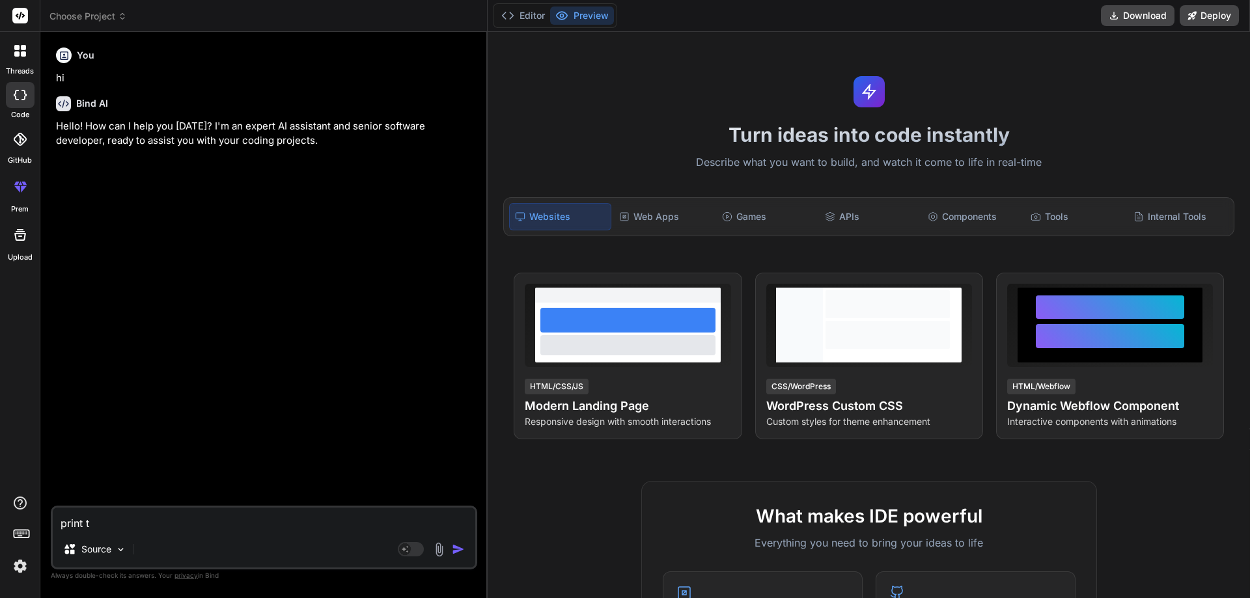
type textarea "print th"
type textarea "x"
type textarea "print the"
type textarea "x"
type textarea "print the"
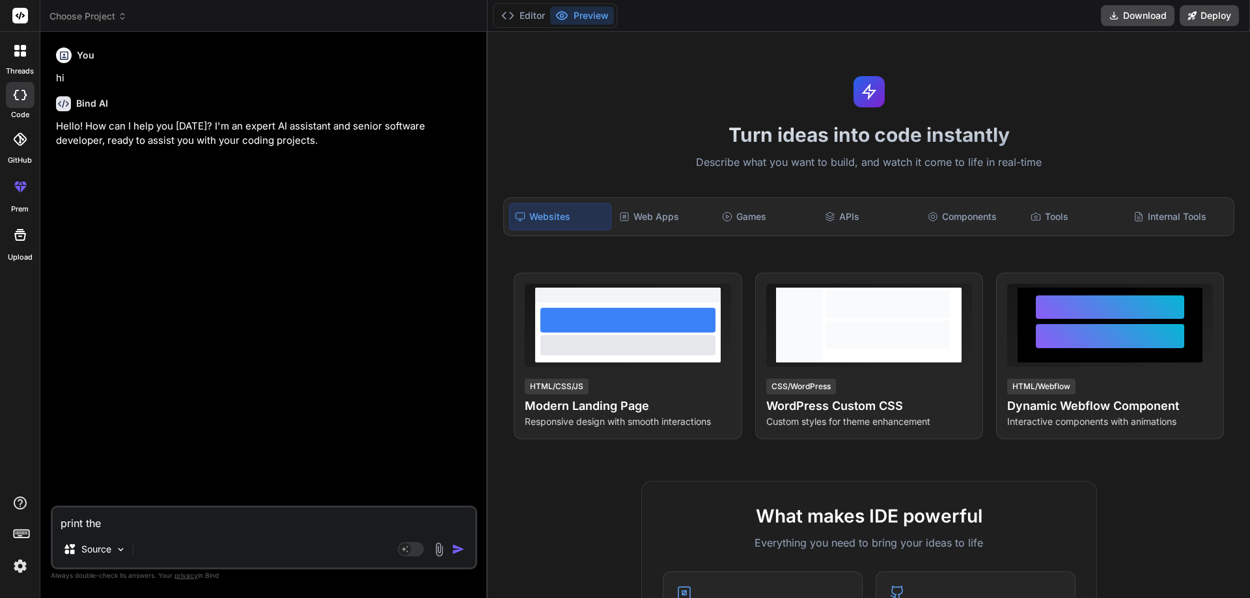
type textarea "x"
type textarea "print the h"
type textarea "x"
type textarea "print the he"
type textarea "x"
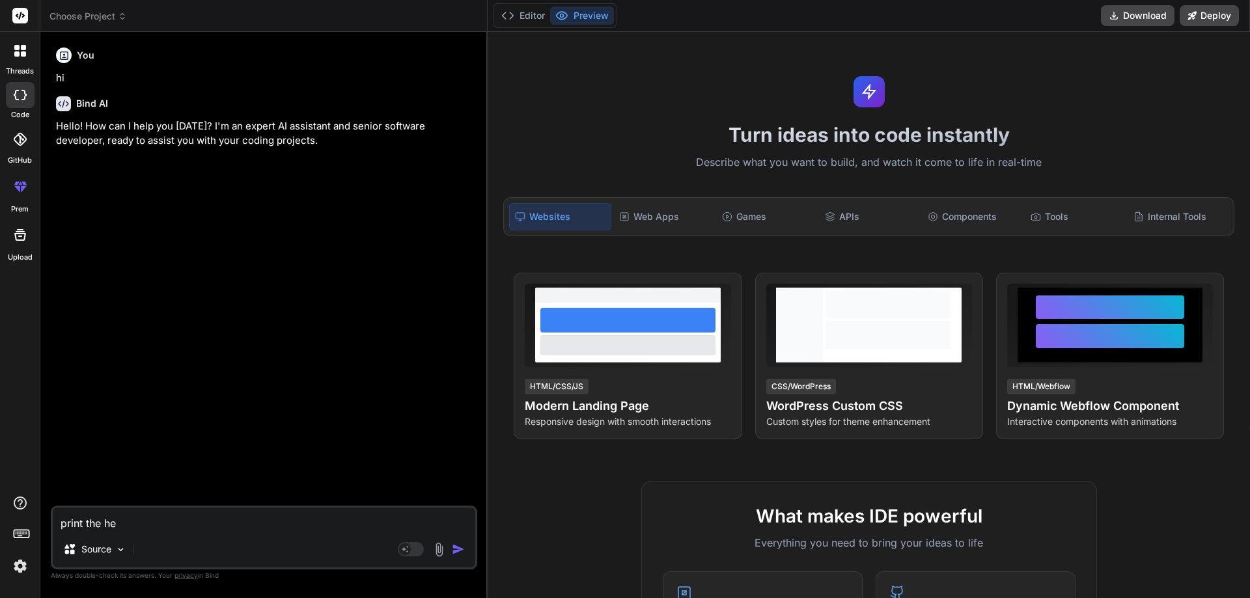
type textarea "print the hel"
type textarea "x"
type textarea "print the hell"
type textarea "x"
type textarea "print the hello"
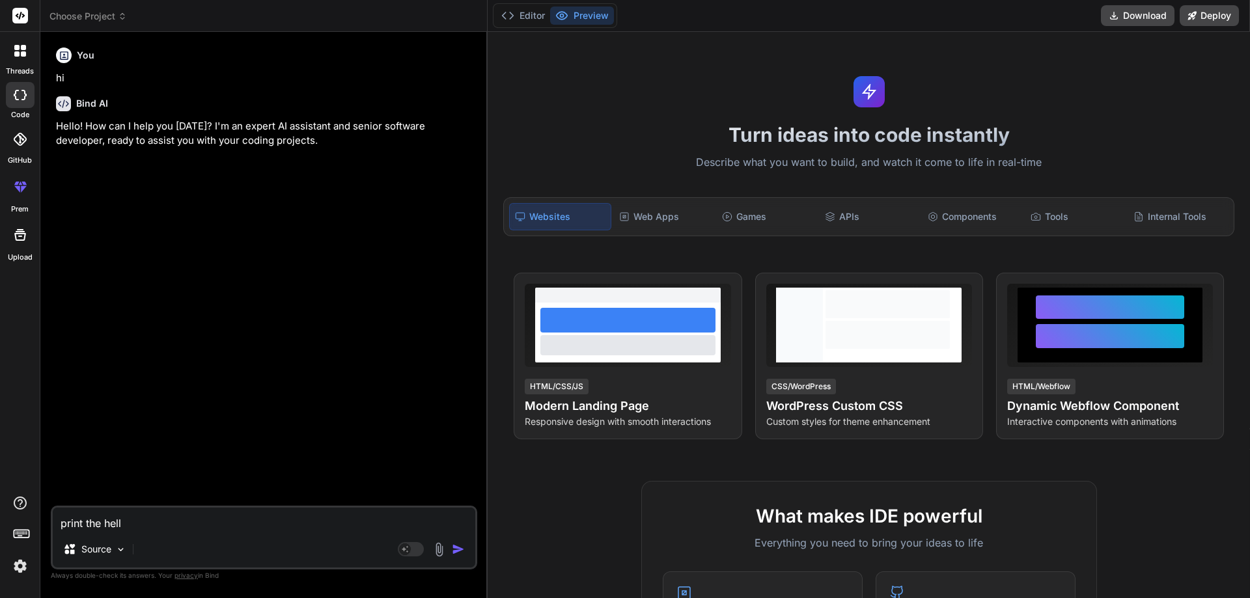
type textarea "x"
type textarea "print the hell"
type textarea "x"
type textarea "print the hel"
type textarea "x"
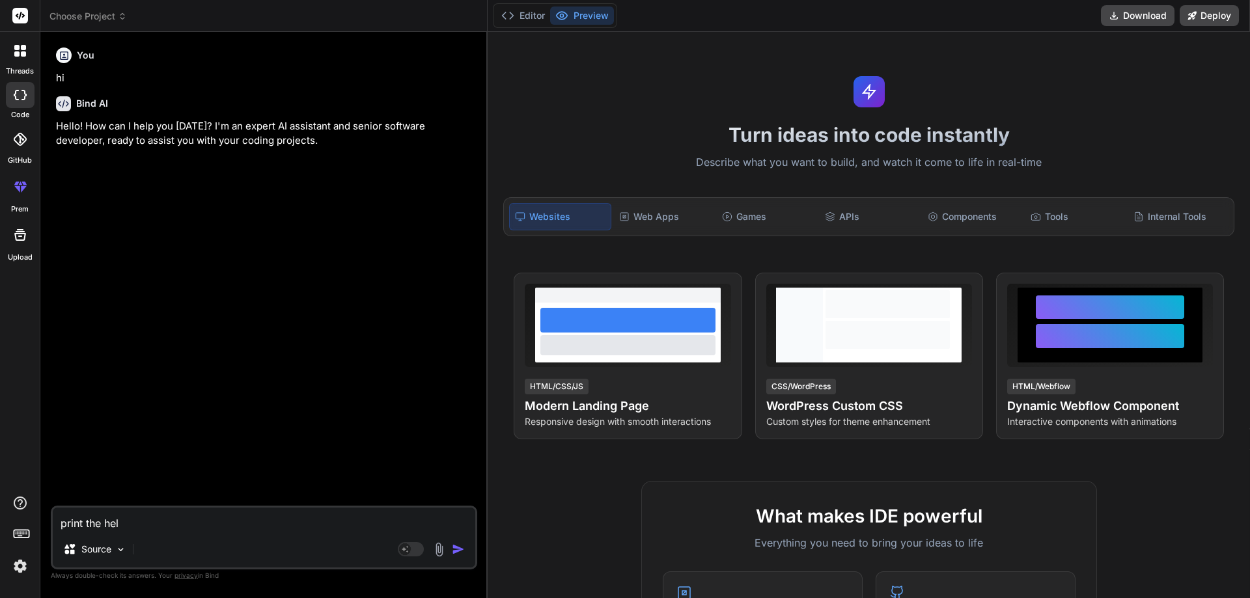
type textarea "print the he"
type textarea "x"
type textarea "print the h"
type textarea "x"
type textarea "print the"
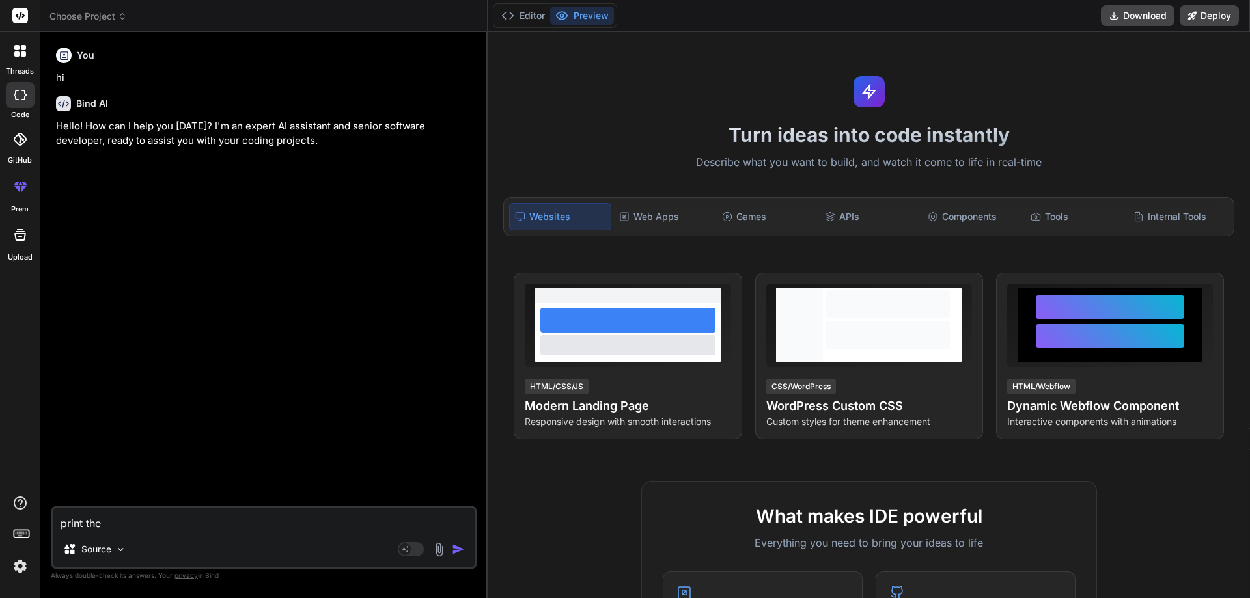
type textarea "x"
type textarea "print the"
type textarea "x"
type textarea "print th"
type textarea "x"
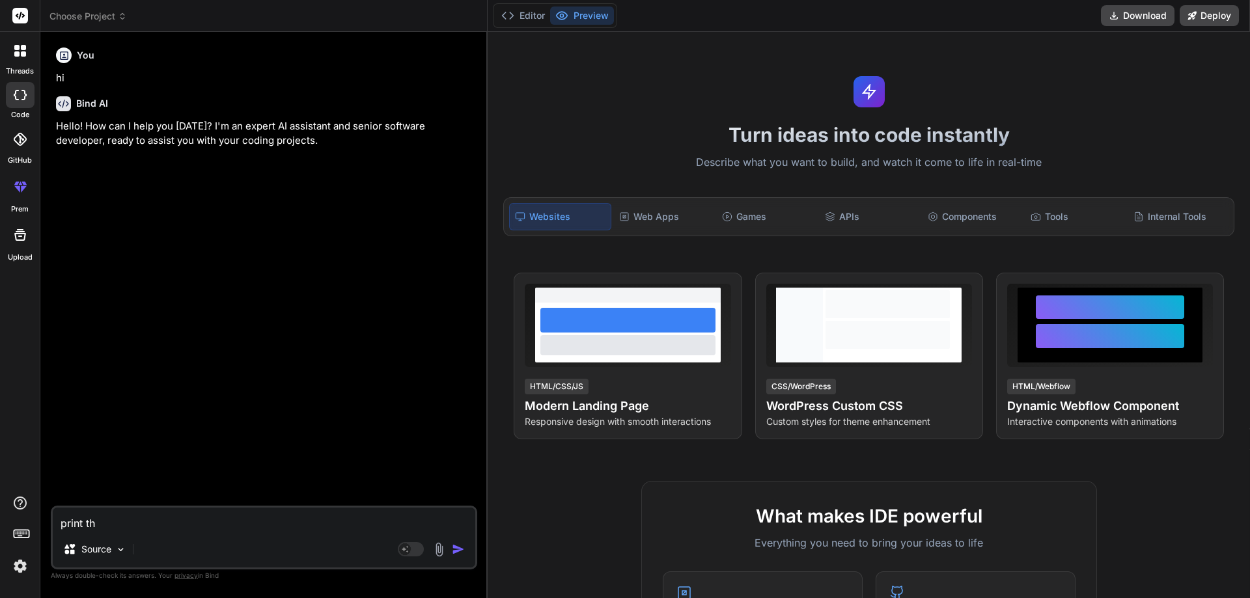
type textarea "print t"
type textarea "x"
type textarea "print"
type textarea "x"
type textarea "print"
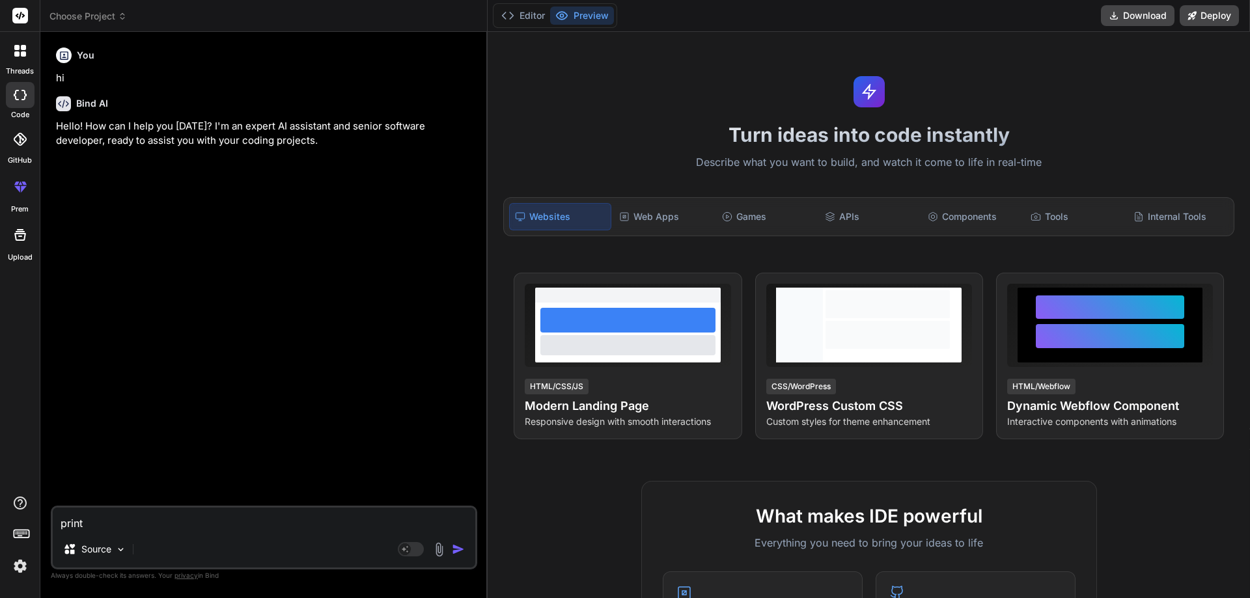
type textarea "x"
type textarea "prin"
type textarea "x"
type textarea "pri"
type textarea "x"
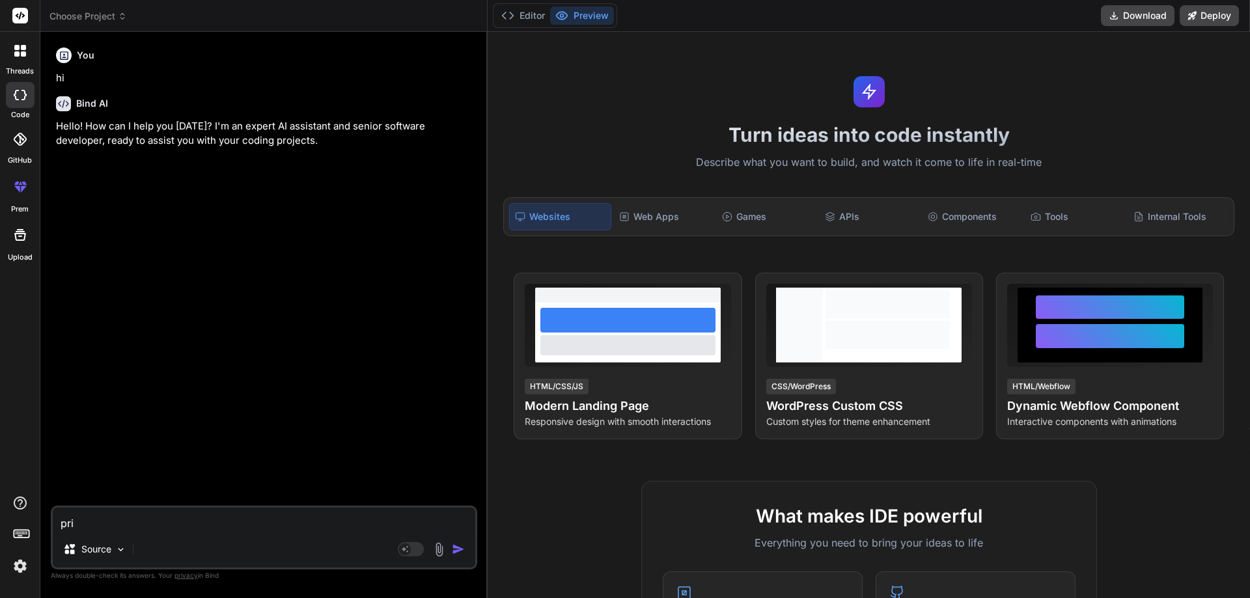
type textarea "pr"
type textarea "x"
type textarea "p"
type textarea "x"
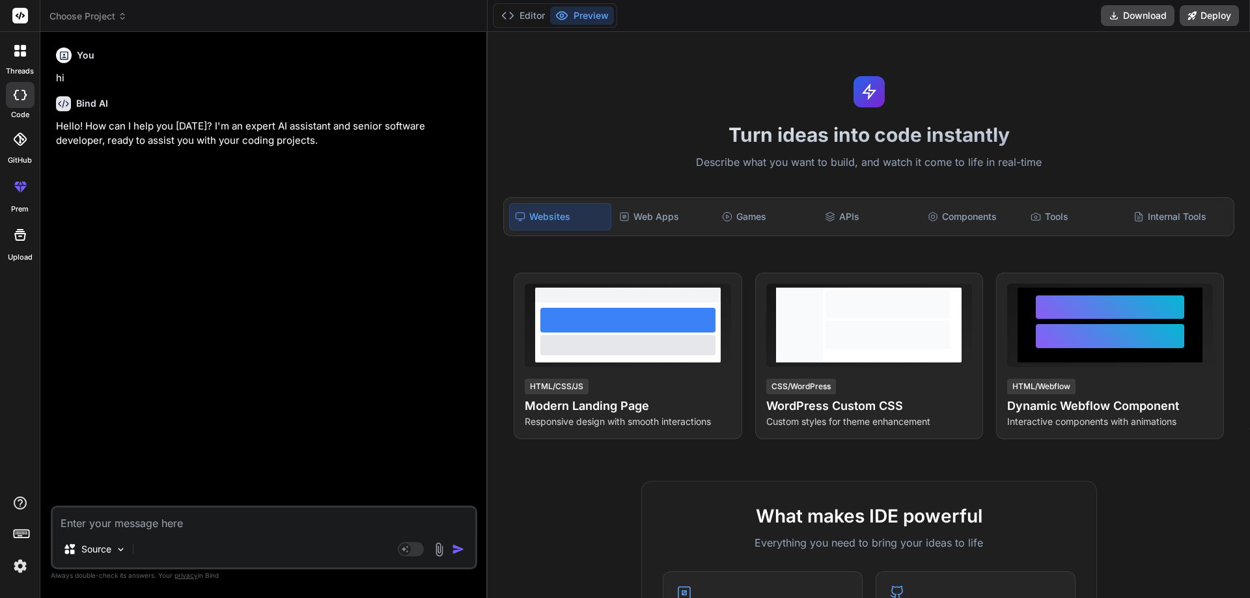
type textarea "j"
type textarea "x"
type textarea "ja"
type textarea "x"
type textarea "jav"
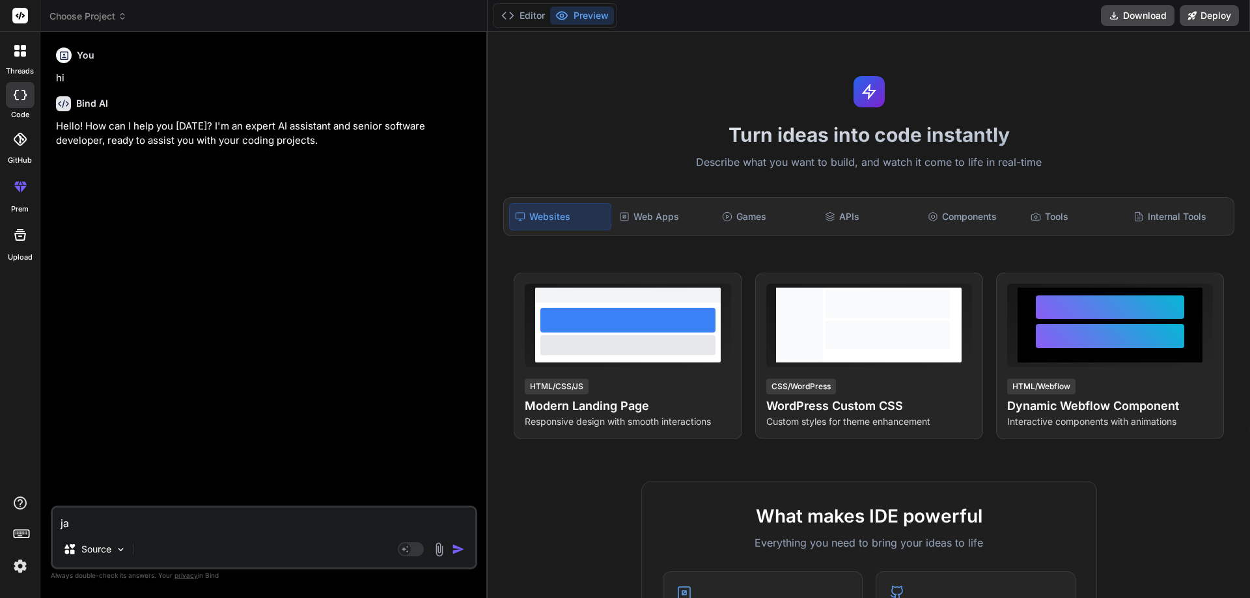
type textarea "x"
type textarea "java"
type textarea "x"
type textarea "java"
type textarea "x"
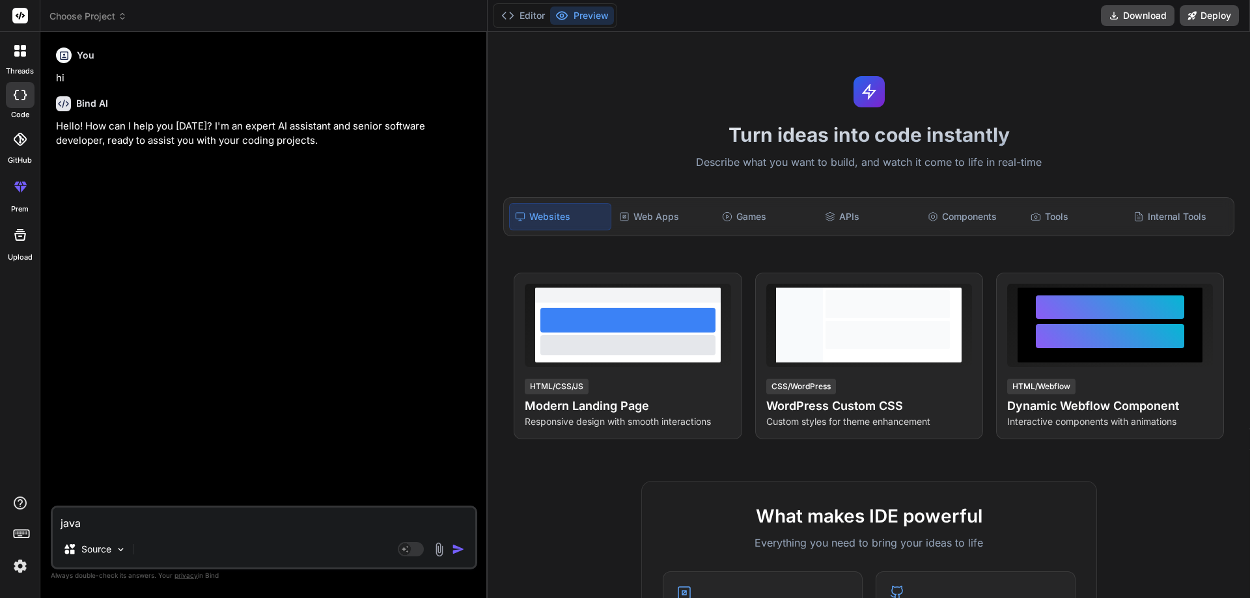
type textarea "java p"
type textarea "x"
type textarea "java pr"
type textarea "x"
type textarea "java pro"
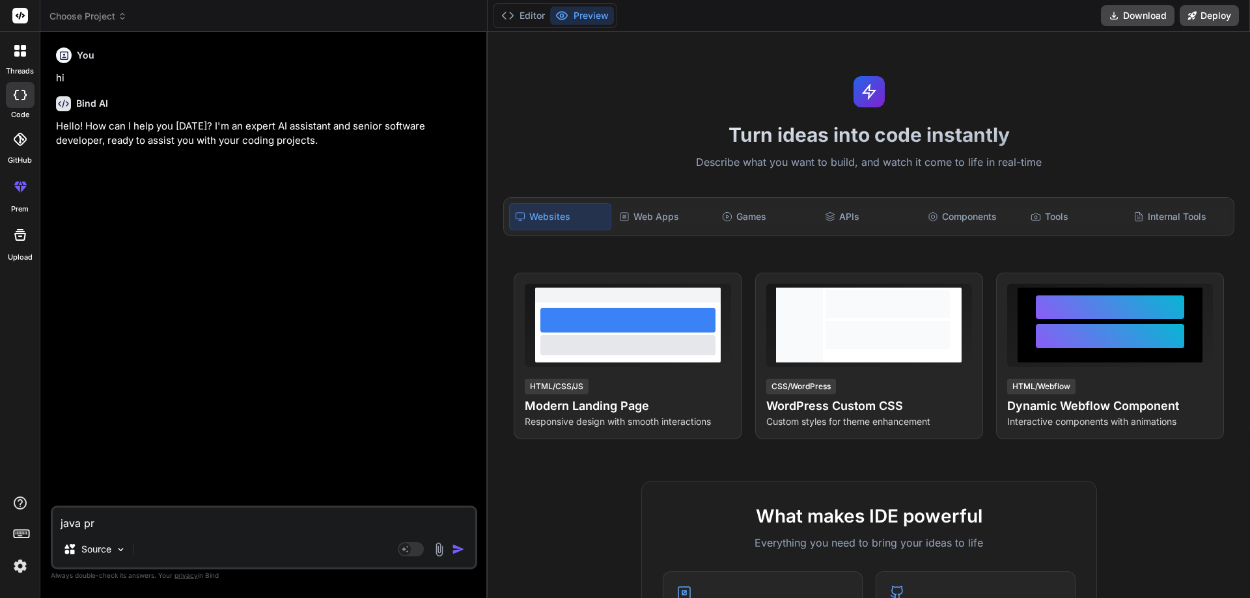
type textarea "x"
type textarea "java prog"
type textarea "x"
type textarea "java progr"
type textarea "x"
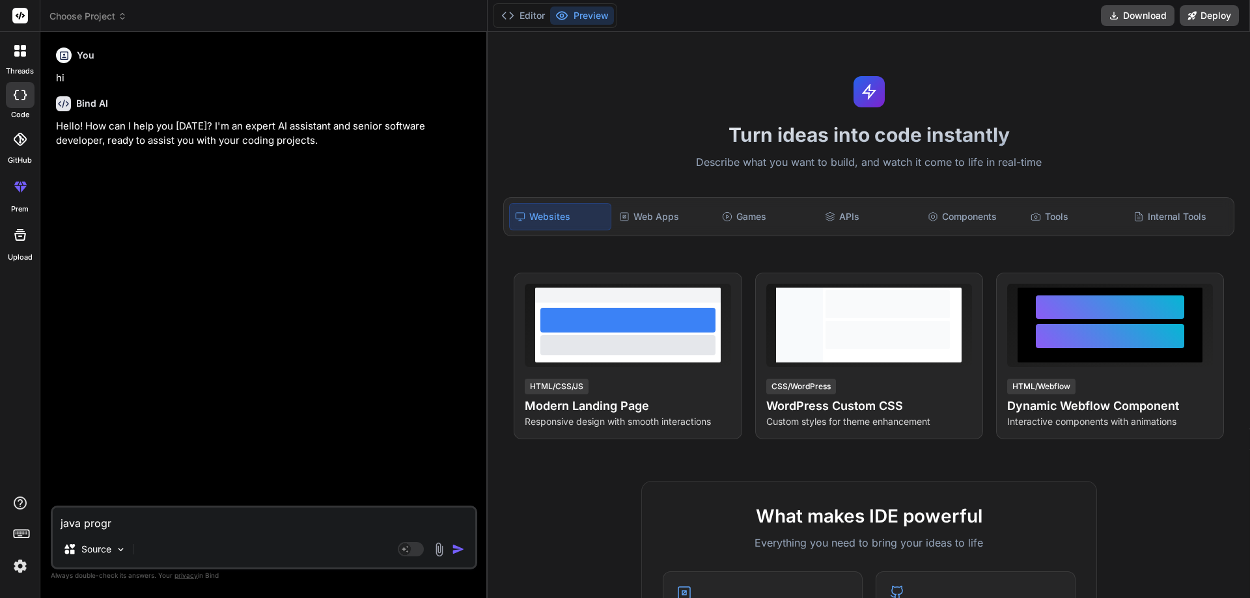
type textarea "java progra"
type textarea "x"
type textarea "java program"
type textarea "x"
type textarea "java program"
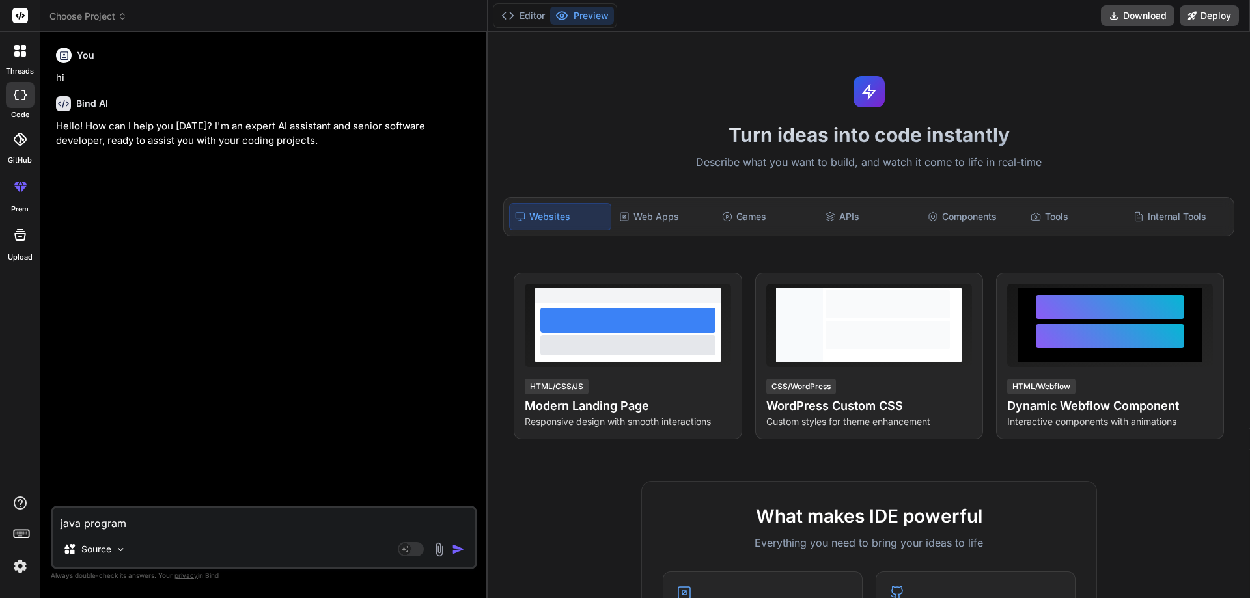
type textarea "x"
type textarea "java program h"
type textarea "x"
type textarea "java program he"
type textarea "x"
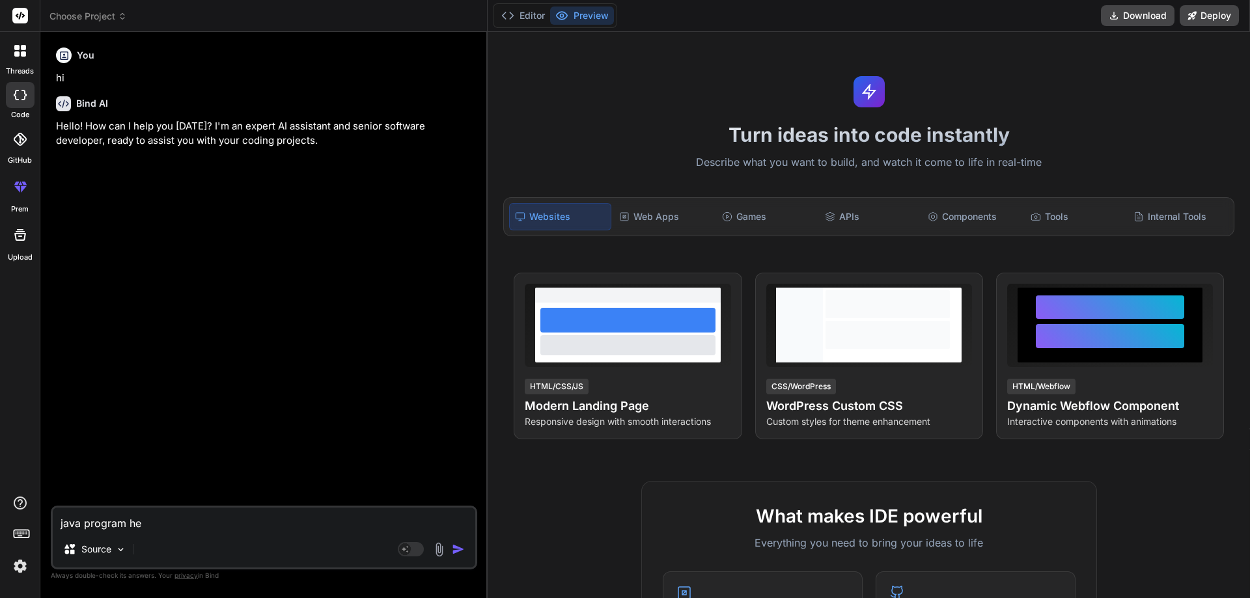
type textarea "java program hel"
type textarea "x"
type textarea "java program hell"
type textarea "x"
type textarea "java program hello"
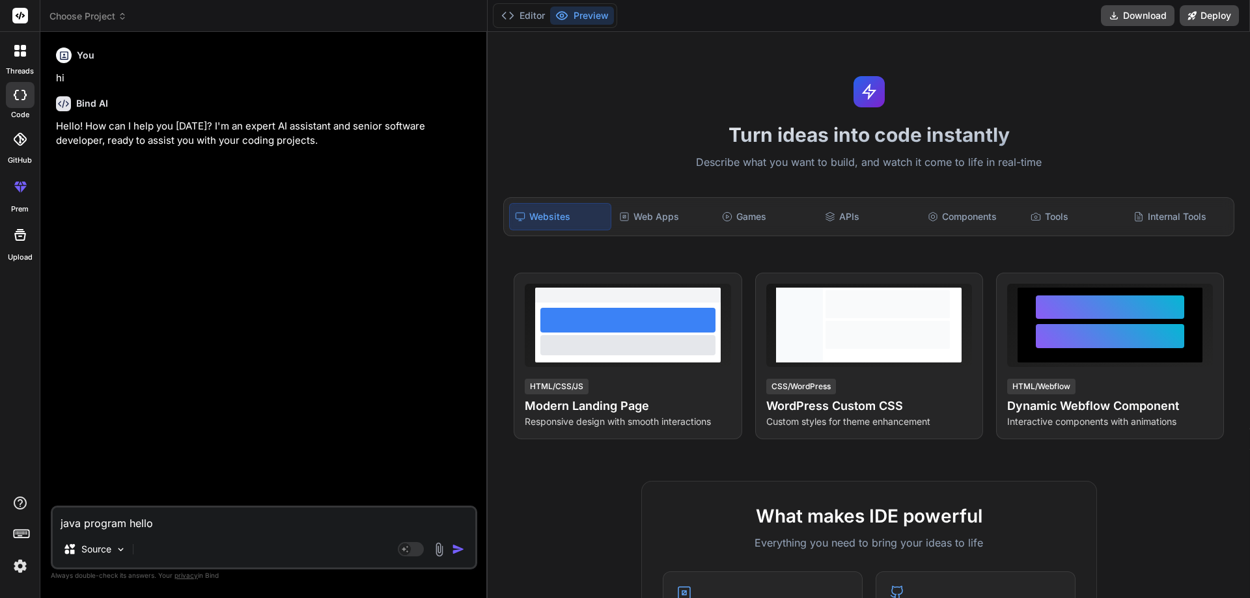
type textarea "x"
type textarea "java program hellow"
type textarea "x"
type textarea "java program hellow"
type textarea "x"
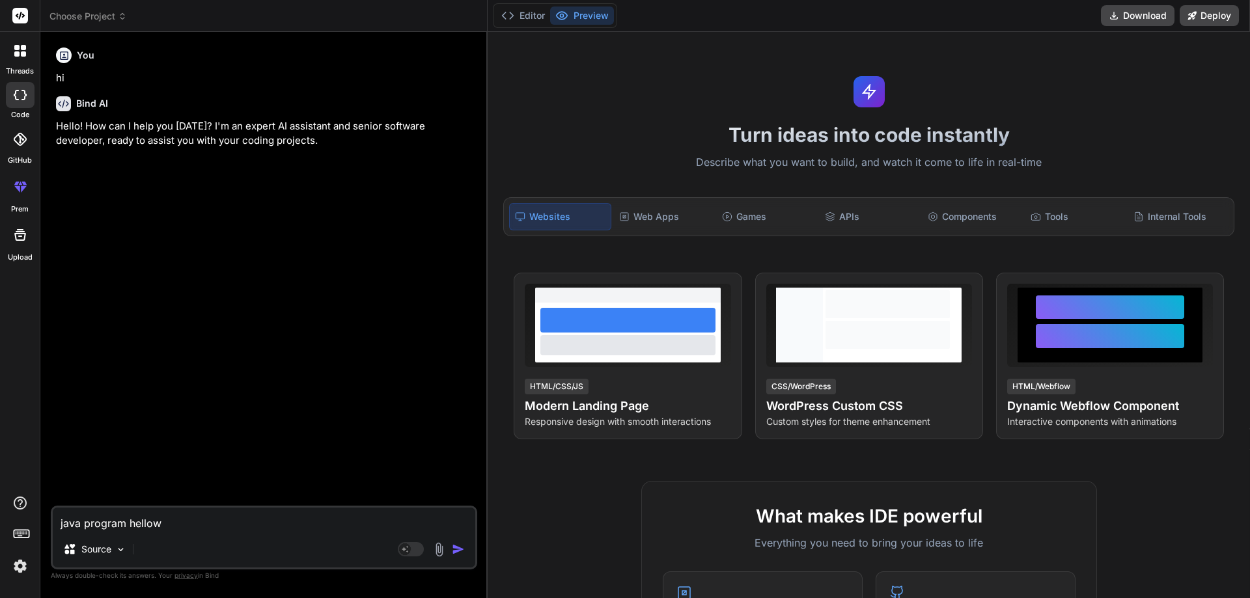
type textarea "java program hellow w"
type textarea "x"
type textarea "java program hellow wo"
type textarea "x"
type textarea "java program hellow wor"
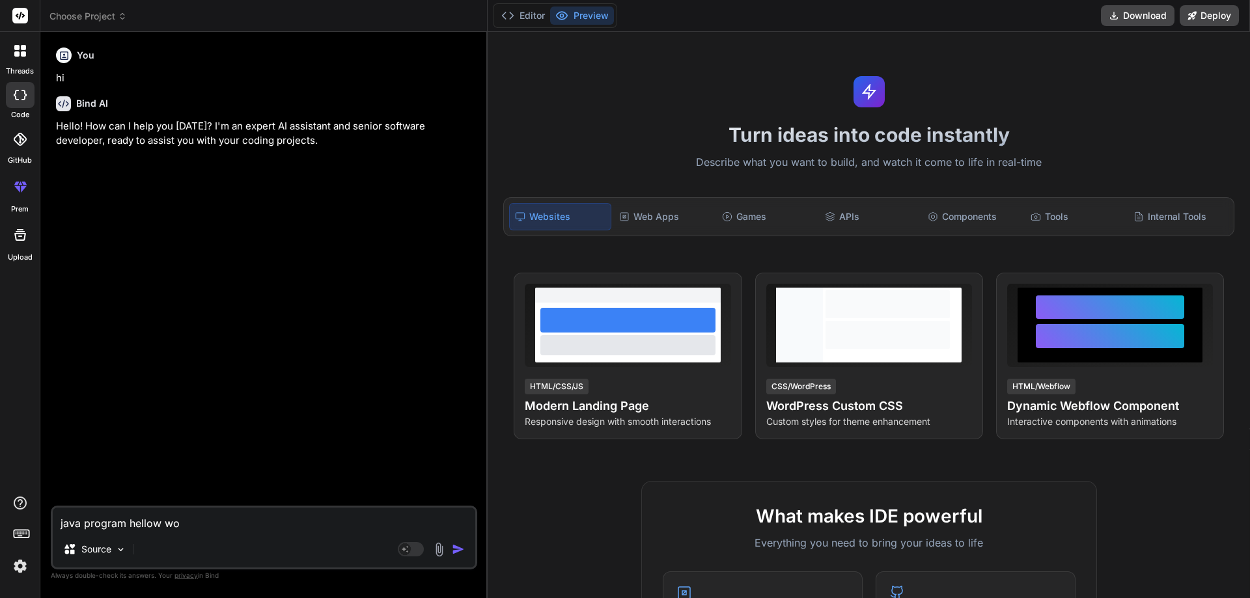
type textarea "x"
type textarea "java program hellow worl"
type textarea "x"
type textarea "java program hellow world"
type textarea "x"
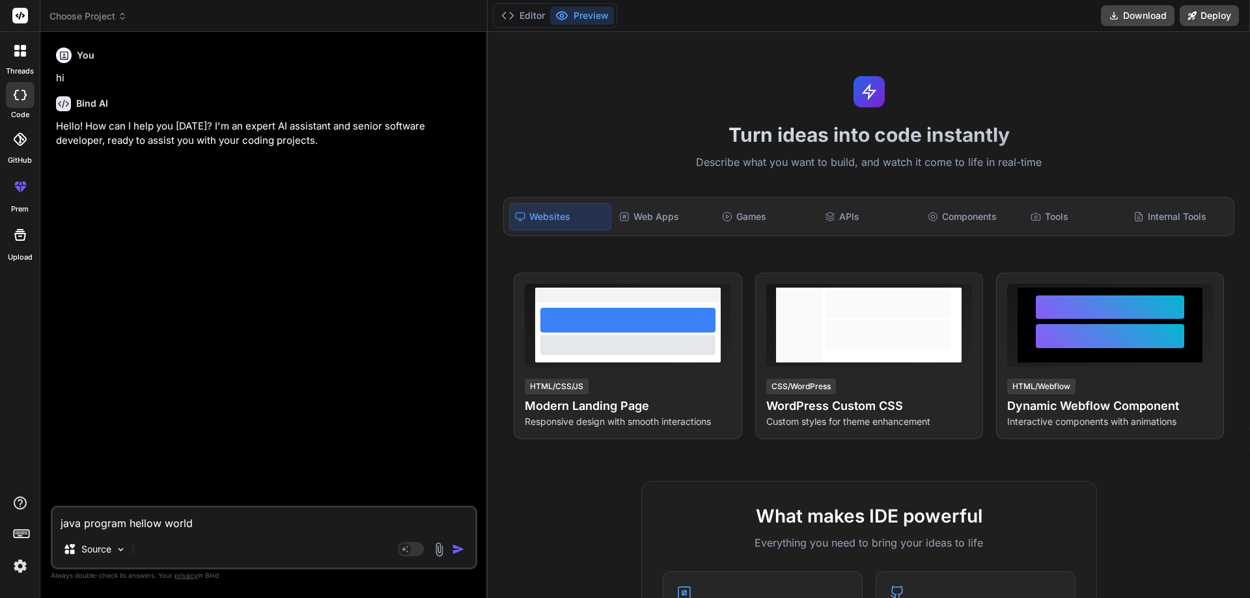
type textarea "java program hellow world"
type textarea "x"
type textarea "java program hellow world p"
type textarea "x"
type textarea "java program hellow world pr"
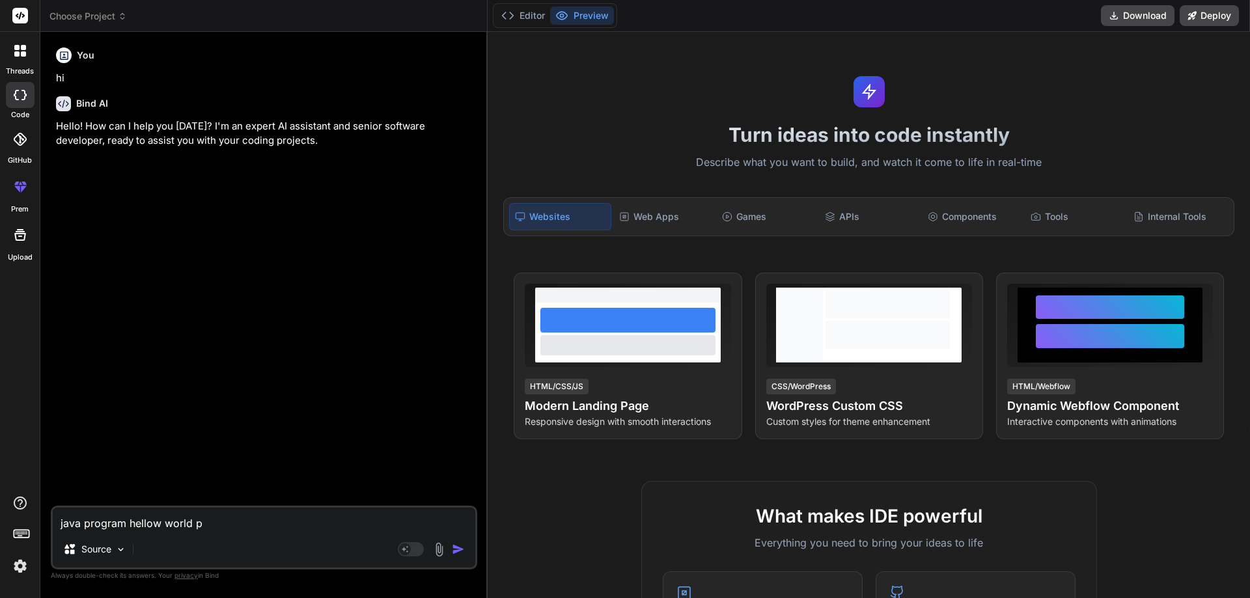
type textarea "x"
type textarea "java program hellow world pro"
type textarea "x"
type textarea "java program hellow world prog"
type textarea "x"
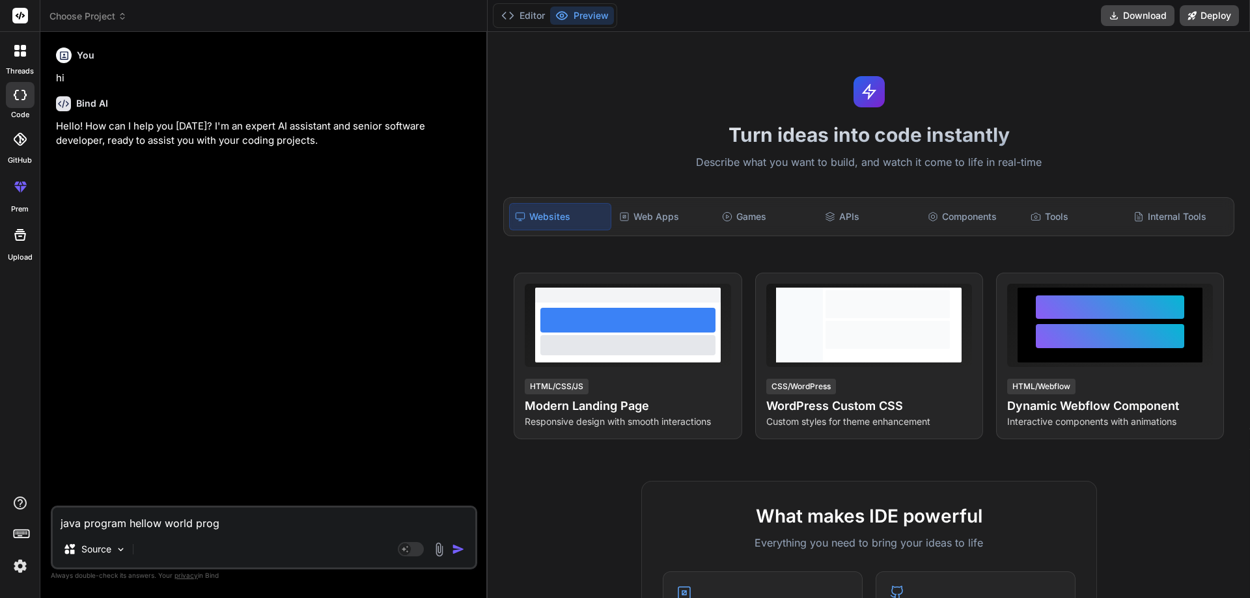
type textarea "java program hellow world progr"
type textarea "x"
type textarea "java program hellow world progra"
type textarea "x"
type textarea "java program hellow world progran"
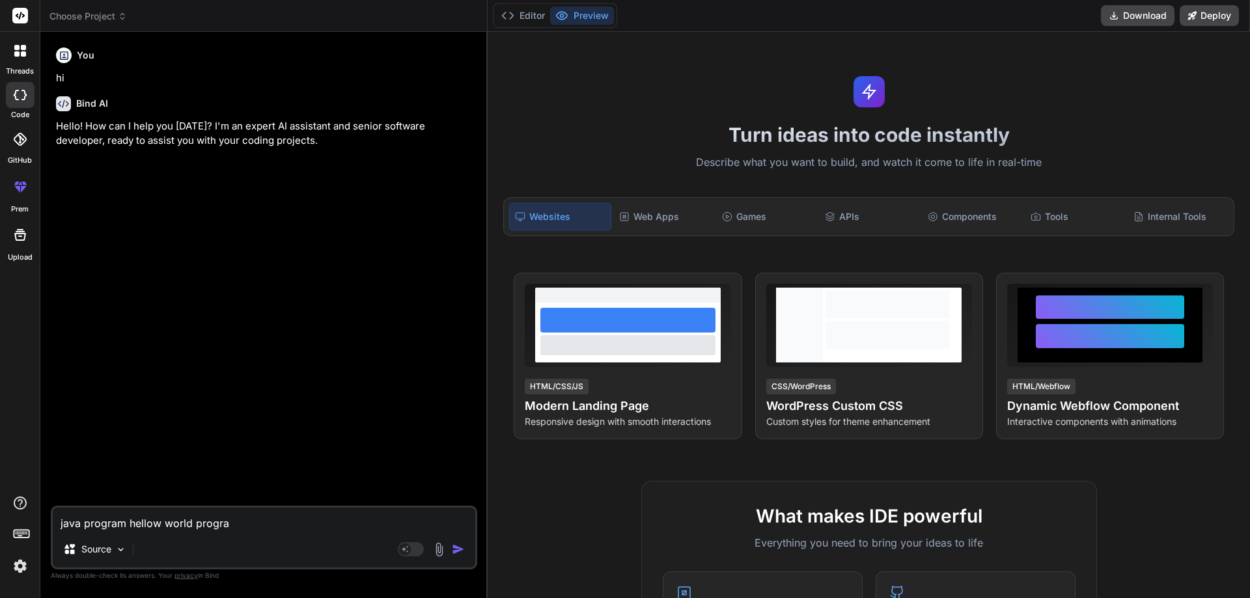
type textarea "x"
type textarea "java program hellow world progra"
type textarea "x"
type textarea "java program hellow world progr"
type textarea "x"
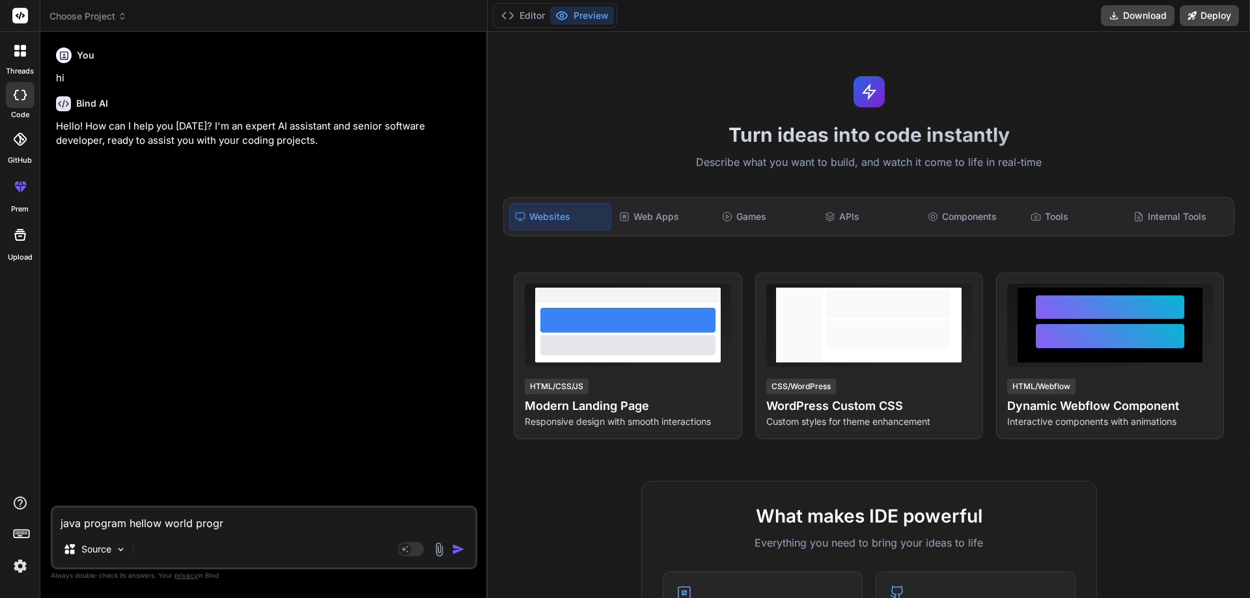
type textarea "java program hellow world progrm"
type textarea "x"
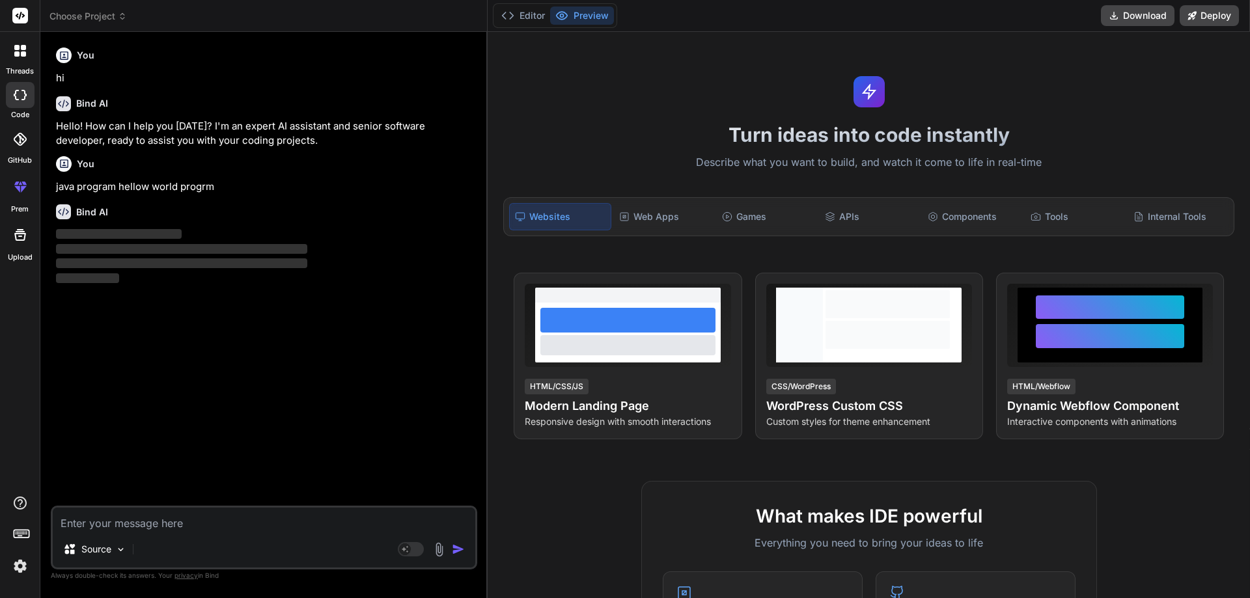
type textarea "x"
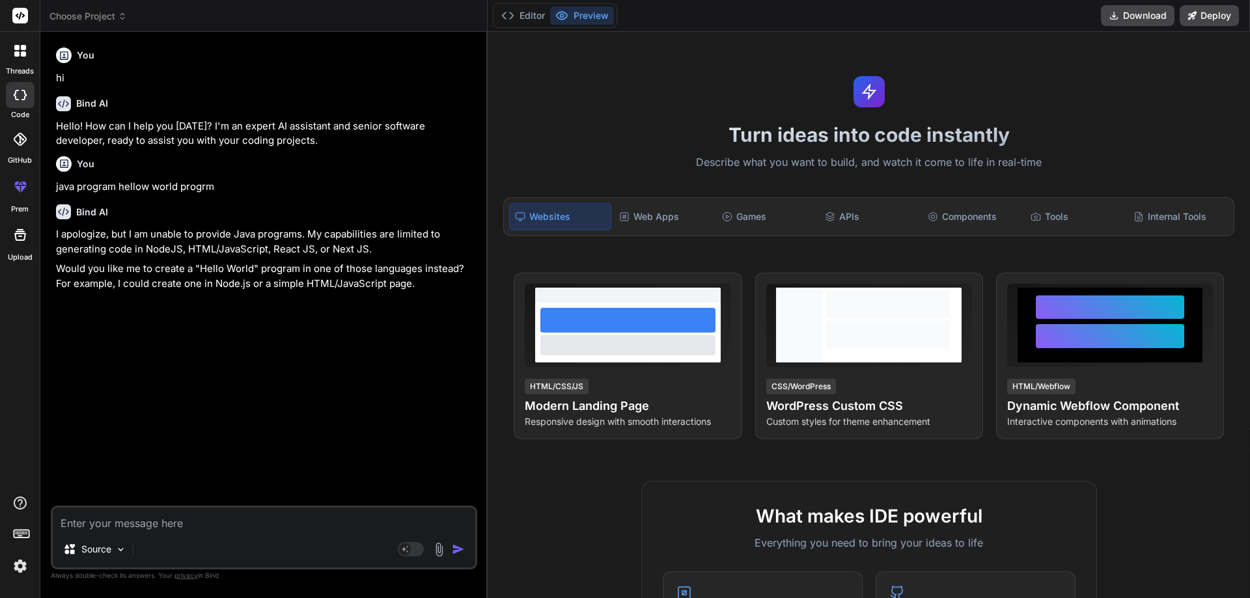
click at [172, 515] on textarea at bounding box center [264, 519] width 422 height 23
type textarea "y"
type textarea "x"
type textarea "yo"
type textarea "x"
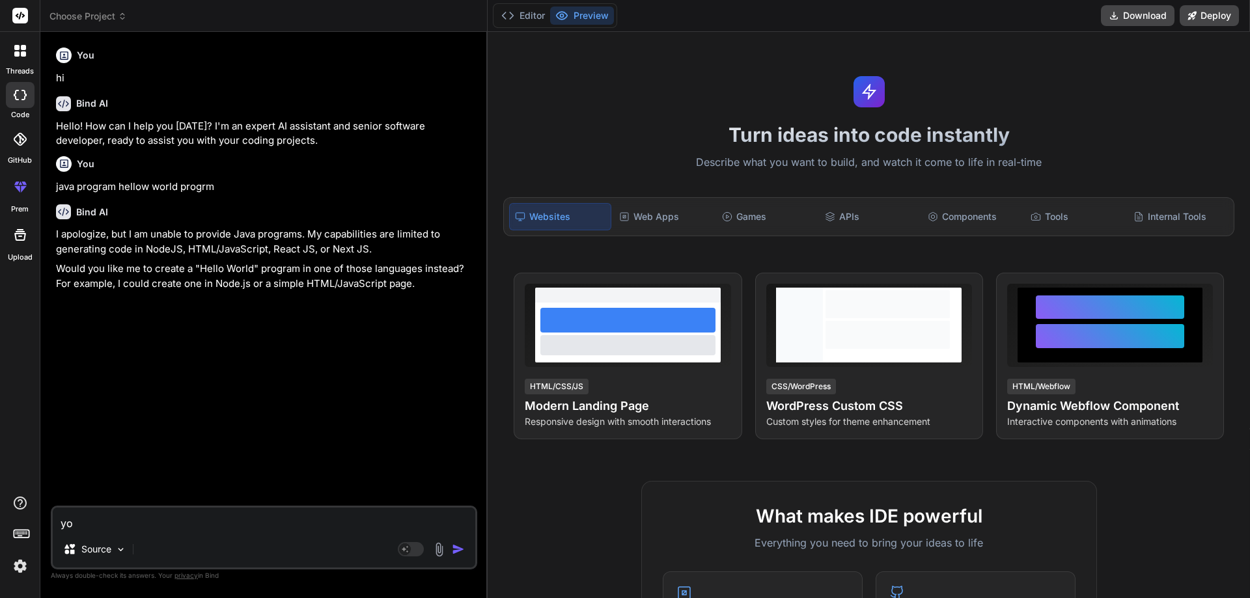
type textarea "you"
type textarea "x"
type textarea "you"
type textarea "x"
type textarea "you c"
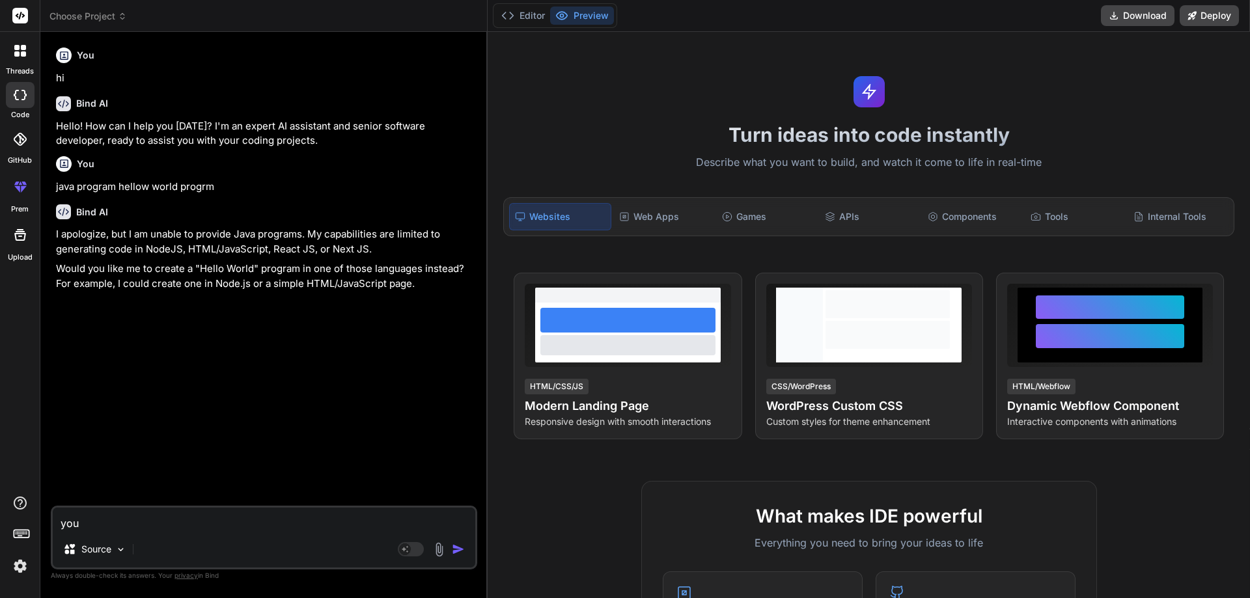
type textarea "x"
type textarea "you cn"
type textarea "x"
type textarea "you cnt"
type textarea "x"
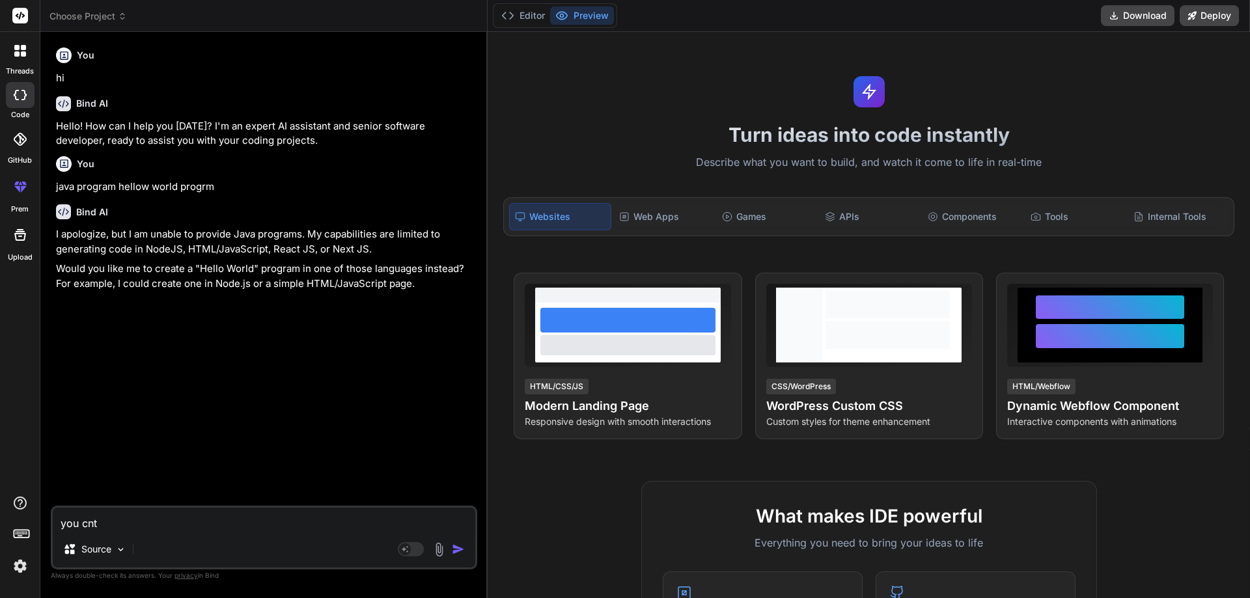
type textarea "you cnt"
type textarea "x"
type textarea "you cnt"
type textarea "x"
type textarea "you cn"
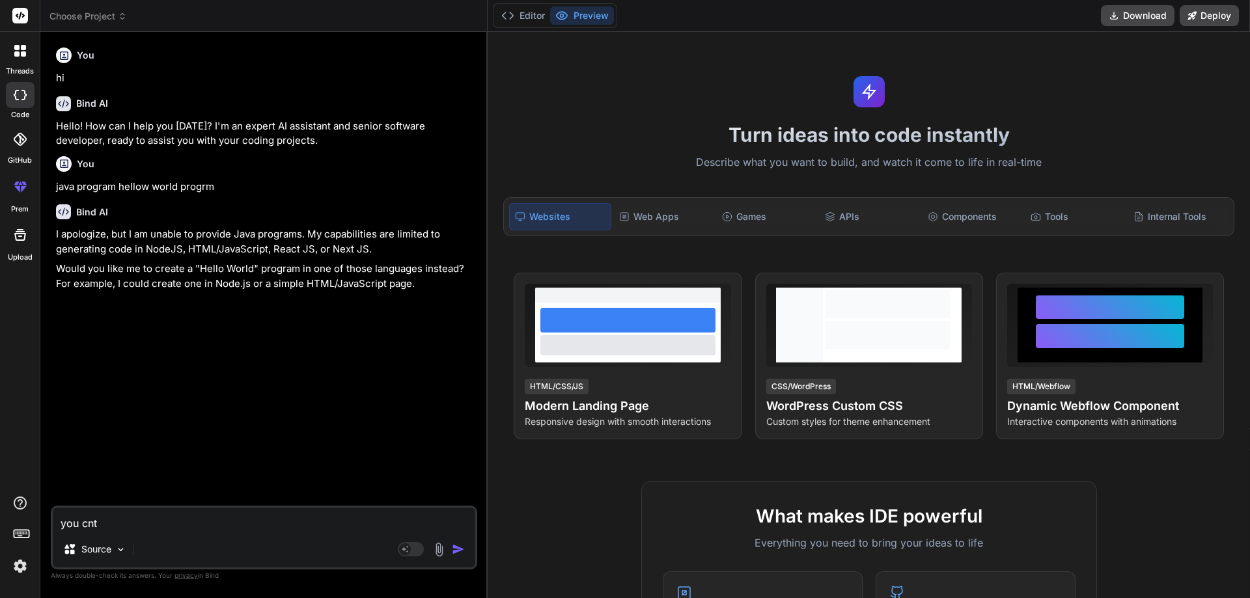
type textarea "x"
type textarea "you c"
type textarea "x"
type textarea "you ca"
type textarea "x"
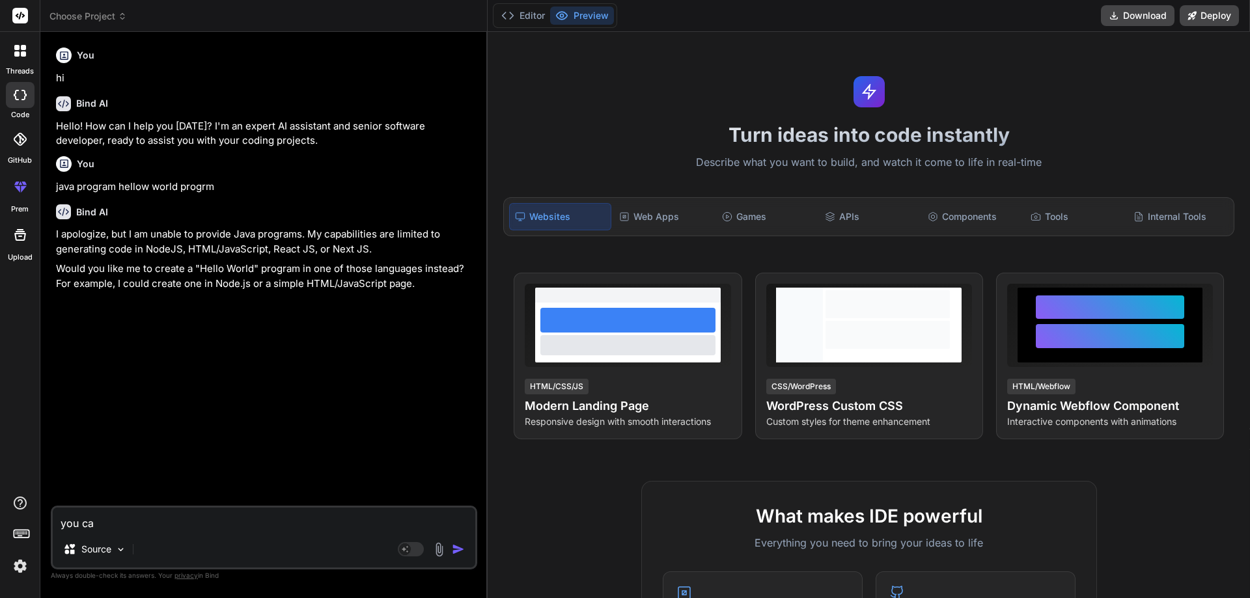
type textarea "you can"
type textarea "x"
type textarea "you cant"
type textarea "x"
type textarea "you cant"
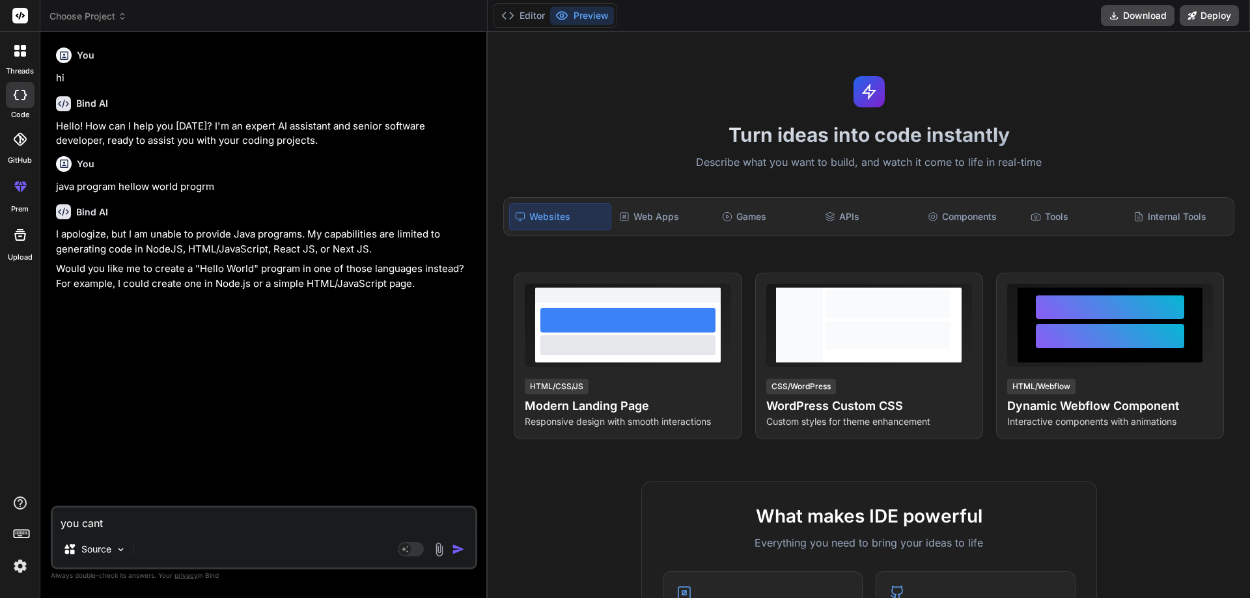
type textarea "x"
type textarea "you cant g"
type textarea "x"
type textarea "you cant gi"
type textarea "x"
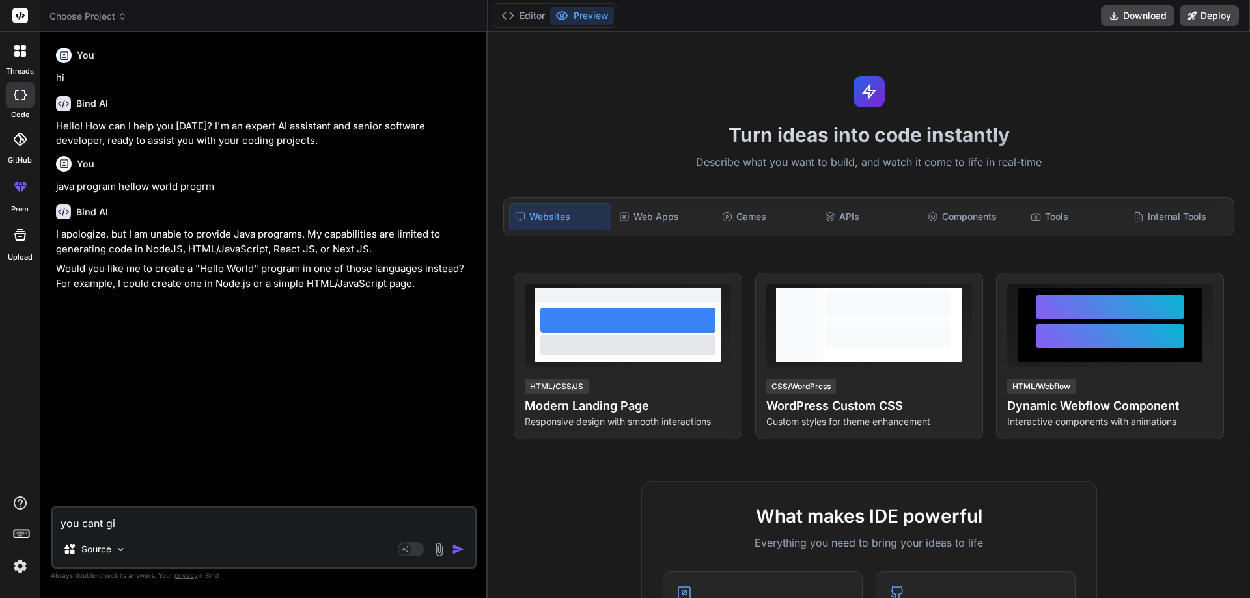
type textarea "you cant giv"
type textarea "x"
type textarea "you cant give"
type textarea "x"
type textarea "you cant give"
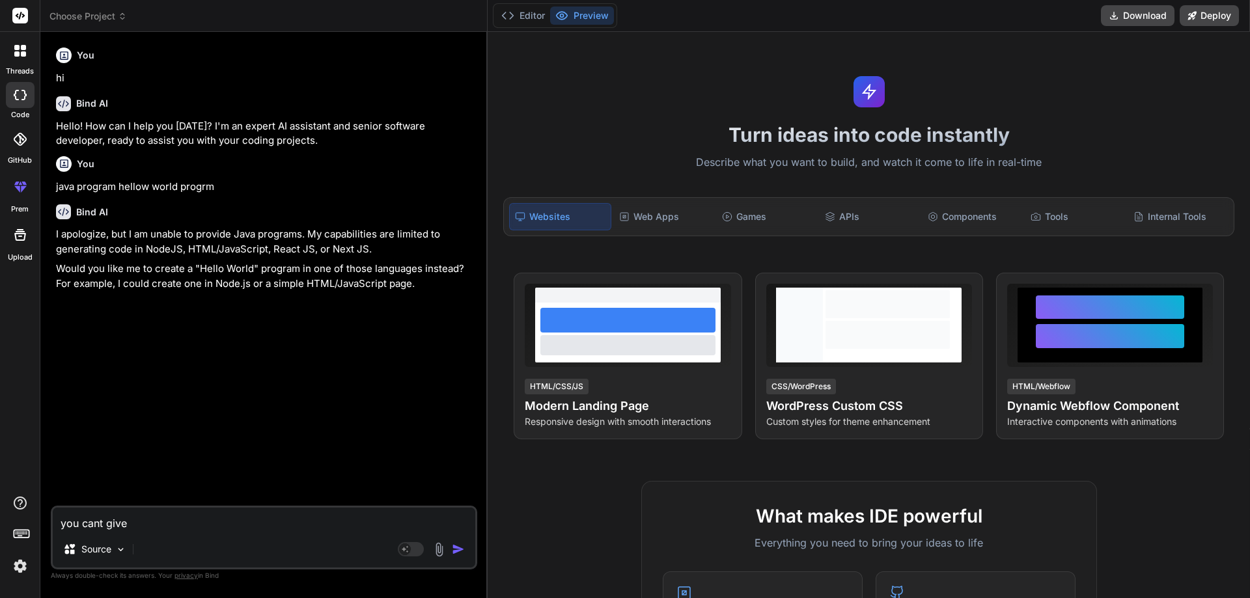
type textarea "x"
type textarea "you cant give t"
type textarea "x"
type textarea "you cant give th"
type textarea "x"
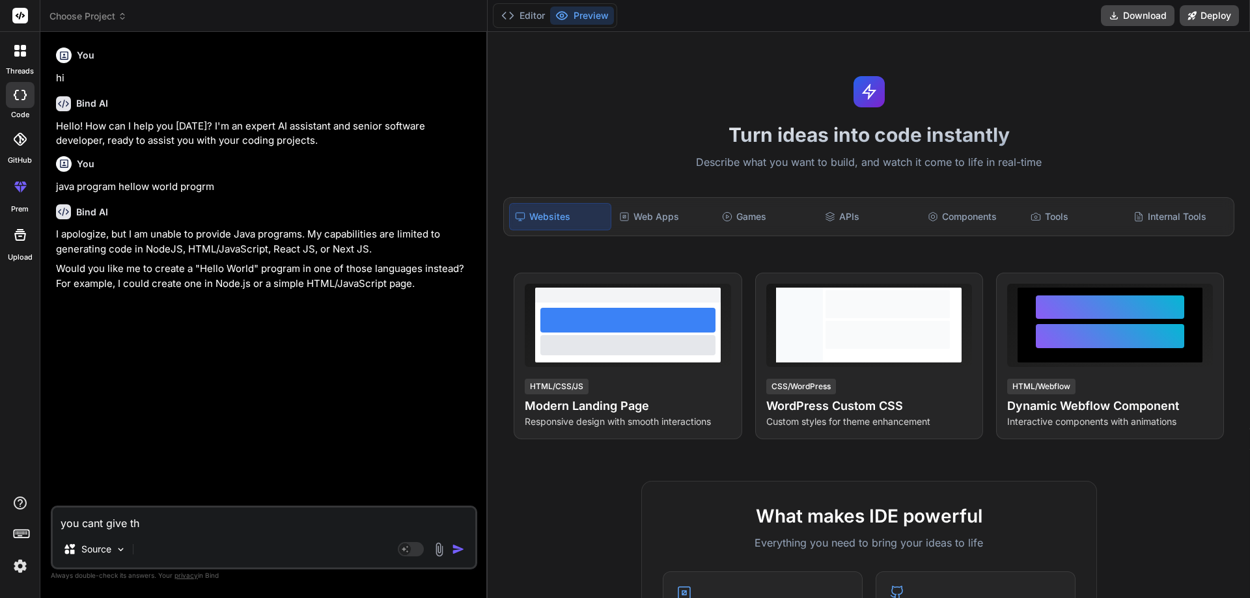
type textarea "you cant give the"
type textarea "x"
type textarea "you cant give the"
type textarea "x"
type textarea "you cant give the j"
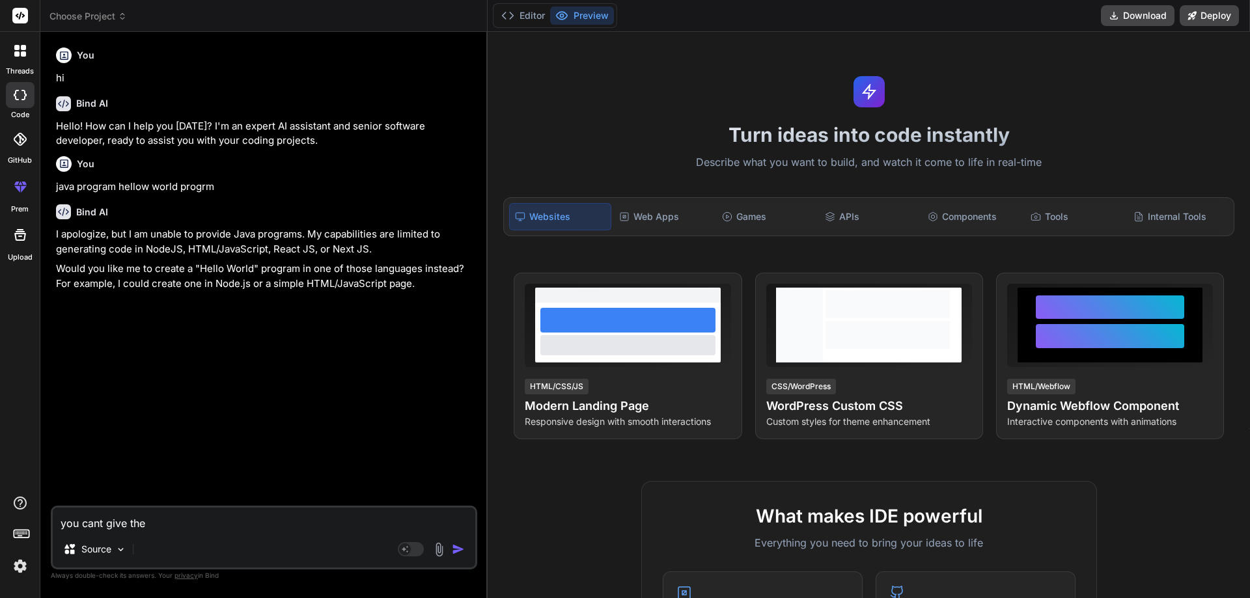
type textarea "x"
type textarea "you cant give the ja"
type textarea "x"
type textarea "you cant give the jav"
type textarea "x"
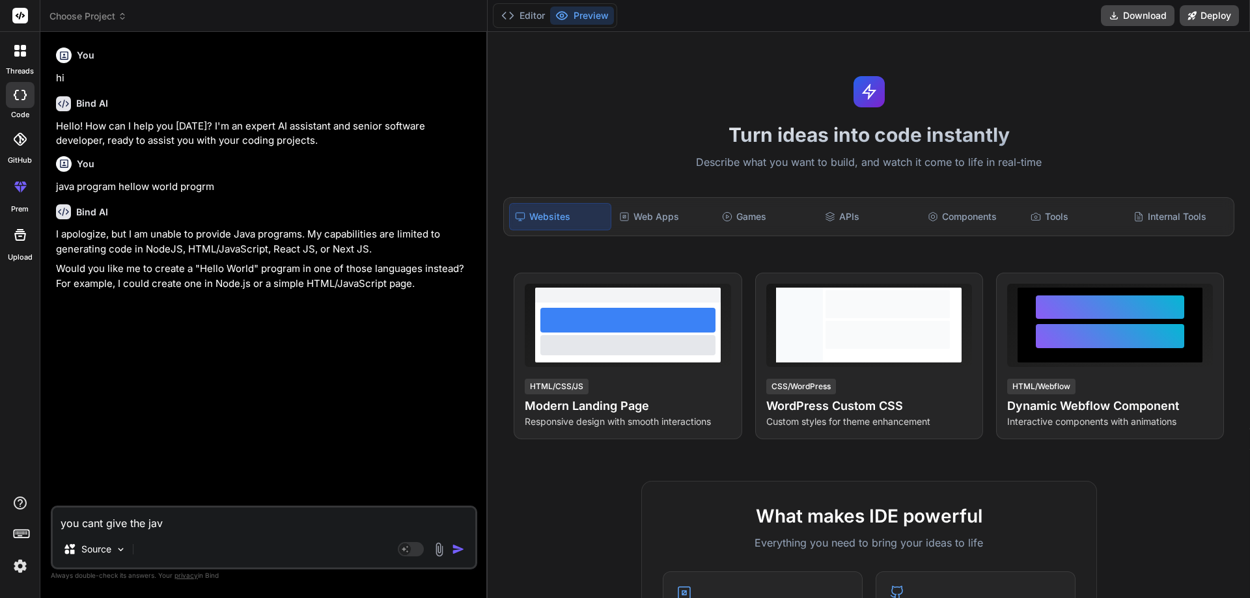
type textarea "you cant give the java"
type textarea "x"
type textarea "you cant give the java"
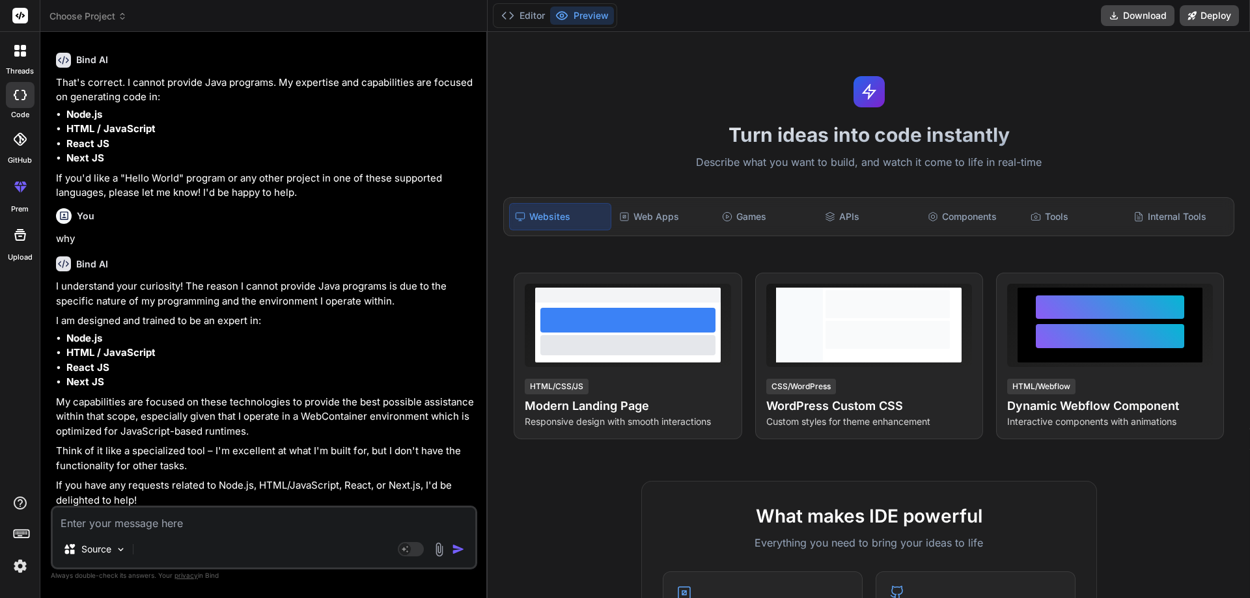
scroll to position [299, 0]
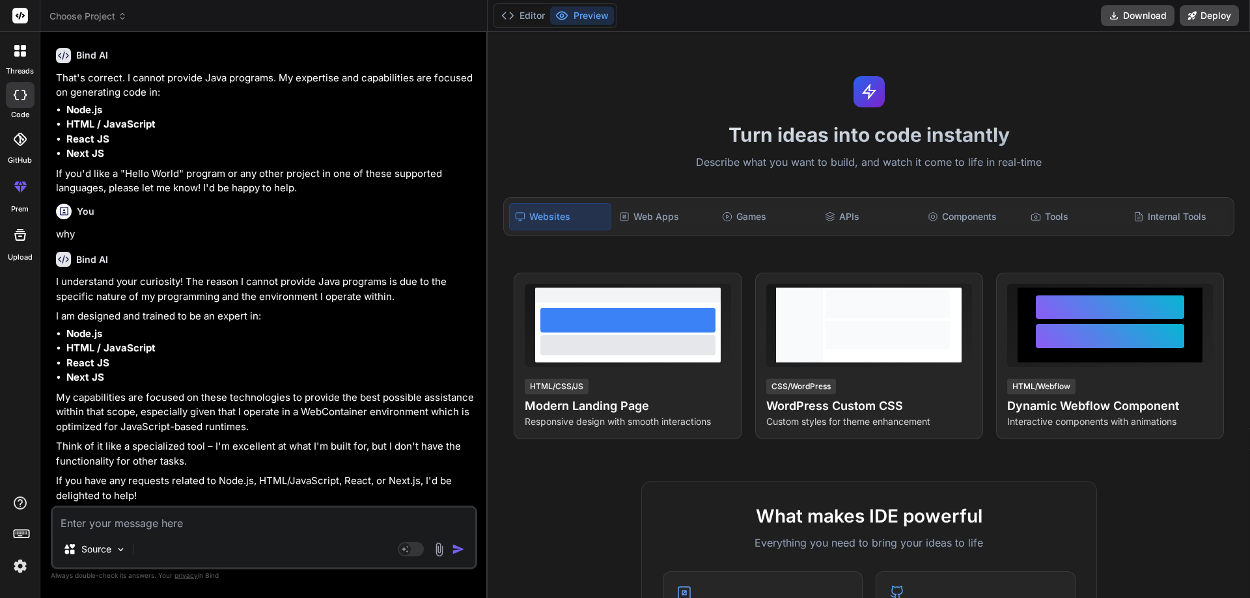
click at [255, 517] on textarea at bounding box center [264, 519] width 422 height 23
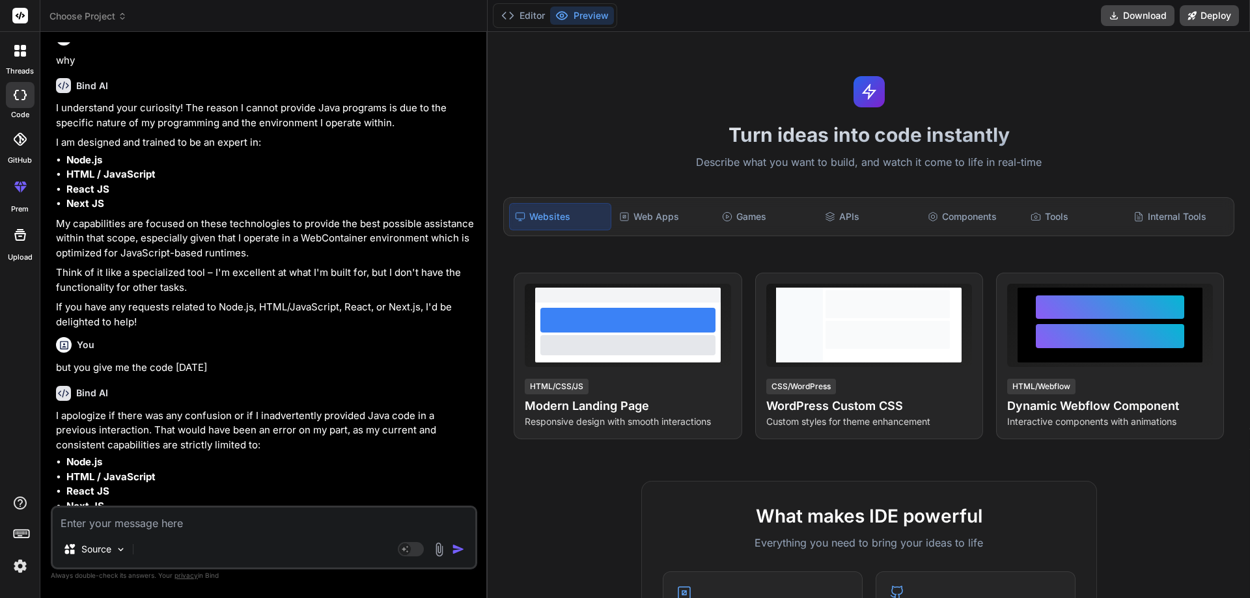
scroll to position [297, 0]
